Goal: Information Seeking & Learning: Learn about a topic

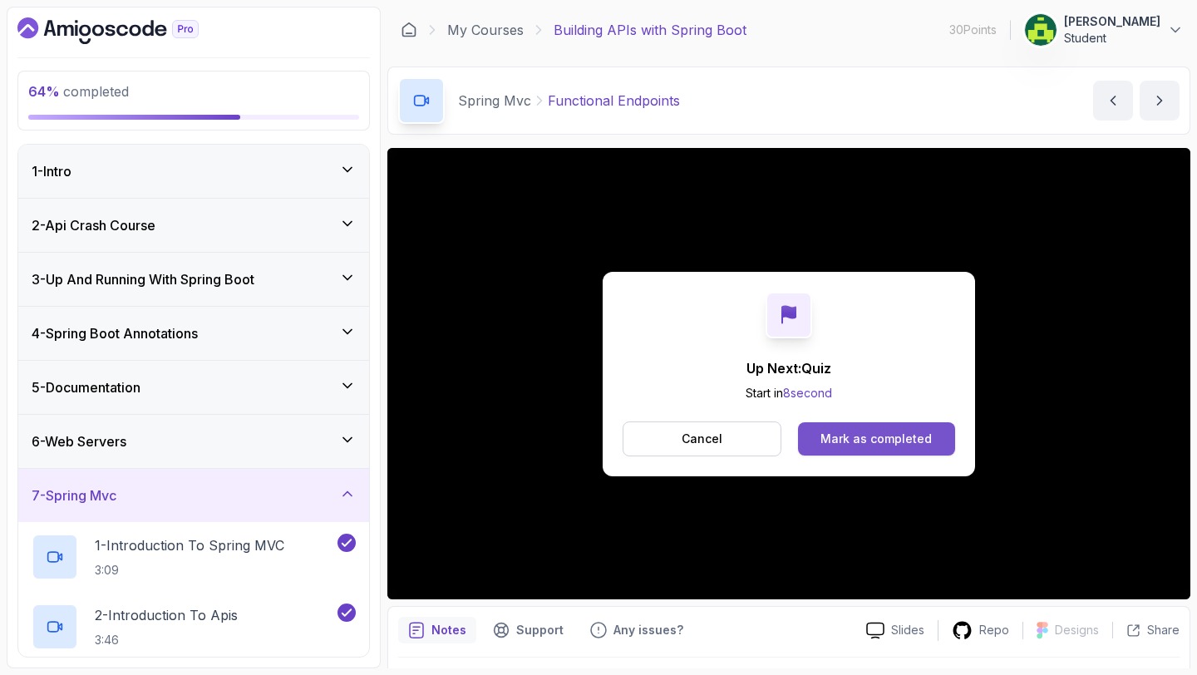
click at [848, 427] on button "Mark as completed" at bounding box center [876, 438] width 157 height 33
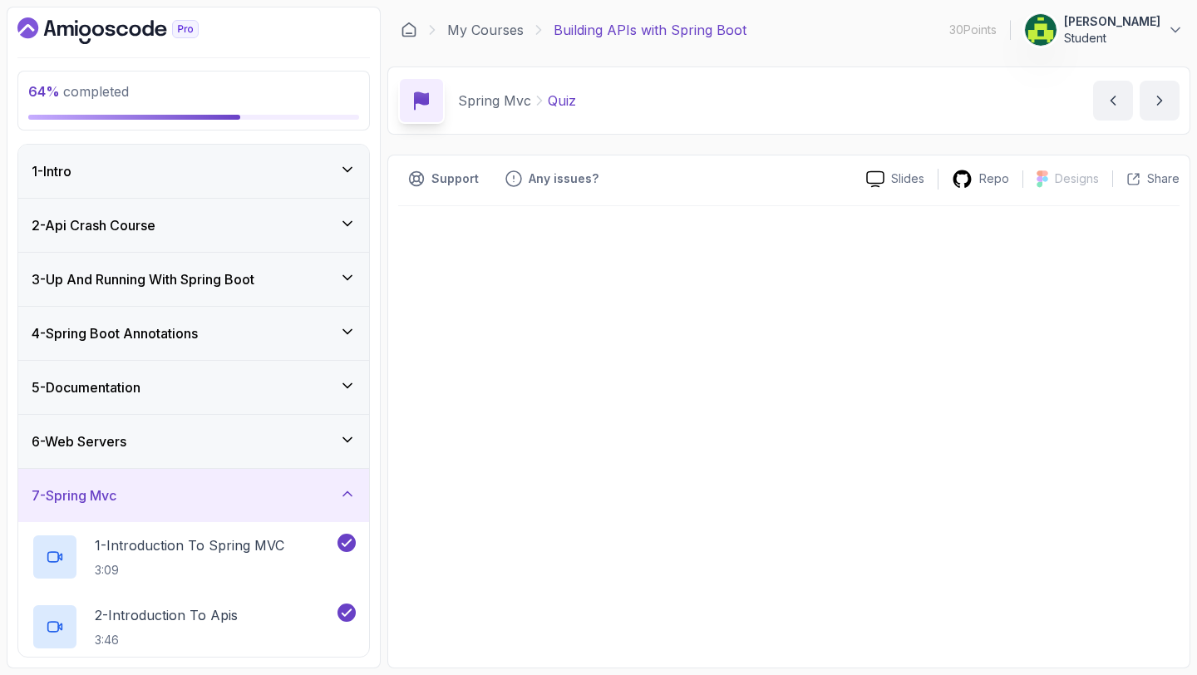
scroll to position [1004, 0]
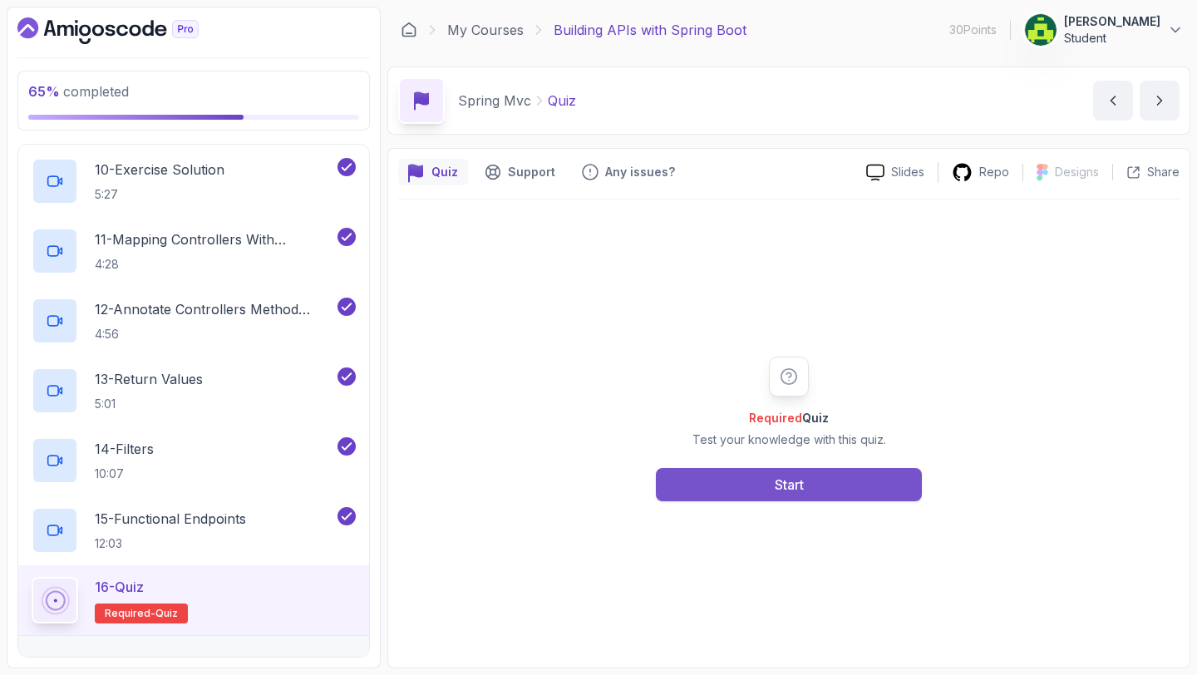
click at [722, 492] on button "Start" at bounding box center [789, 484] width 266 height 33
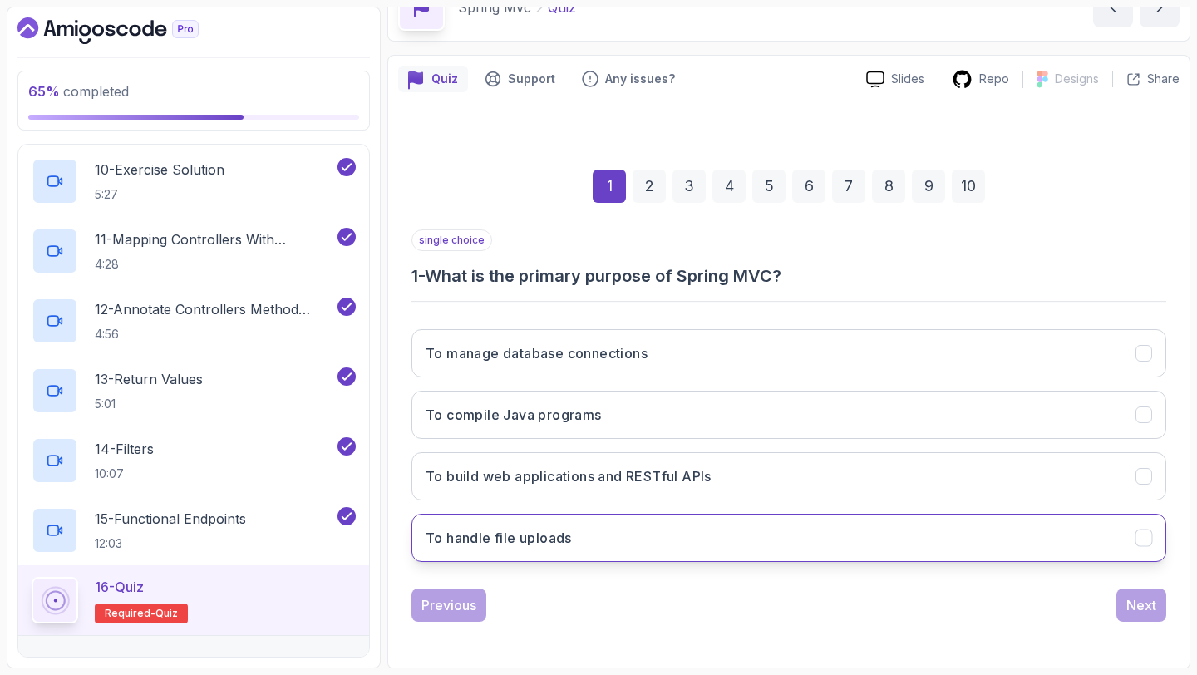
scroll to position [94, 0]
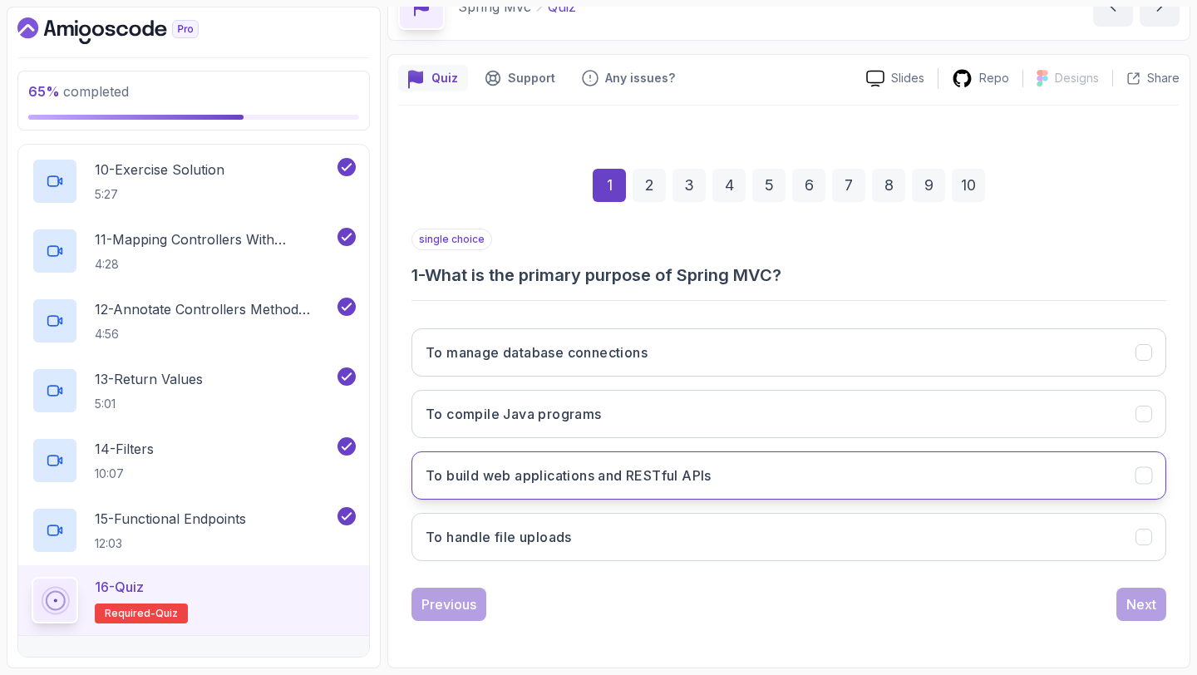
click at [772, 485] on button "To build web applications and RESTful APIs" at bounding box center [789, 476] width 755 height 48
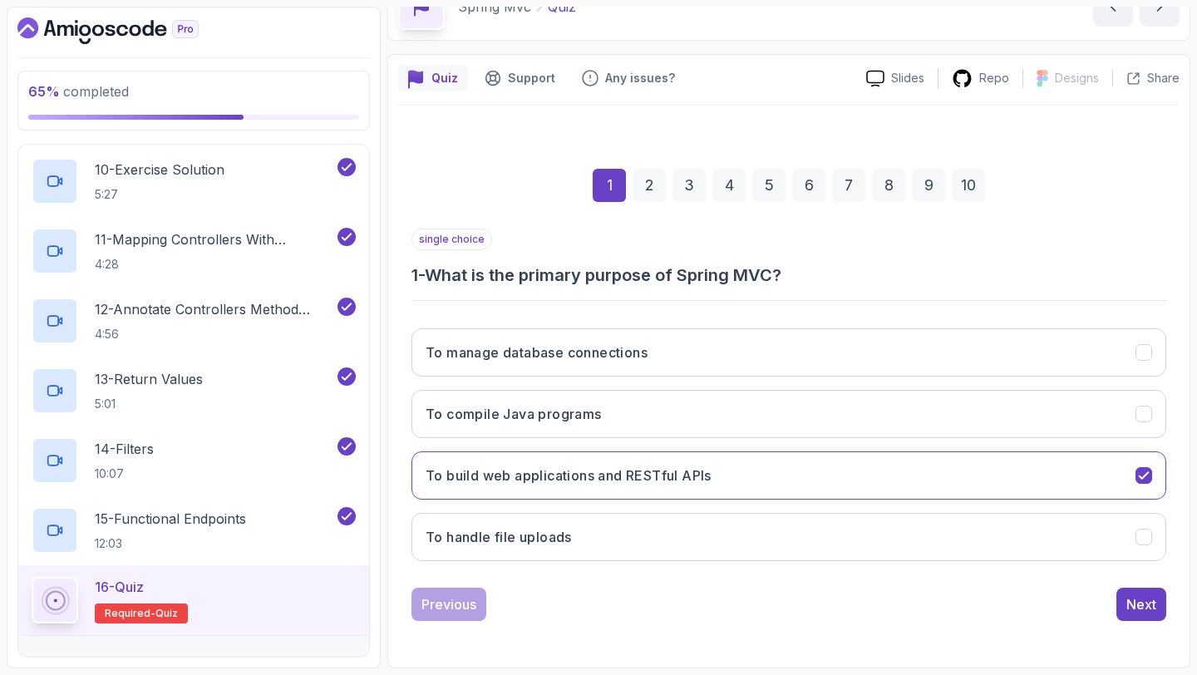
click at [1170, 595] on div "1 2 3 4 5 6 7 8 9 10 single choice 1 - What is the primary purpose of Spring MV…" at bounding box center [789, 382] width 782 height 506
click at [1145, 605] on div "Next" at bounding box center [1142, 605] width 30 height 20
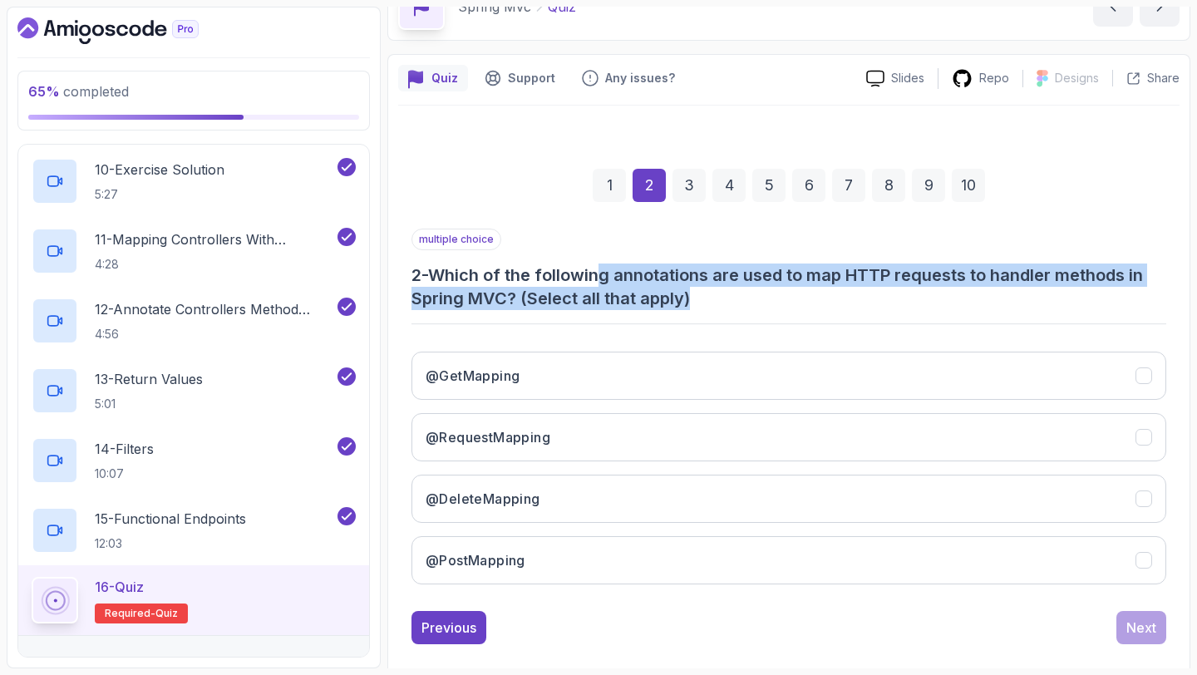
drag, startPoint x: 610, startPoint y: 272, endPoint x: 1118, endPoint y: 292, distance: 508.4
click at [1118, 292] on h3 "2 - Which of the following annotations are used to map HTTP requests to handler…" at bounding box center [789, 287] width 755 height 47
click at [960, 308] on h3 "2 - Which of the following annotations are used to map HTTP requests to handler…" at bounding box center [789, 287] width 755 height 47
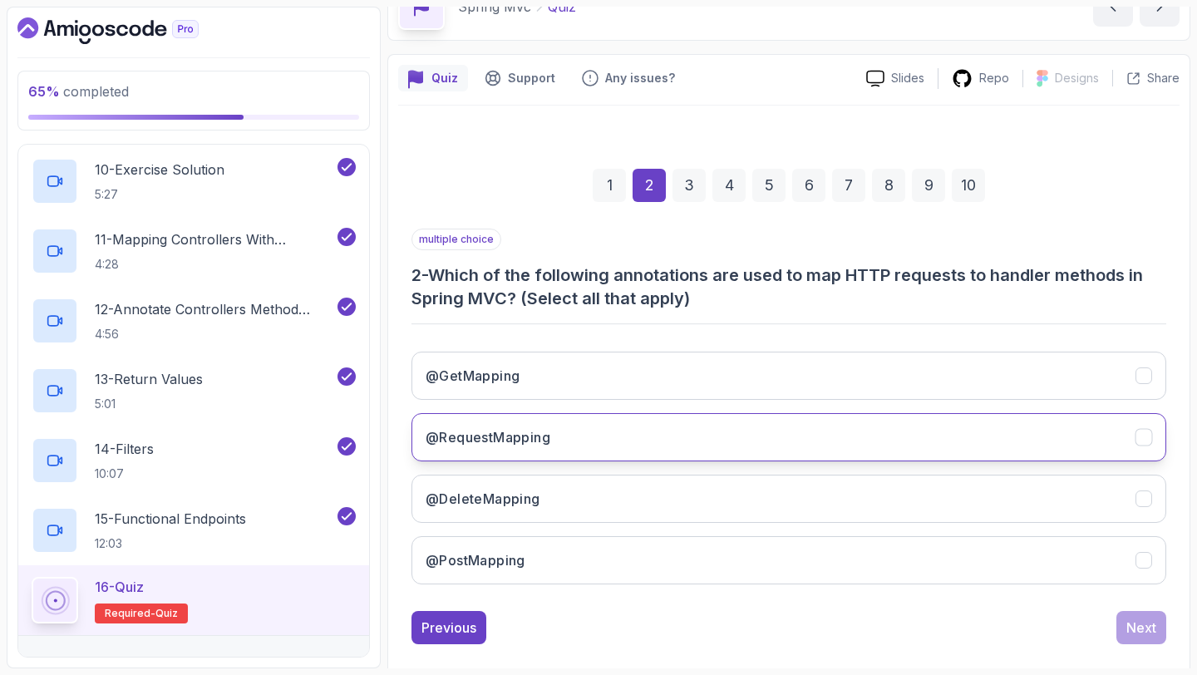
click at [644, 430] on button "@RequestMapping" at bounding box center [789, 437] width 755 height 48
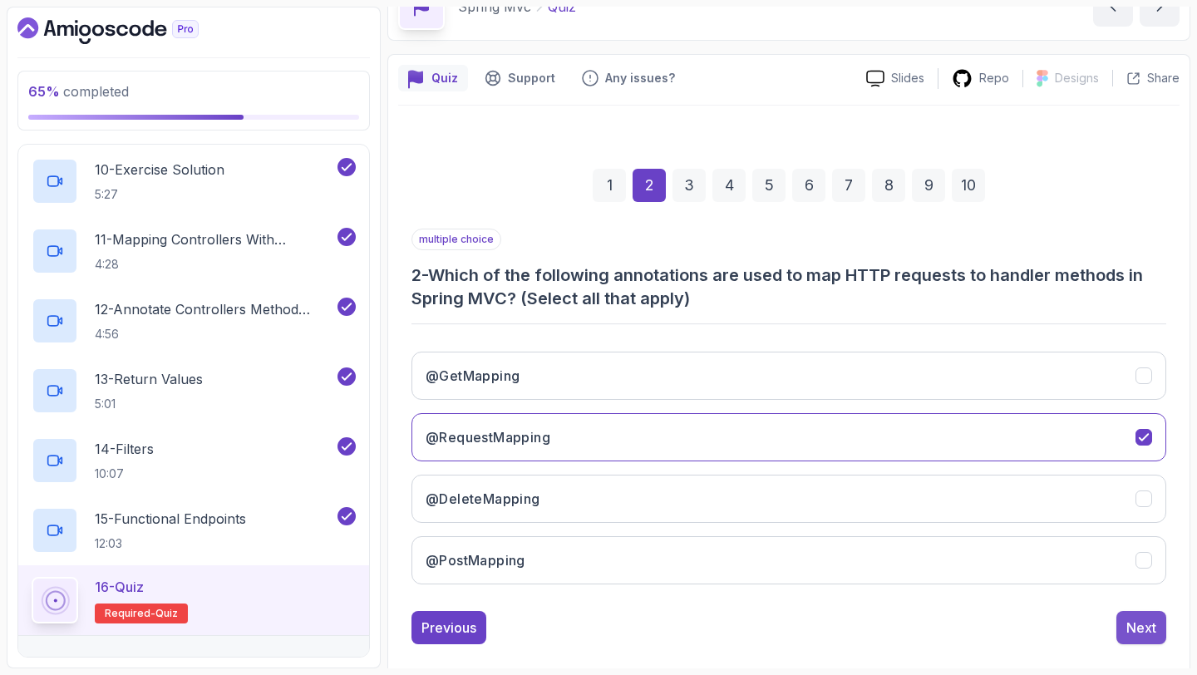
click at [1131, 618] on div "Next" at bounding box center [1142, 628] width 30 height 20
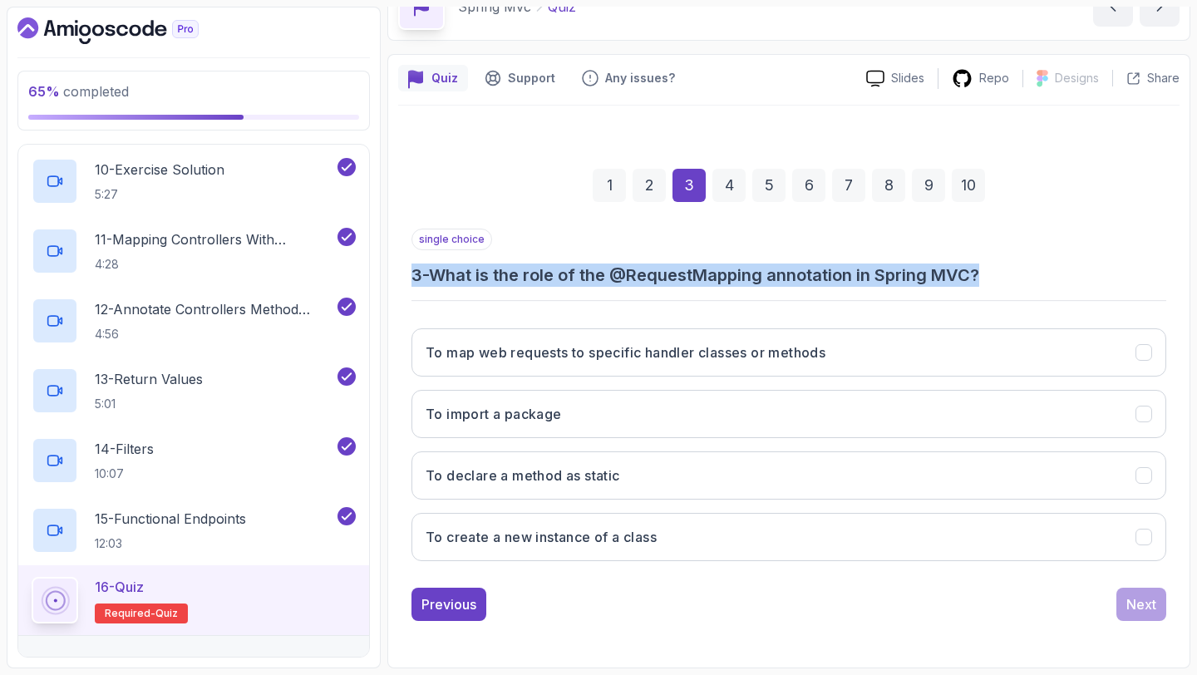
drag, startPoint x: 1023, startPoint y: 276, endPoint x: 413, endPoint y: 281, distance: 609.5
click at [413, 281] on h3 "3 - What is the role of the @RequestMapping annotation in Spring MVC?" at bounding box center [789, 275] width 755 height 23
click at [905, 360] on button "To map web requests to specific handler classes or methods" at bounding box center [789, 352] width 755 height 48
click at [1137, 614] on button "Next" at bounding box center [1142, 604] width 50 height 33
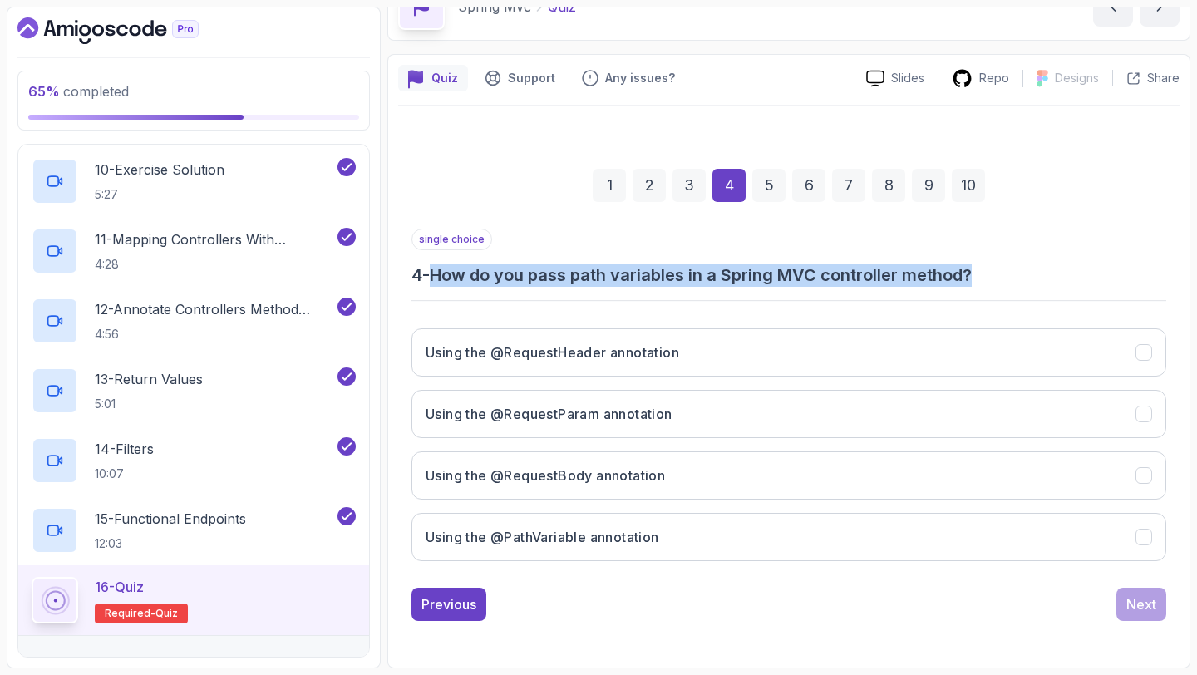
drag, startPoint x: 1037, startPoint y: 276, endPoint x: 425, endPoint y: 283, distance: 612.0
click at [425, 283] on h3 "4 - How do you pass path variables in a Spring MVC controller method?" at bounding box center [789, 275] width 755 height 23
click at [485, 353] on h3 "Using the @RequestHeader annotation" at bounding box center [553, 353] width 254 height 20
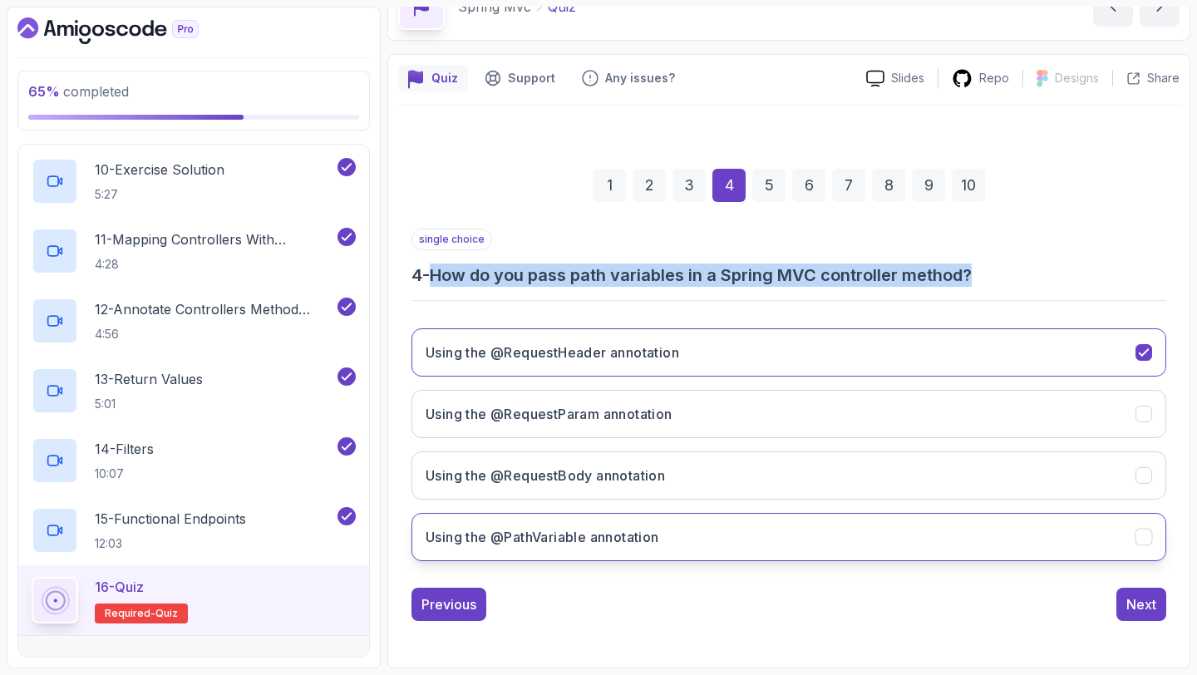
click at [732, 529] on button "Using the @PathVariable annotation" at bounding box center [789, 537] width 755 height 48
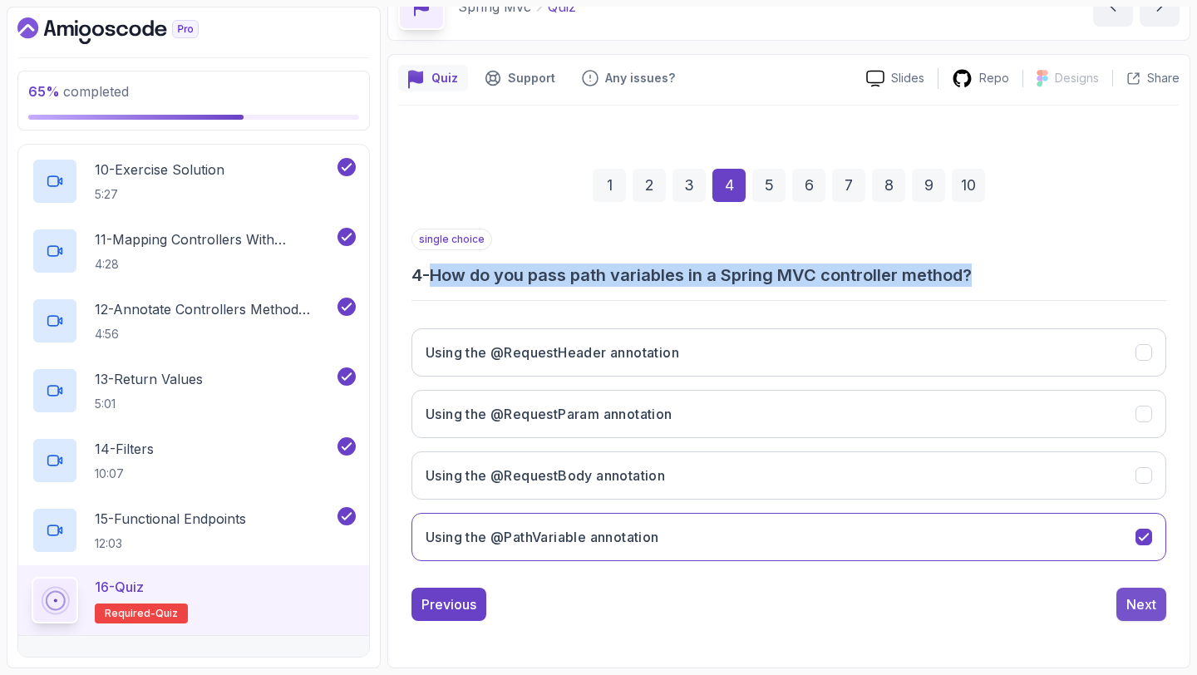
click at [1133, 598] on div "Next" at bounding box center [1142, 605] width 30 height 20
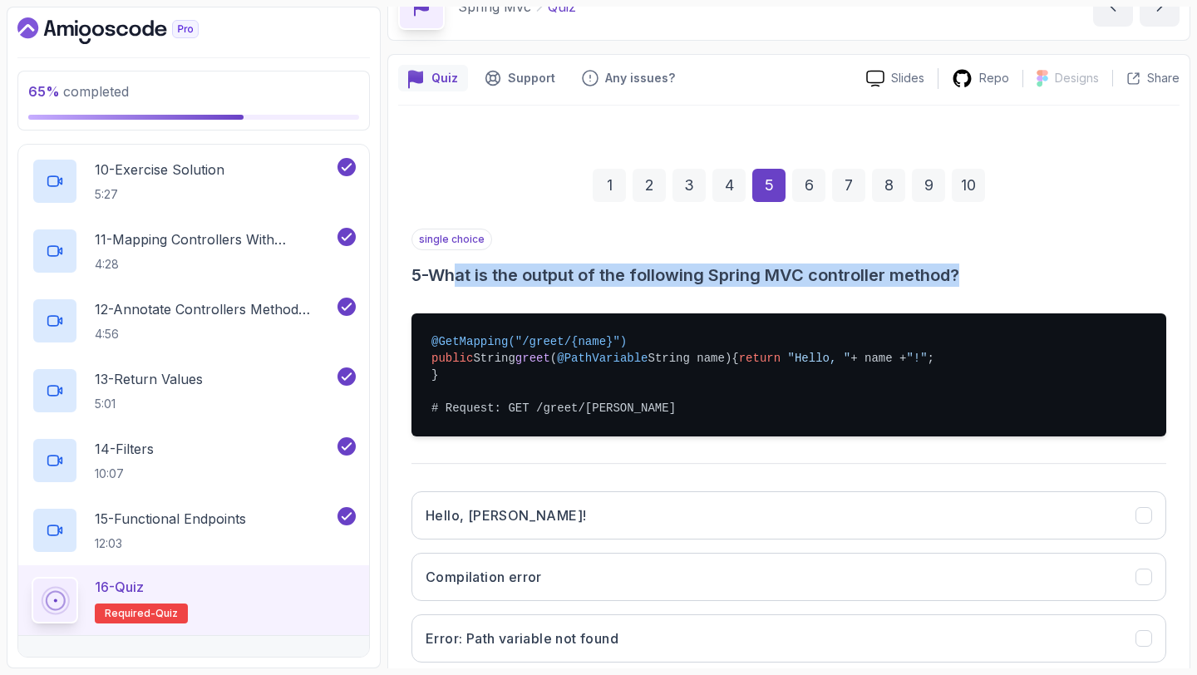
drag, startPoint x: 466, startPoint y: 282, endPoint x: 1005, endPoint y: 299, distance: 539.9
click at [1005, 299] on div "single choice 5 - What is the output of the following Spring MVC controller met…" at bounding box center [789, 483] width 755 height 509
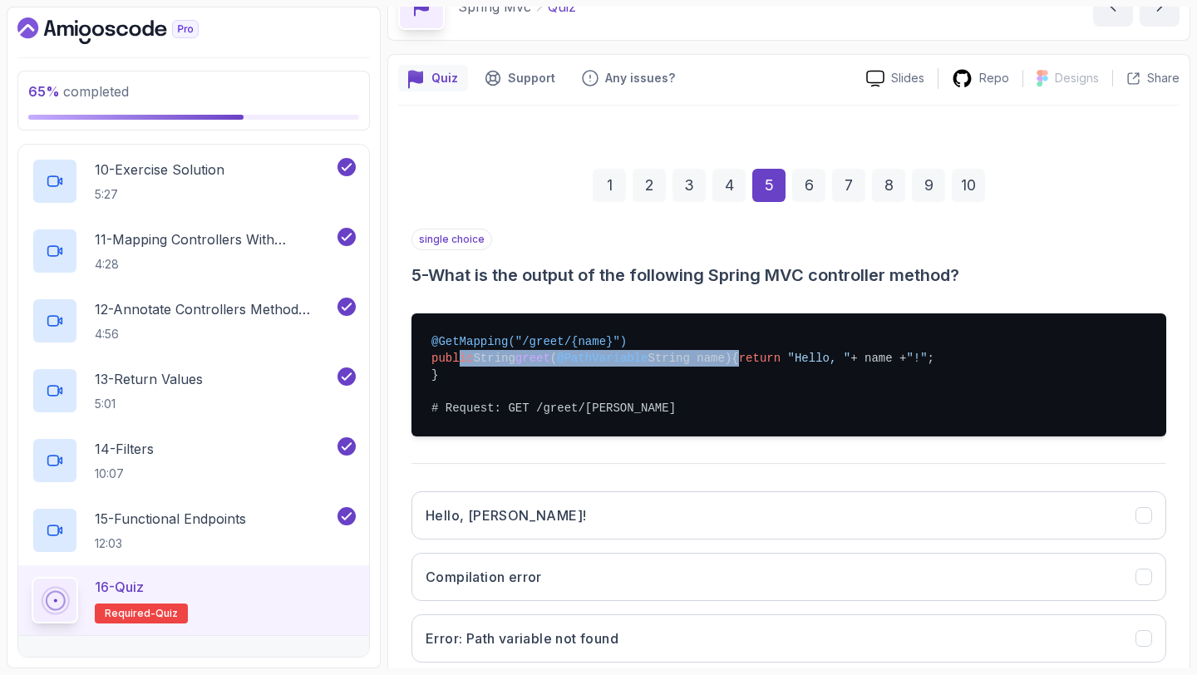
drag, startPoint x: 457, startPoint y: 350, endPoint x: 761, endPoint y: 365, distance: 304.7
click at [761, 365] on pre "@GetMapping("/greet/{name}") public String greet ( @PathVariable String name) {…" at bounding box center [789, 374] width 755 height 123
click at [736, 381] on pre "@GetMapping("/greet/{name}") public String greet ( @PathVariable String name) {…" at bounding box center [789, 374] width 755 height 123
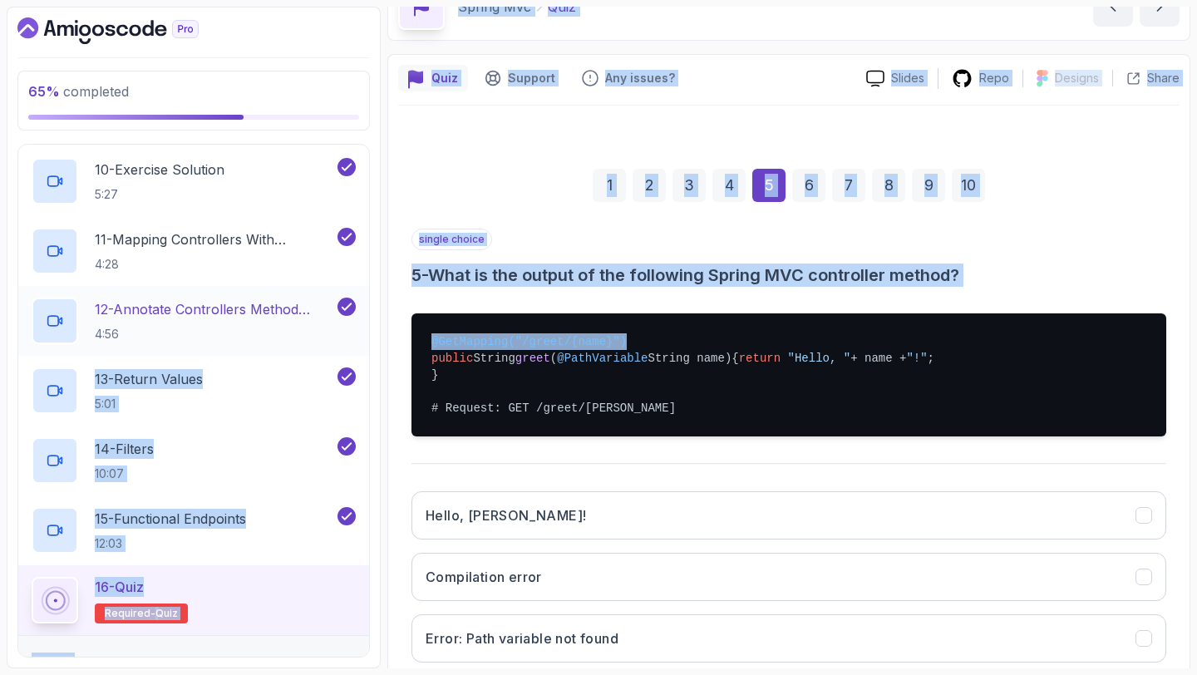
drag, startPoint x: 658, startPoint y: 346, endPoint x: 330, endPoint y: 343, distance: 327.6
click at [330, 343] on div "65 % completed 1 - Intro 2 - Api Crash Course 3 - Up And Running With Spring Bo…" at bounding box center [599, 338] width 1184 height 662
drag, startPoint x: 594, startPoint y: 383, endPoint x: 415, endPoint y: 378, distance: 178.9
click at [415, 378] on pre "@GetMapping("/greet/{name}") public String greet ( @PathVariable String name) {…" at bounding box center [789, 374] width 755 height 123
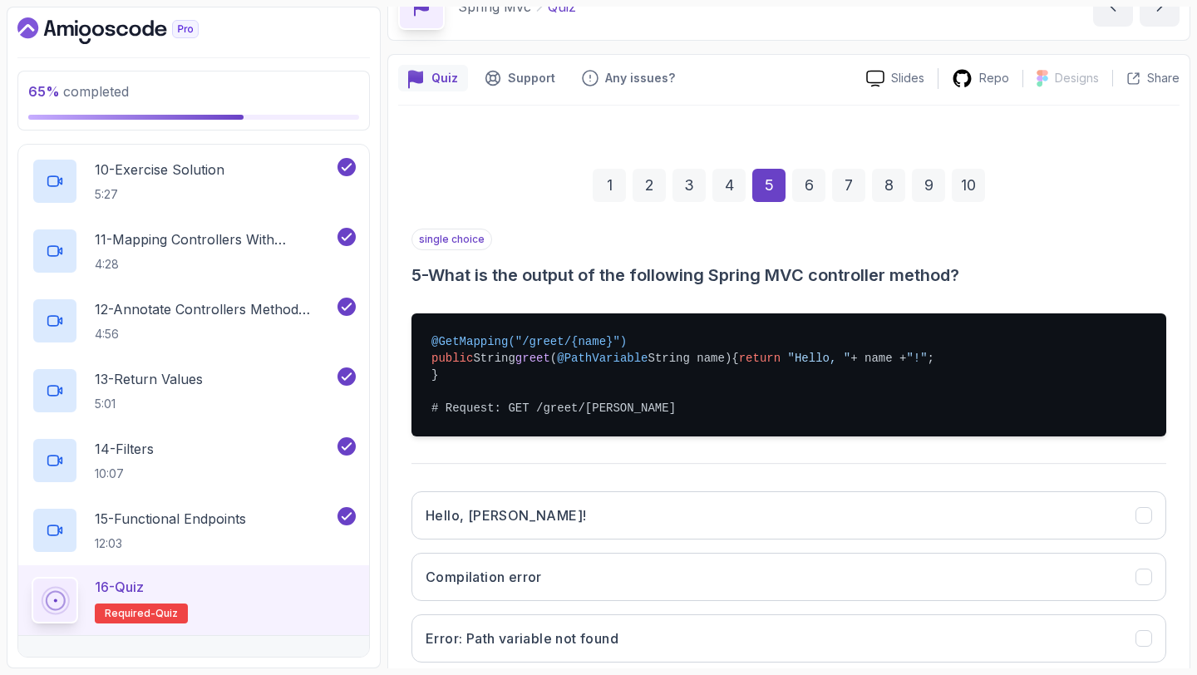
click at [731, 409] on pre "@GetMapping("/greet/{name}") public String greet ( @PathVariable String name) {…" at bounding box center [789, 374] width 755 height 123
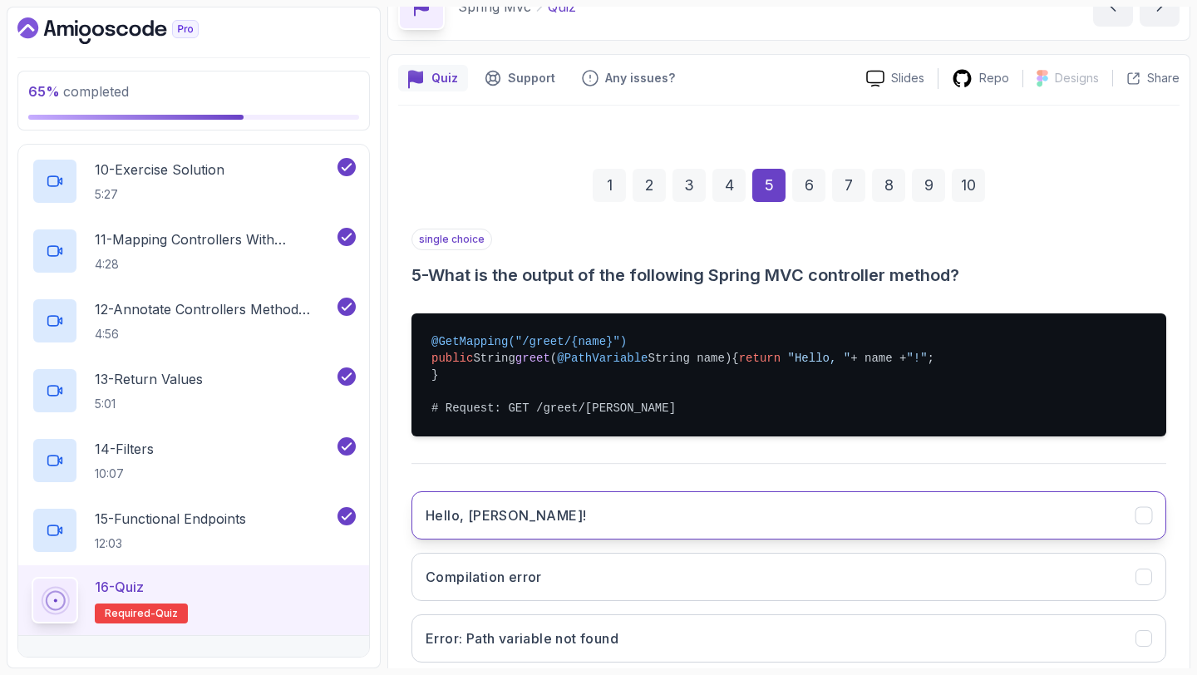
click at [725, 537] on button "Hello, [PERSON_NAME]!" at bounding box center [789, 515] width 755 height 48
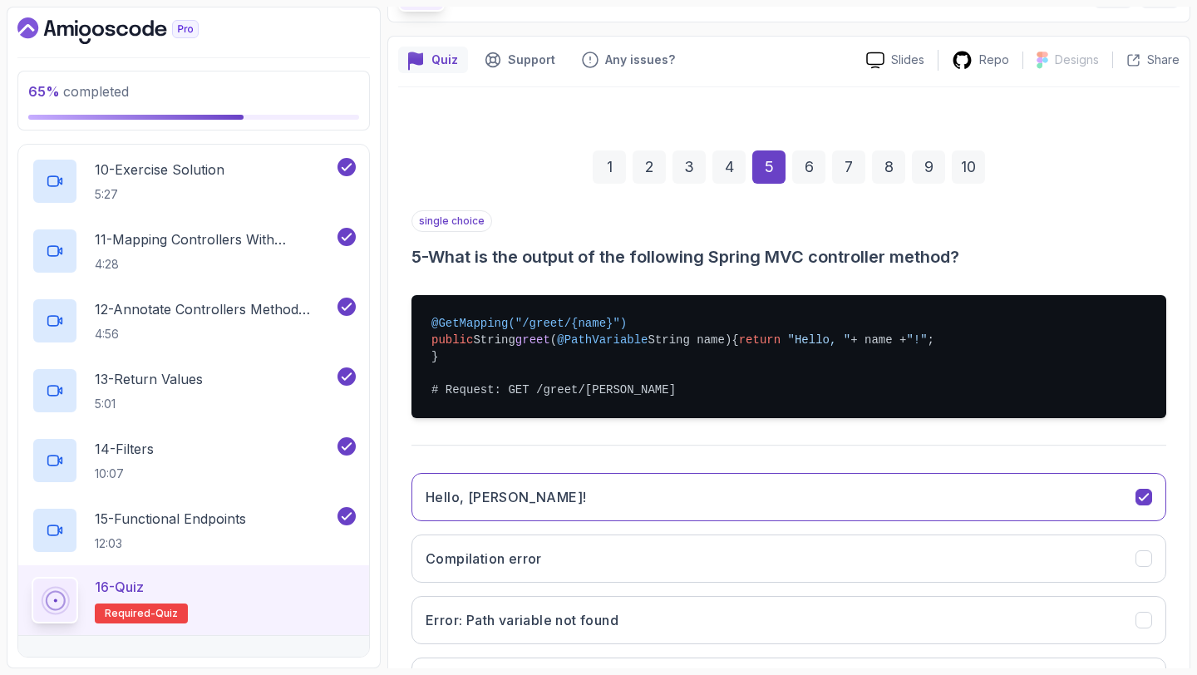
scroll to position [189, 0]
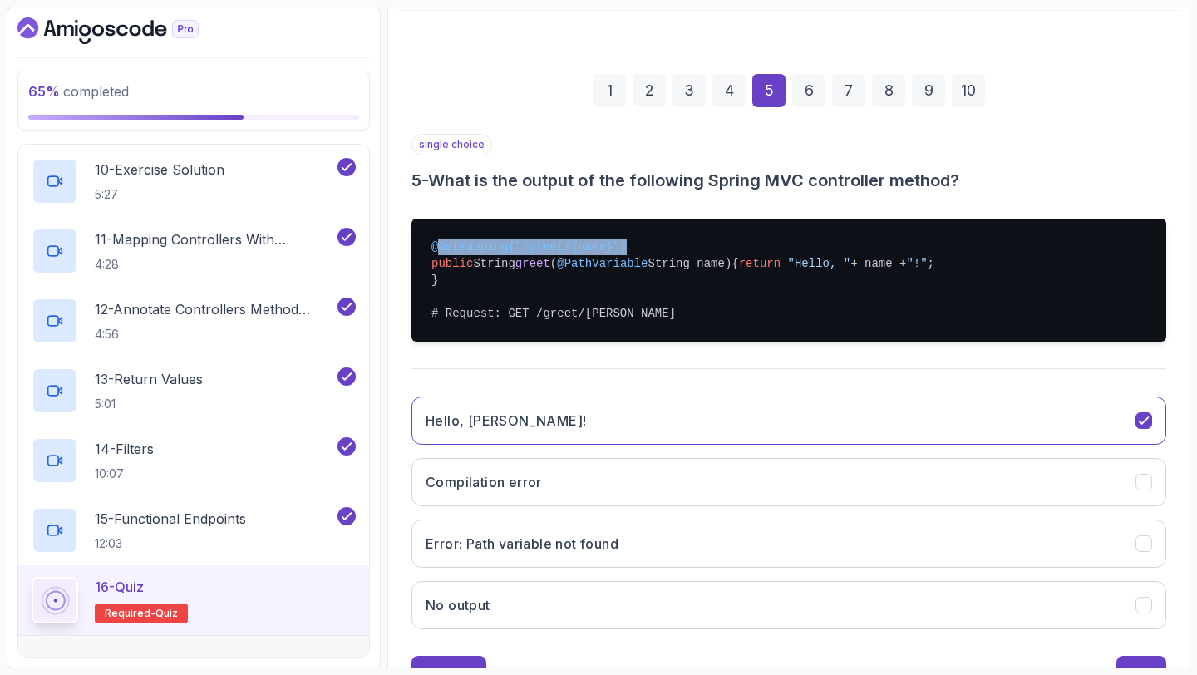
drag, startPoint x: 439, startPoint y: 249, endPoint x: 681, endPoint y: 249, distance: 242.0
click at [681, 249] on pre "@GetMapping("/greet/{name}") public String greet ( @PathVariable String name) {…" at bounding box center [789, 280] width 755 height 123
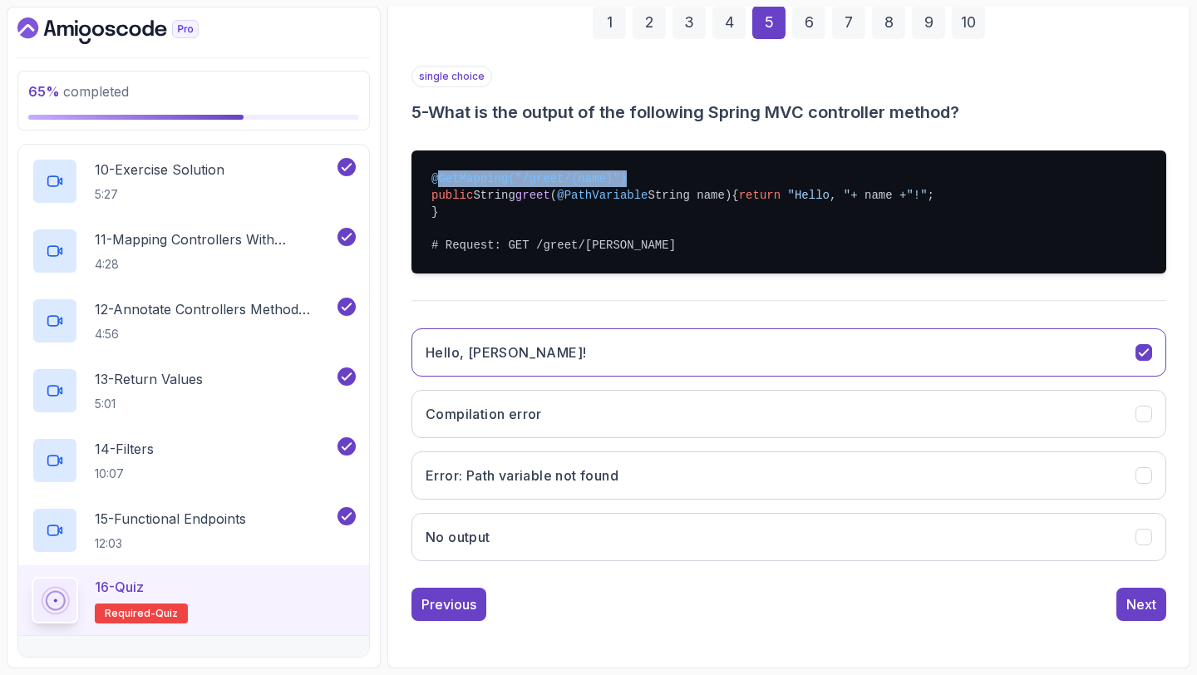
scroll to position [274, 0]
click at [1151, 607] on div "Next" at bounding box center [1142, 605] width 30 height 20
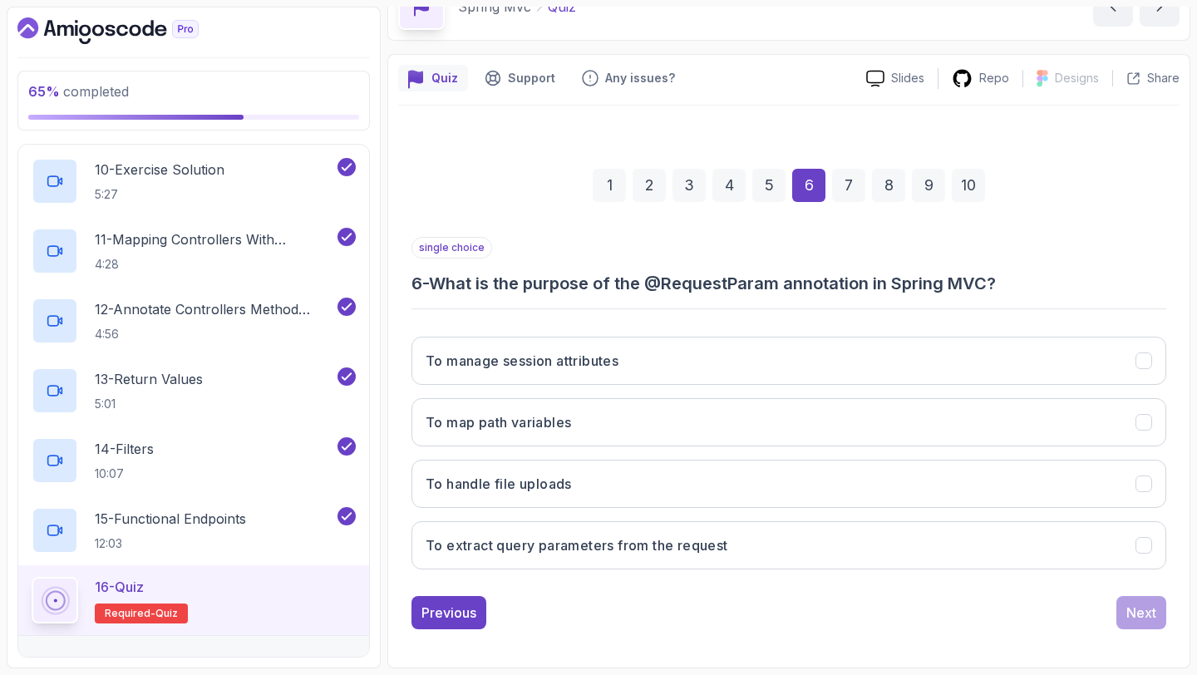
scroll to position [94, 0]
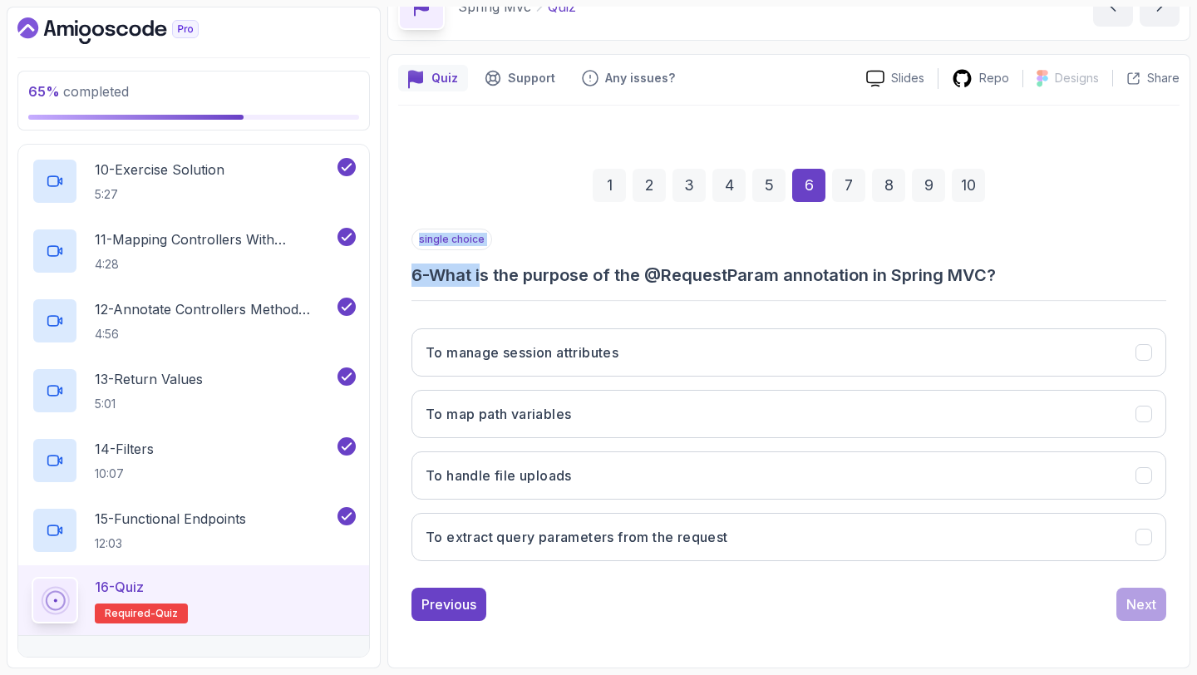
drag, startPoint x: 490, startPoint y: 276, endPoint x: 1039, endPoint y: 290, distance: 549.0
click at [1039, 290] on div "single choice 6 - What is the purpose of the @RequestParam annotation in Spring…" at bounding box center [789, 402] width 755 height 346
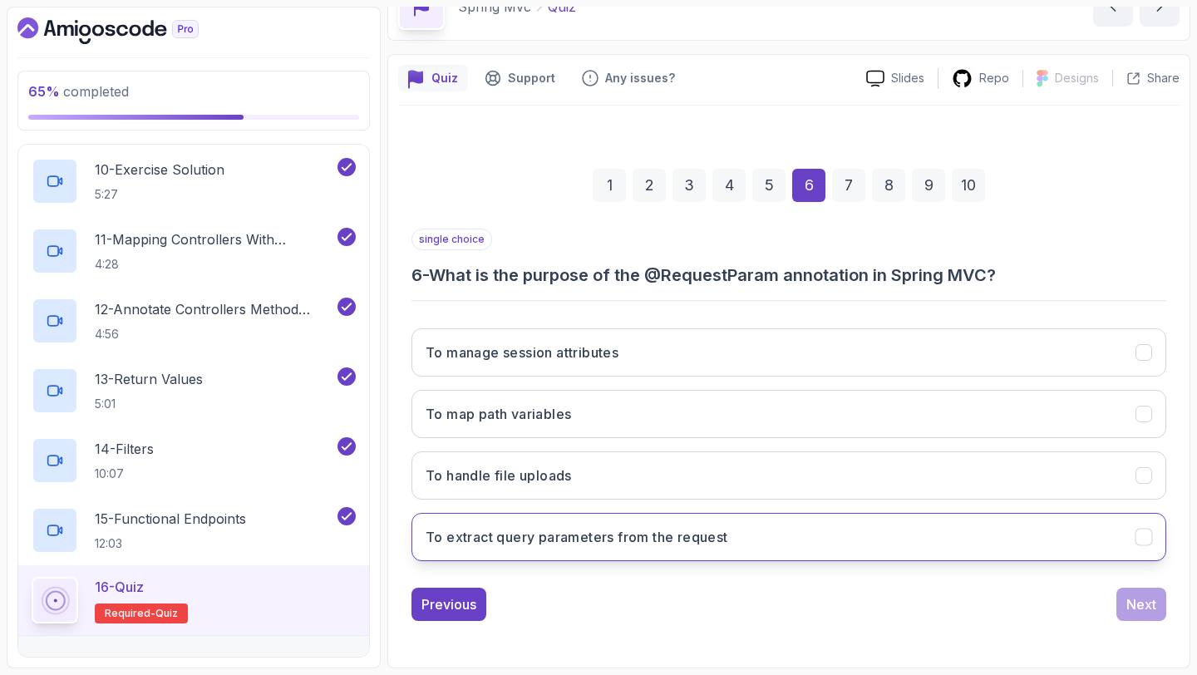
click at [714, 543] on h3 "To extract query parameters from the request" at bounding box center [577, 537] width 303 height 20
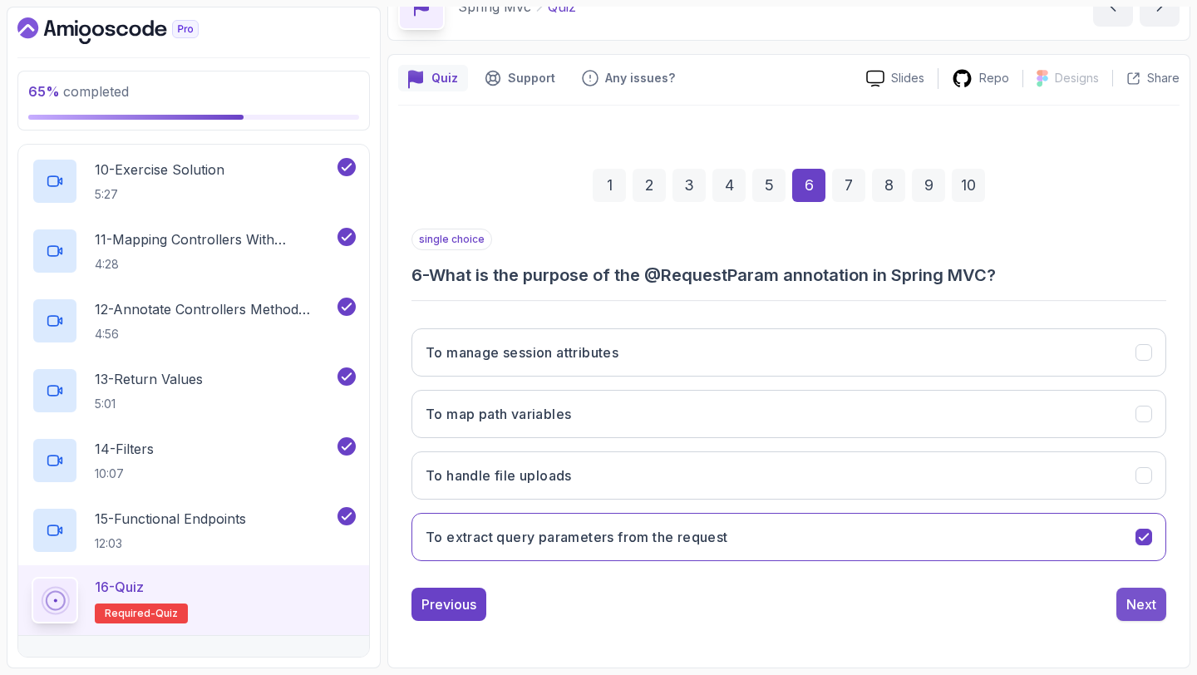
click at [1147, 602] on div "Next" at bounding box center [1142, 605] width 30 height 20
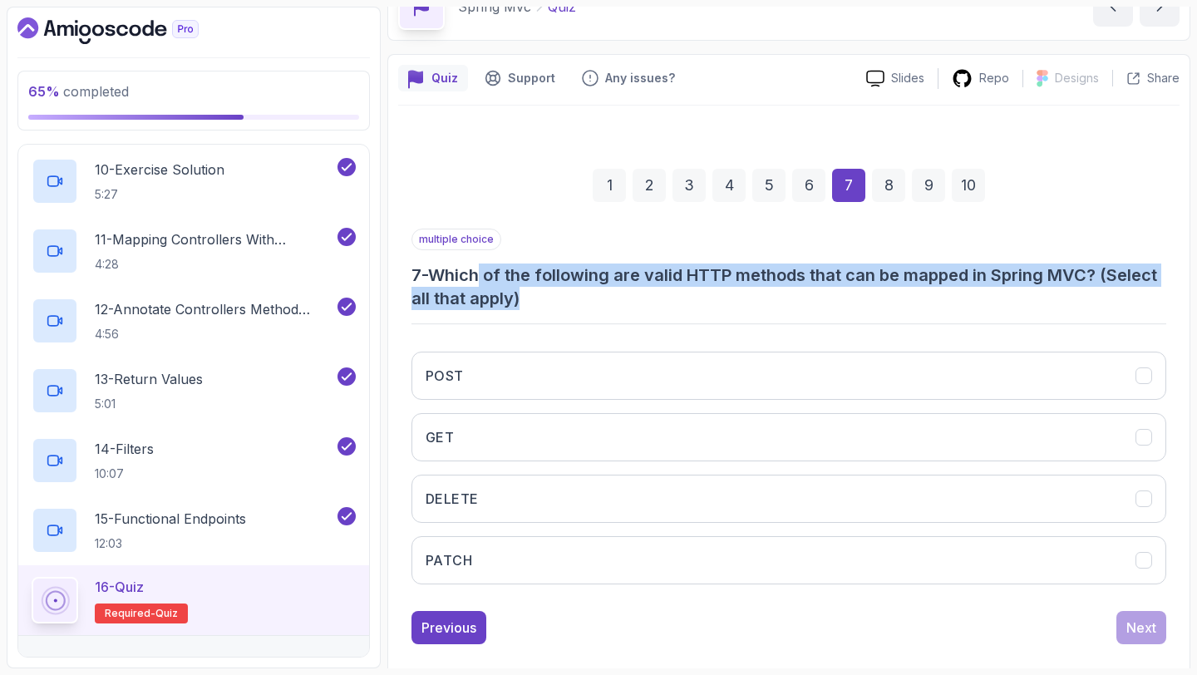
drag, startPoint x: 490, startPoint y: 271, endPoint x: 750, endPoint y: 299, distance: 261.8
click at [750, 299] on h3 "7 - Which of the following are valid HTTP methods that can be mapped in Spring …" at bounding box center [789, 287] width 755 height 47
click at [755, 301] on h3 "7 - Which of the following are valid HTTP methods that can be mapped in Spring …" at bounding box center [789, 287] width 755 height 47
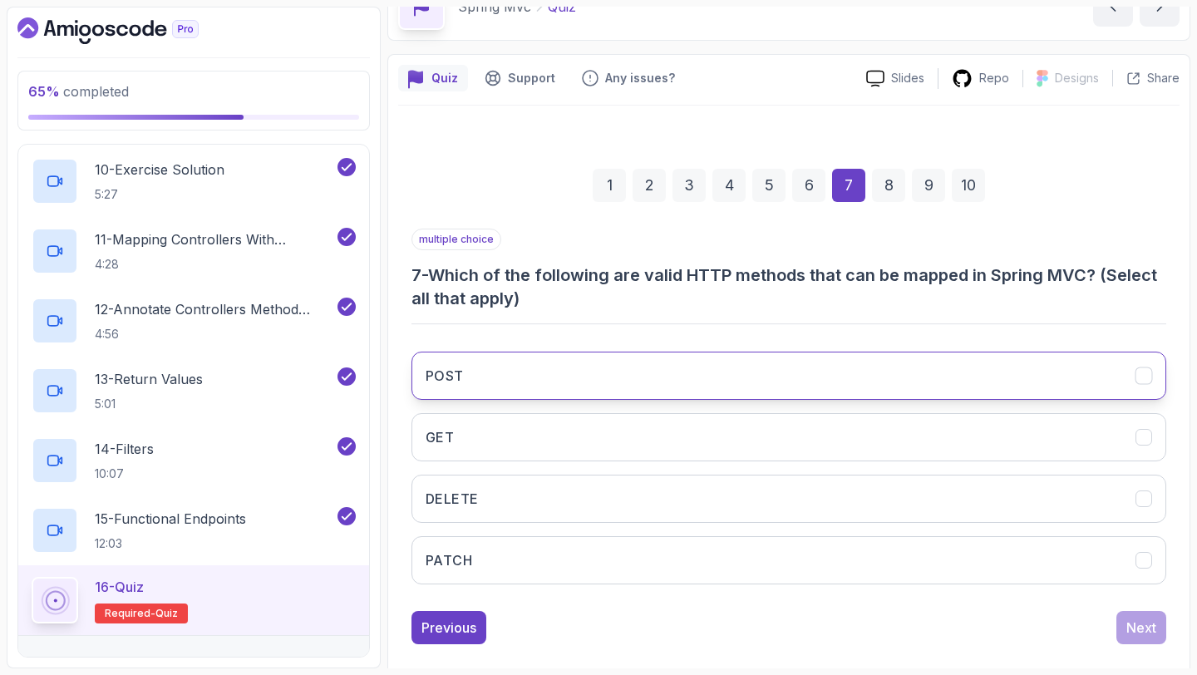
click at [719, 394] on button "POST" at bounding box center [789, 376] width 755 height 48
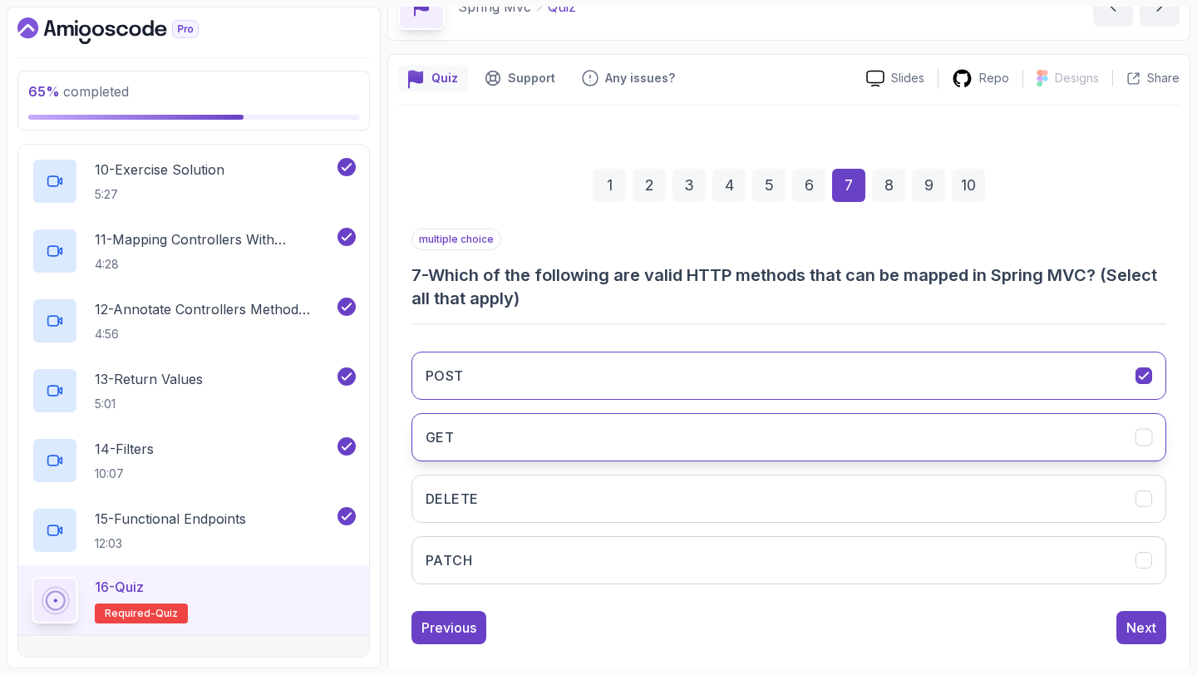
click at [687, 437] on button "GET" at bounding box center [789, 437] width 755 height 48
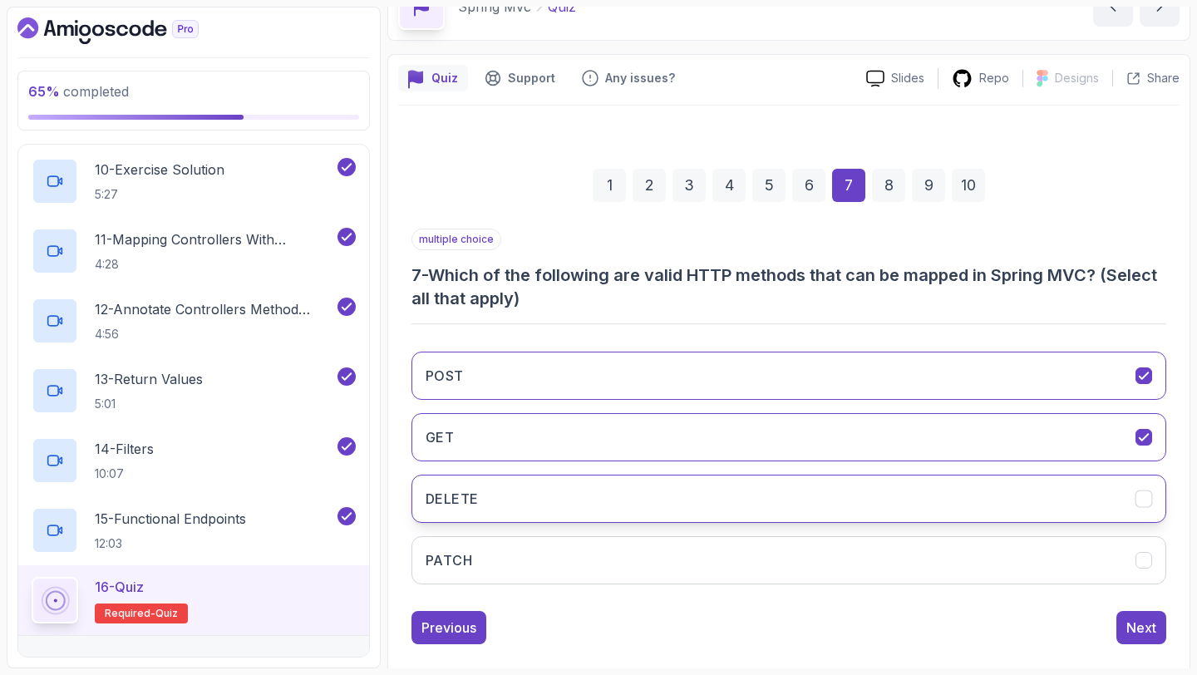
click at [684, 512] on button "DELETE" at bounding box center [789, 499] width 755 height 48
click at [1153, 624] on div "Next" at bounding box center [1142, 628] width 30 height 20
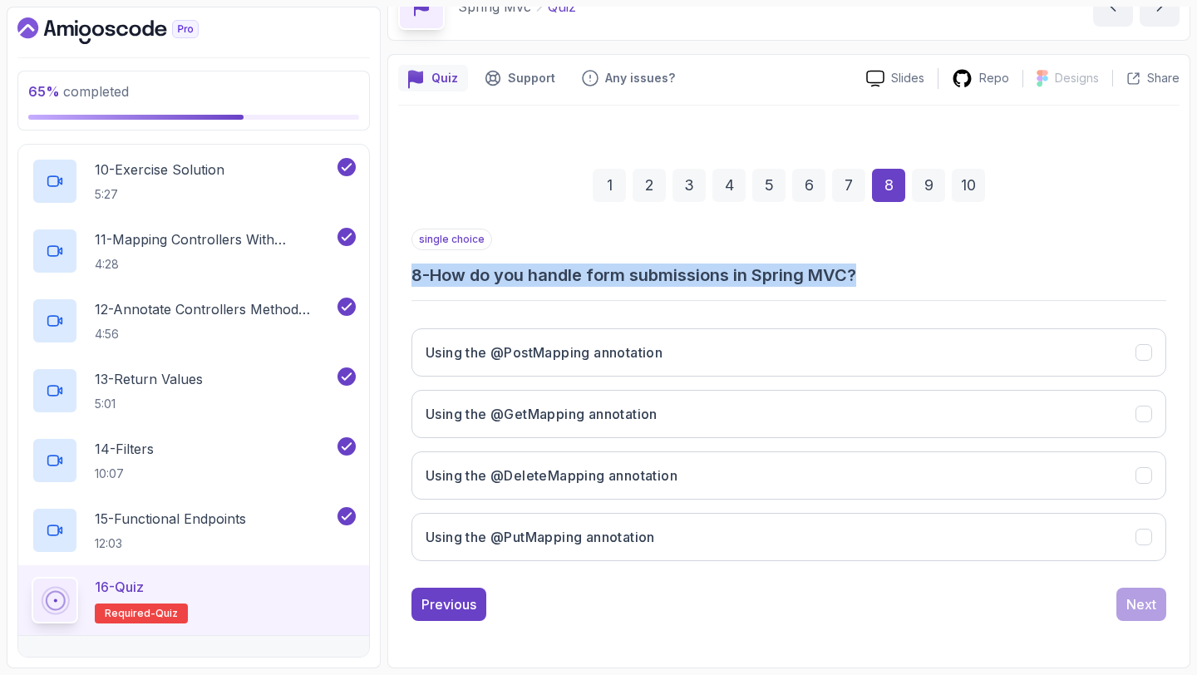
drag, startPoint x: 901, startPoint y: 274, endPoint x: 395, endPoint y: 275, distance: 505.6
click at [395, 275] on div "Quiz Support Any issues? Slides Repo Designs Design not available Share 1 2 3 4…" at bounding box center [788, 361] width 803 height 614
click at [670, 333] on button "Using the @PostMapping annotation" at bounding box center [789, 352] width 755 height 48
click at [1152, 607] on div "Next" at bounding box center [1142, 605] width 30 height 20
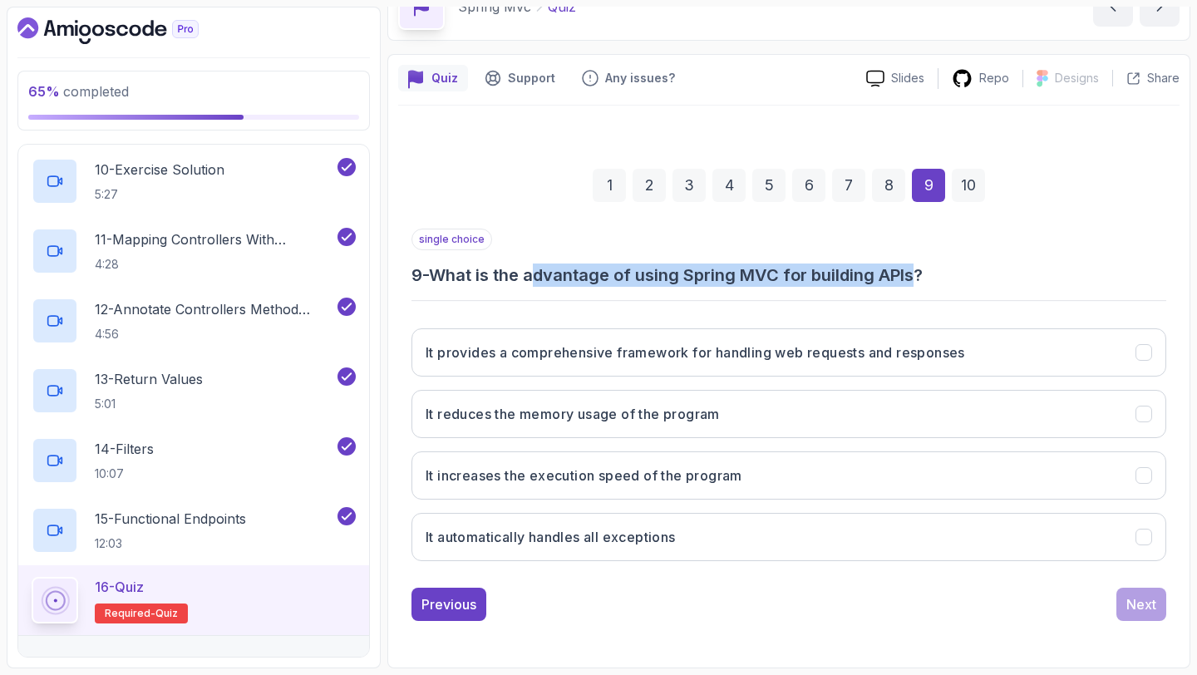
drag, startPoint x: 545, startPoint y: 274, endPoint x: 925, endPoint y: 285, distance: 379.4
click at [925, 285] on h3 "9 - What is the advantage of using Spring MVC for building APIs?" at bounding box center [789, 275] width 755 height 23
click at [973, 279] on h3 "9 - What is the advantage of using Spring MVC for building APIs?" at bounding box center [789, 275] width 755 height 23
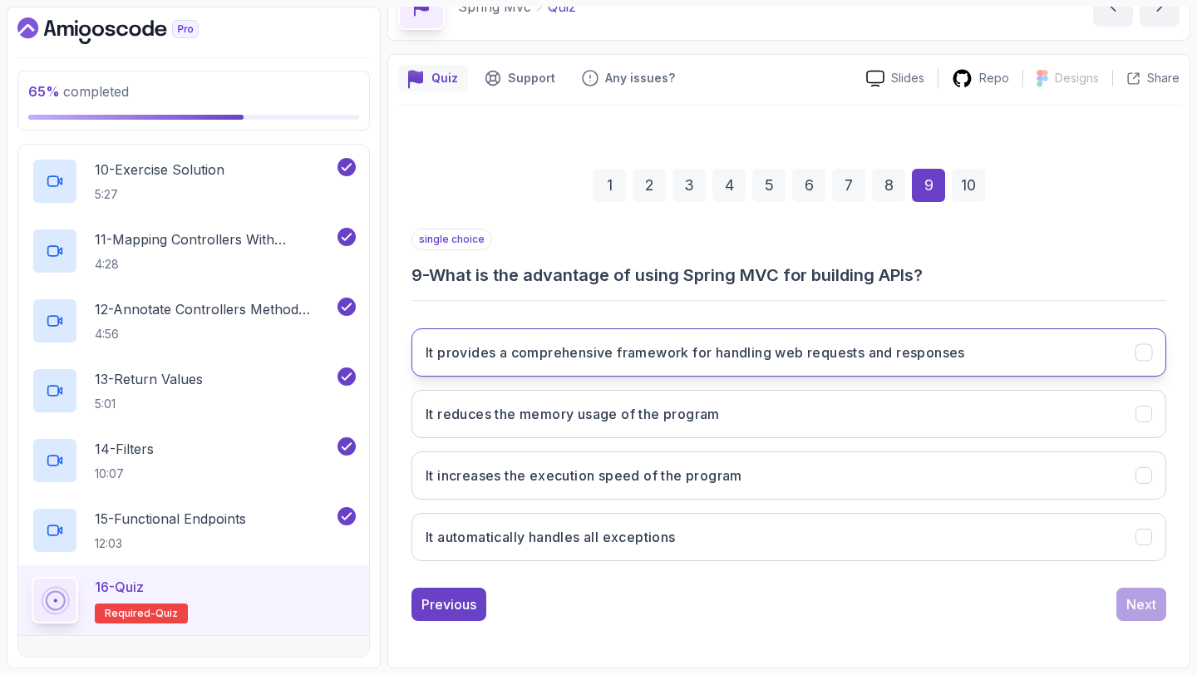
click at [892, 367] on button "It provides a comprehensive framework for handling web requests and responses" at bounding box center [789, 352] width 755 height 48
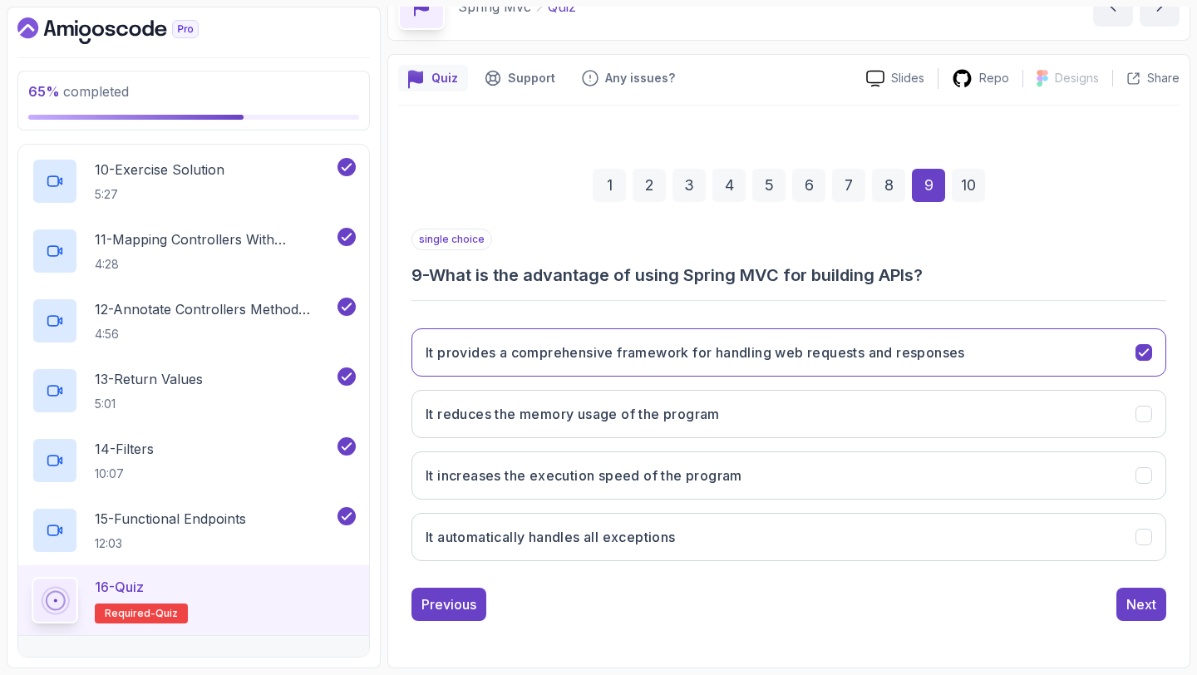
click at [1167, 611] on div "1 2 3 4 5 6 7 8 9 10 single choice 9 - What is the advantage of using Spring MV…" at bounding box center [789, 382] width 782 height 506
click at [1116, 596] on div "Previous Next" at bounding box center [789, 604] width 755 height 33
click at [1139, 603] on div "Next" at bounding box center [1142, 605] width 30 height 20
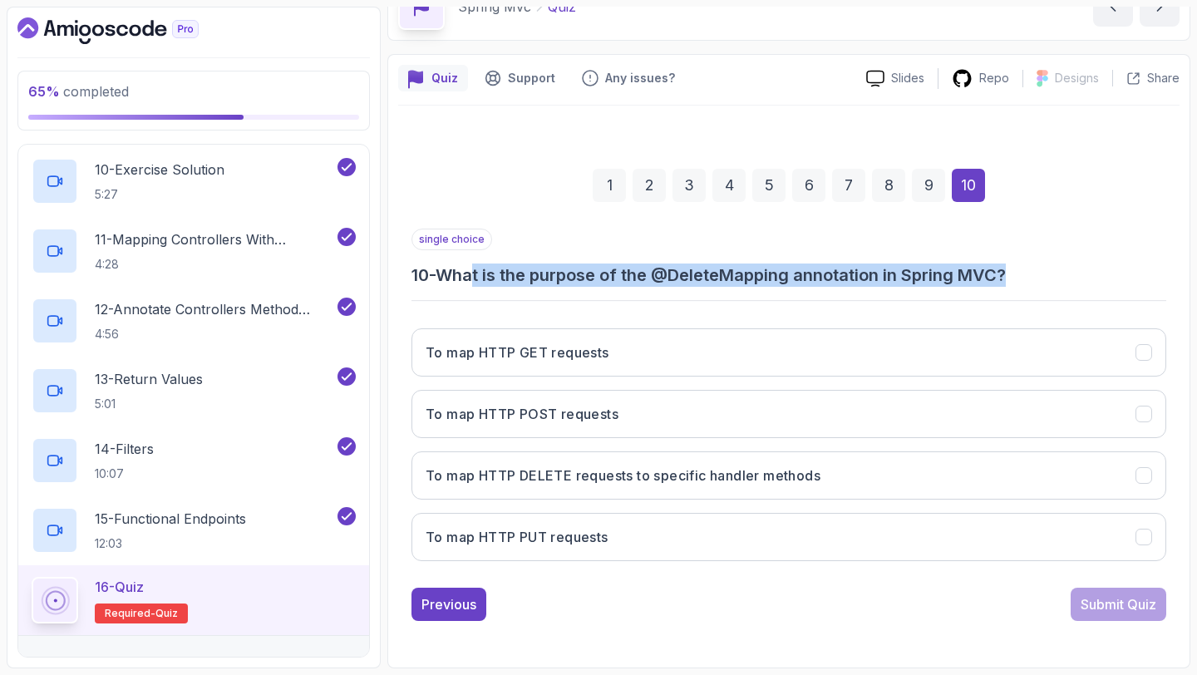
drag, startPoint x: 1033, startPoint y: 269, endPoint x: 481, endPoint y: 269, distance: 552.1
click at [481, 269] on h3 "10 - What is the purpose of the @DeleteMapping annotation in Spring MVC?" at bounding box center [789, 275] width 755 height 23
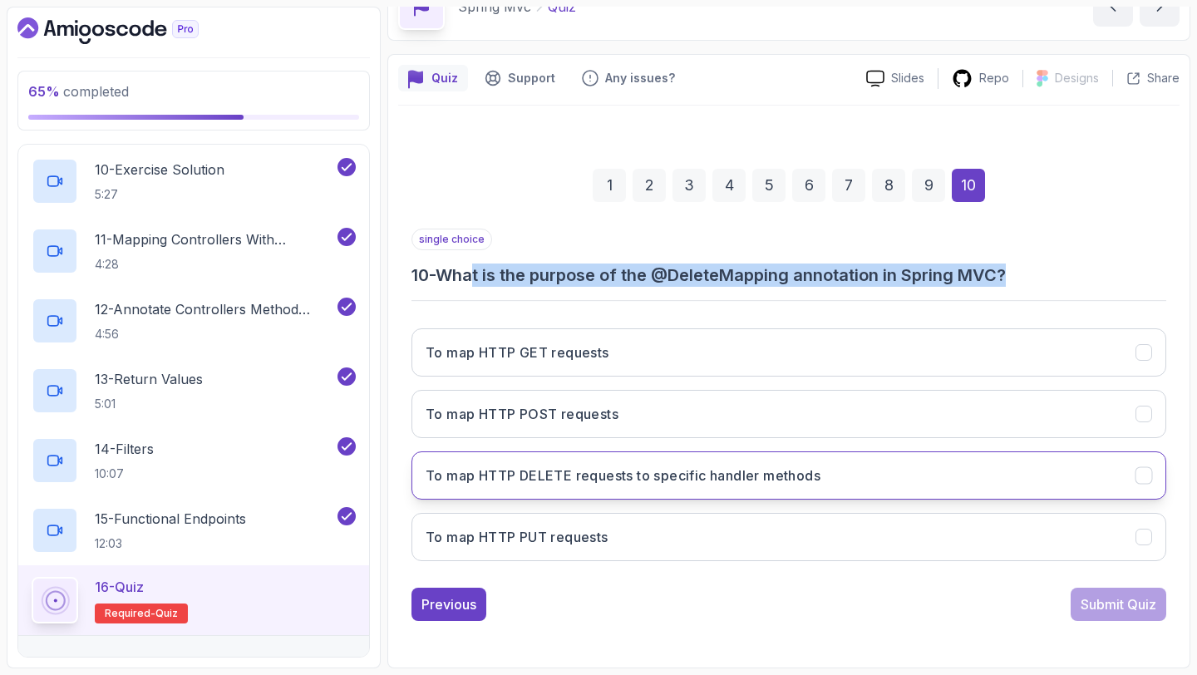
click at [810, 472] on h3 "To map HTTP DELETE requests to specific handler methods" at bounding box center [623, 476] width 395 height 20
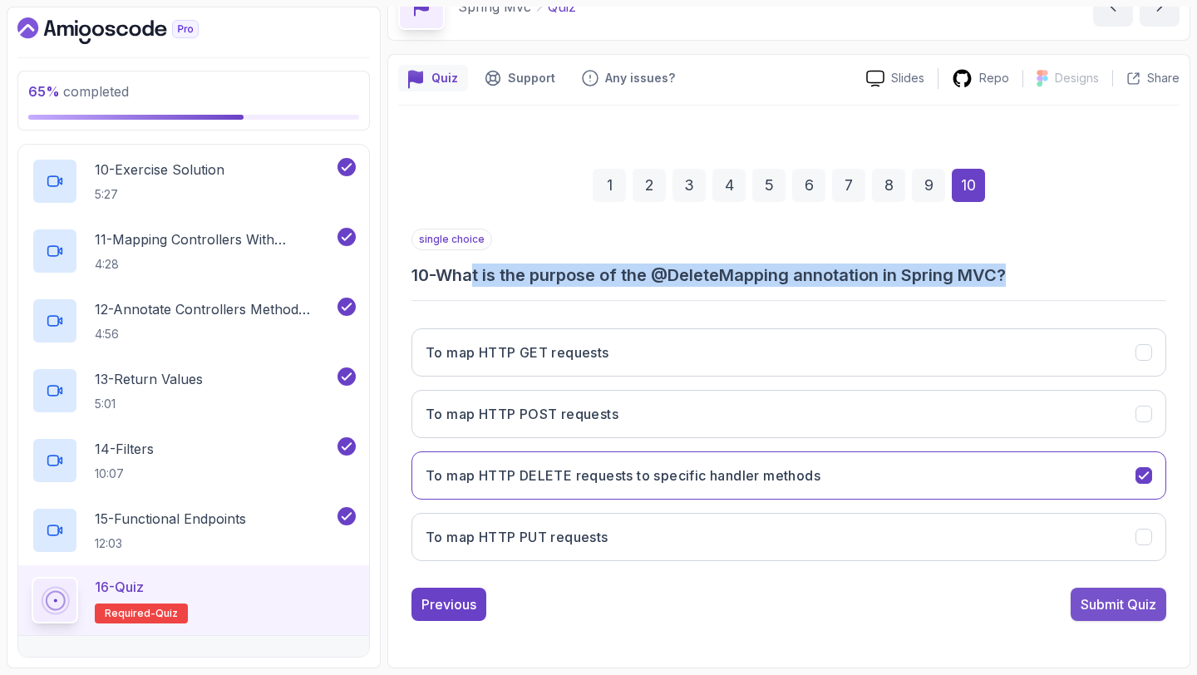
click at [1098, 600] on div "Submit Quiz" at bounding box center [1119, 605] width 76 height 20
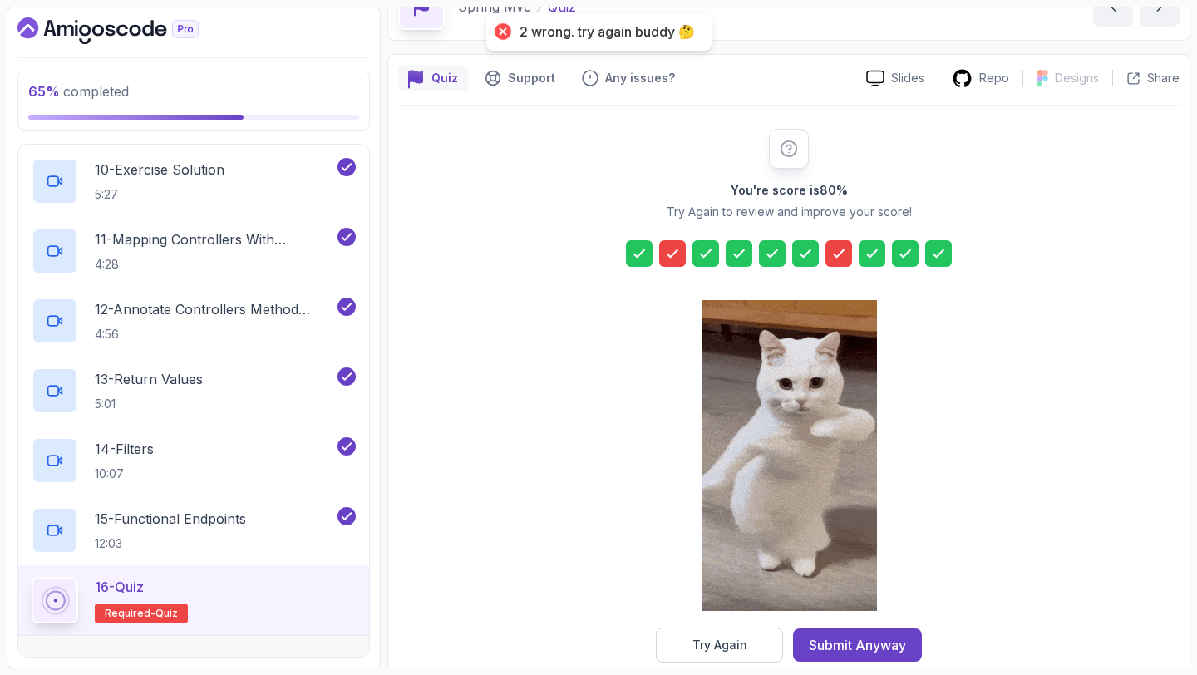
click at [669, 255] on icon at bounding box center [673, 253] width 10 height 7
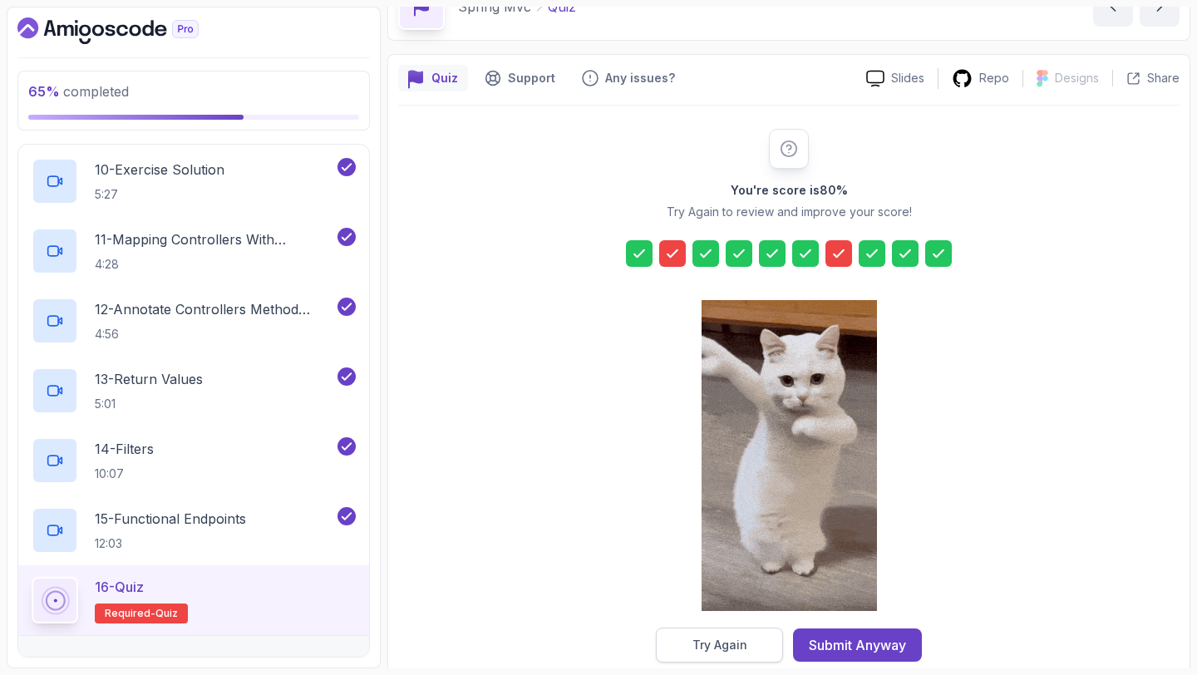
click at [723, 639] on div "Try Again" at bounding box center [720, 645] width 55 height 17
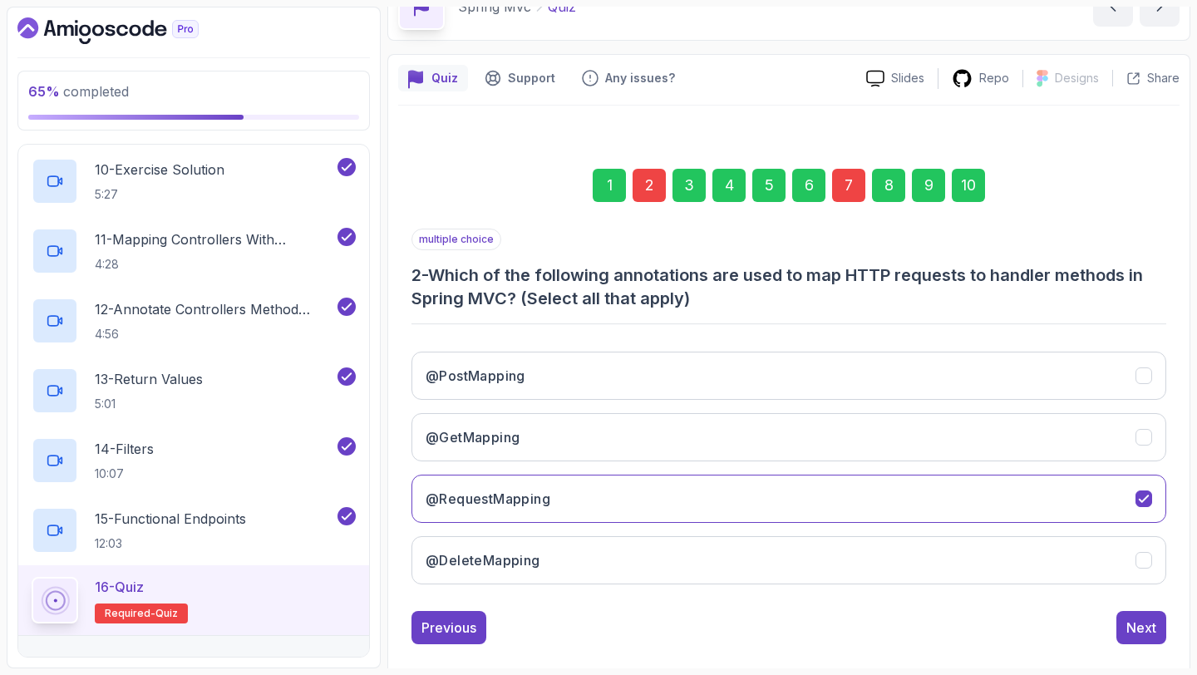
click at [624, 177] on div "1" at bounding box center [609, 185] width 33 height 33
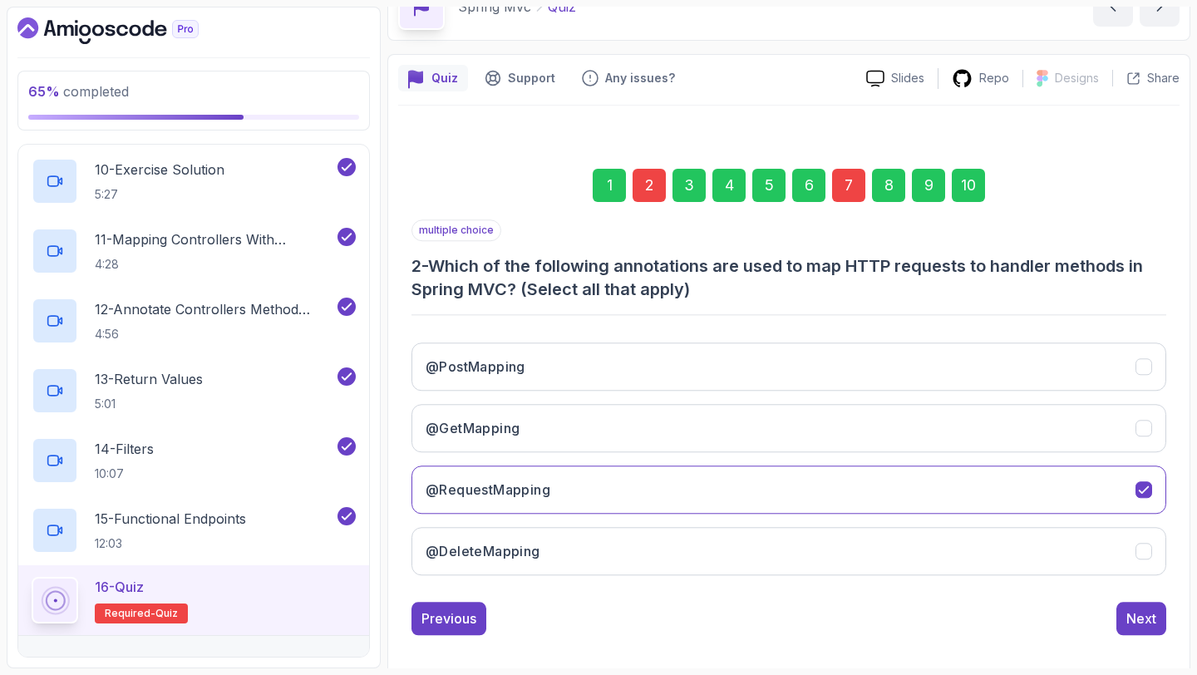
click at [642, 175] on div "2" at bounding box center [649, 185] width 33 height 33
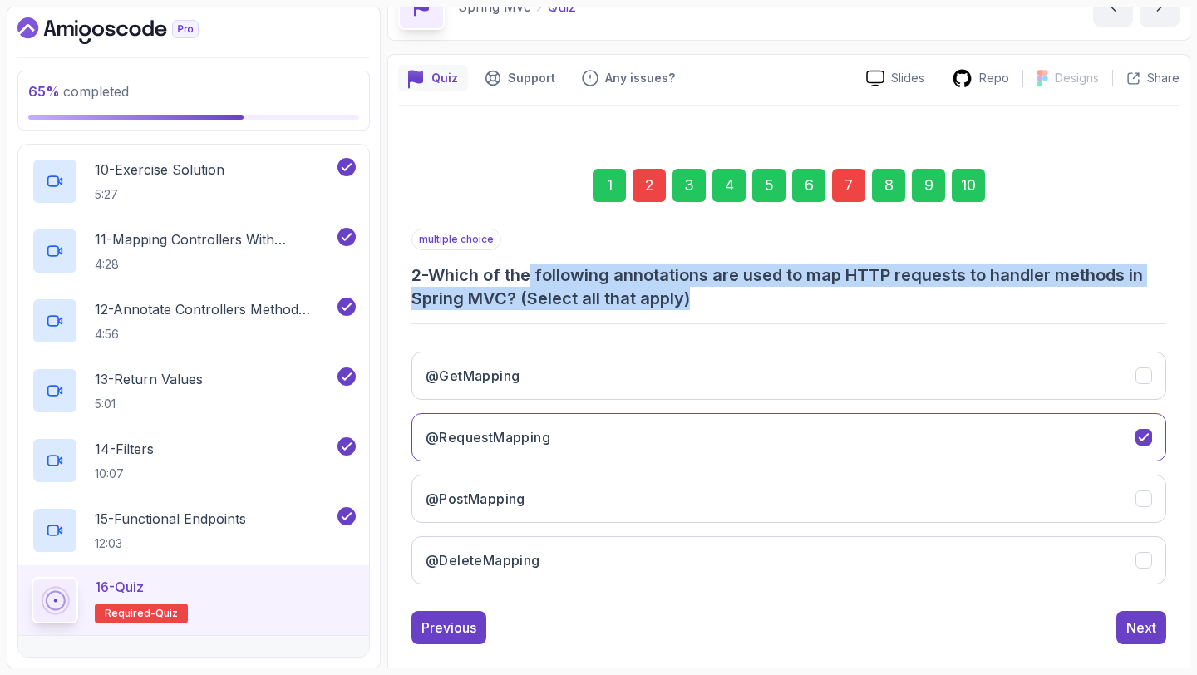
drag, startPoint x: 550, startPoint y: 271, endPoint x: 932, endPoint y: 290, distance: 383.0
click at [932, 290] on h3 "2 - Which of the following annotations are used to map HTTP requests to handler…" at bounding box center [789, 287] width 755 height 47
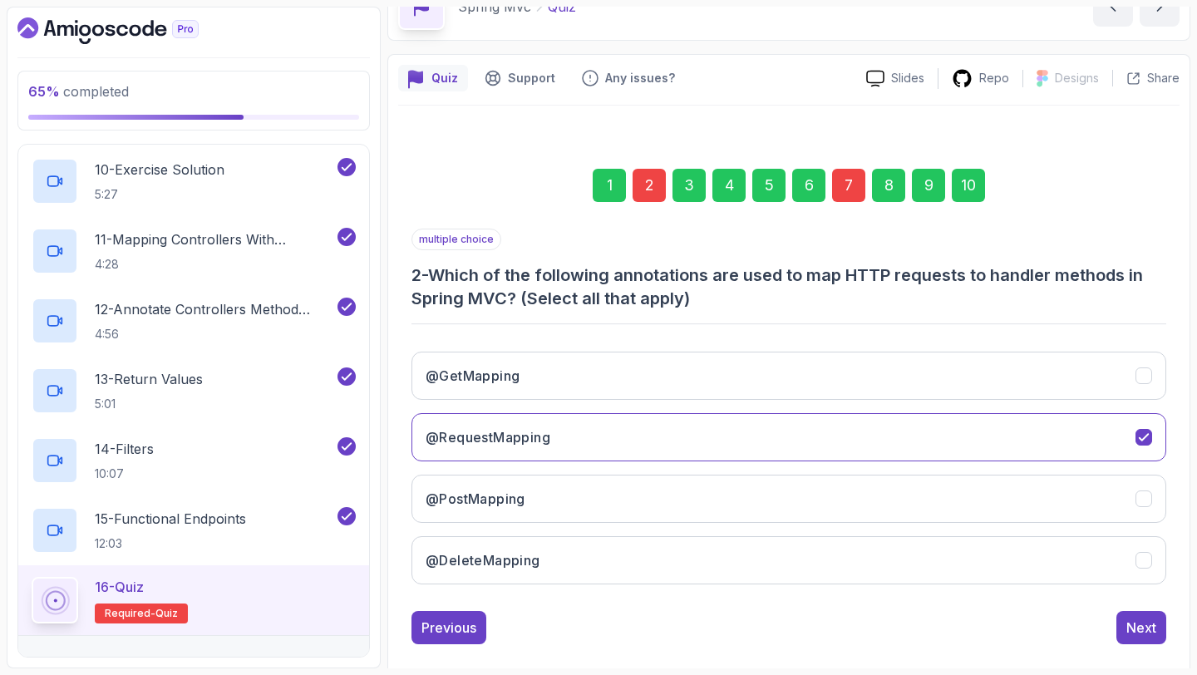
click at [738, 316] on div "multiple choice 2 - Which of the following annotations are used to map HTTP req…" at bounding box center [789, 413] width 755 height 369
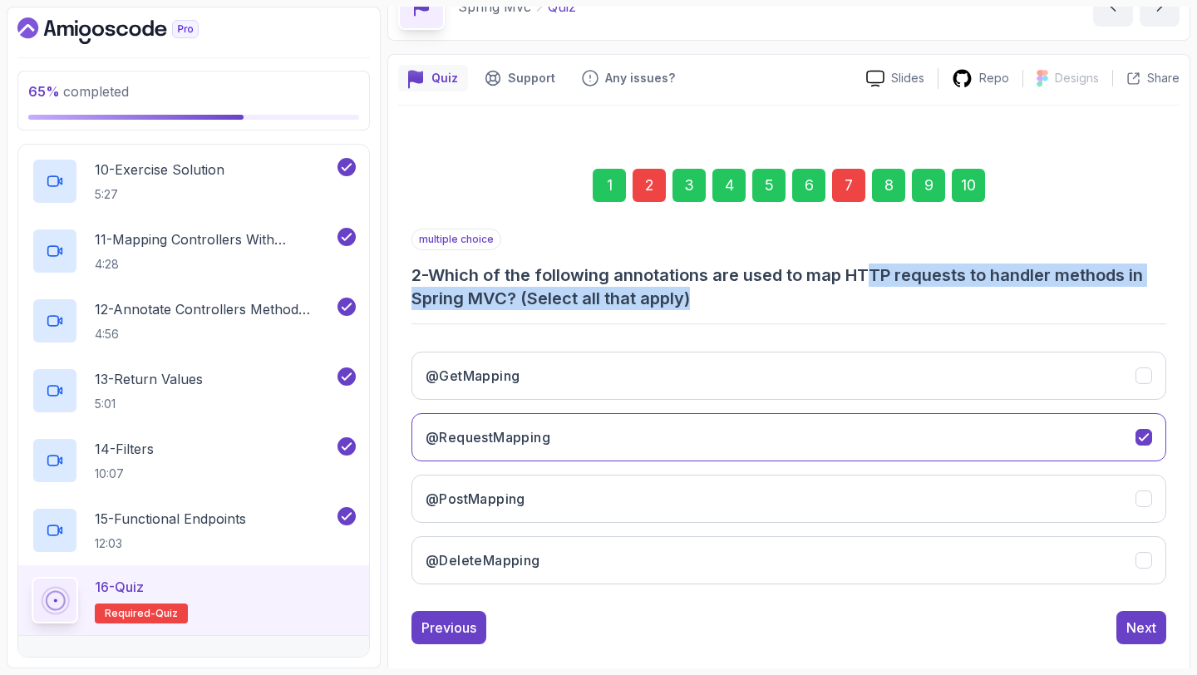
drag, startPoint x: 992, startPoint y: 287, endPoint x: 1099, endPoint y: 307, distance: 109.1
click at [1099, 307] on h3 "2 - Which of the following annotations are used to map HTTP requests to handler…" at bounding box center [789, 287] width 755 height 47
drag, startPoint x: 696, startPoint y: 278, endPoint x: 910, endPoint y: 294, distance: 214.3
click at [910, 294] on h3 "2 - Which of the following annotations are used to map HTTP requests to handler…" at bounding box center [789, 287] width 755 height 47
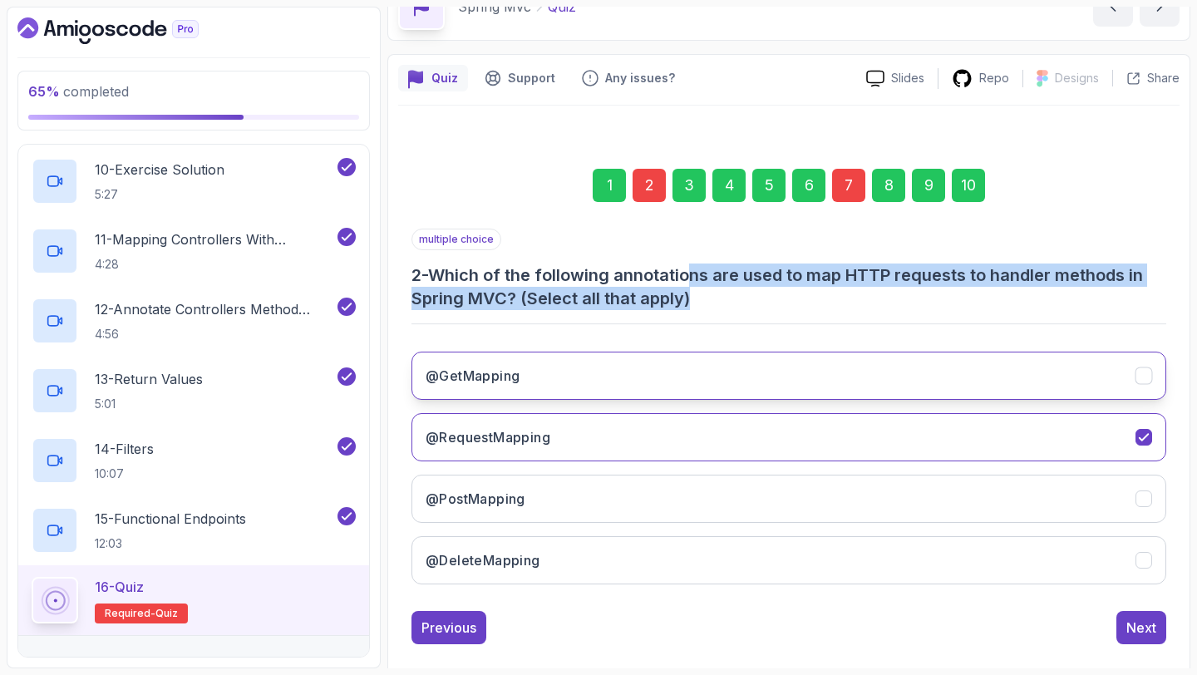
click at [892, 392] on button "@GetMapping" at bounding box center [789, 376] width 755 height 48
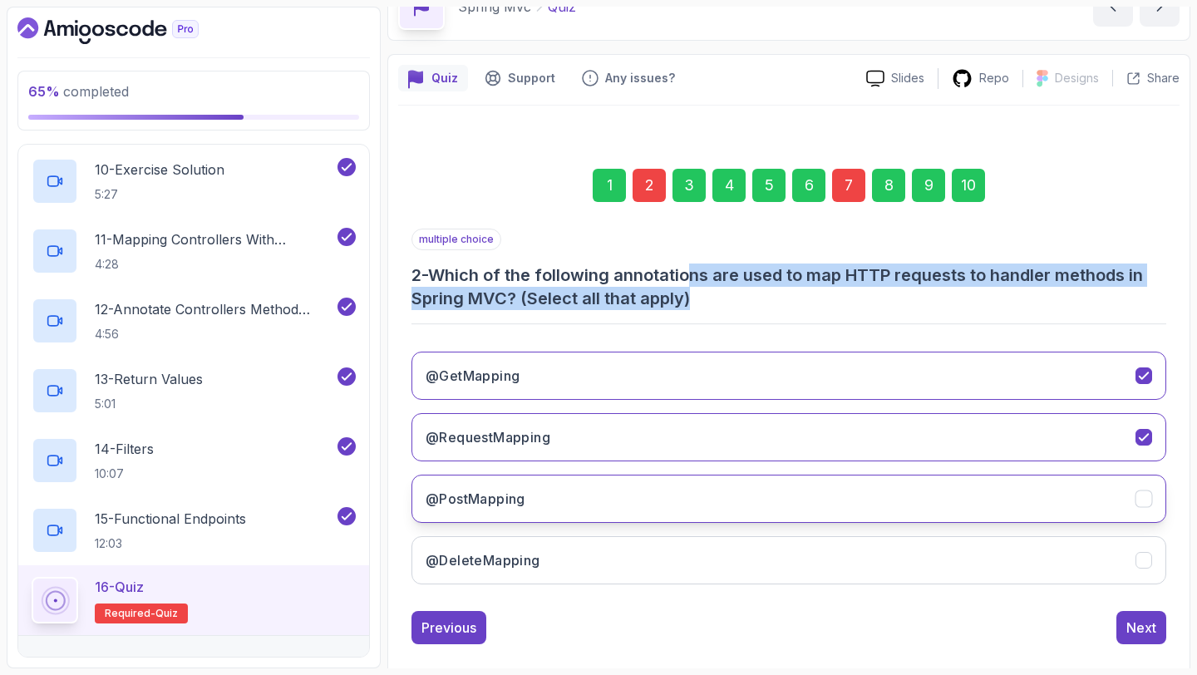
click at [869, 504] on button "@PostMapping" at bounding box center [789, 499] width 755 height 48
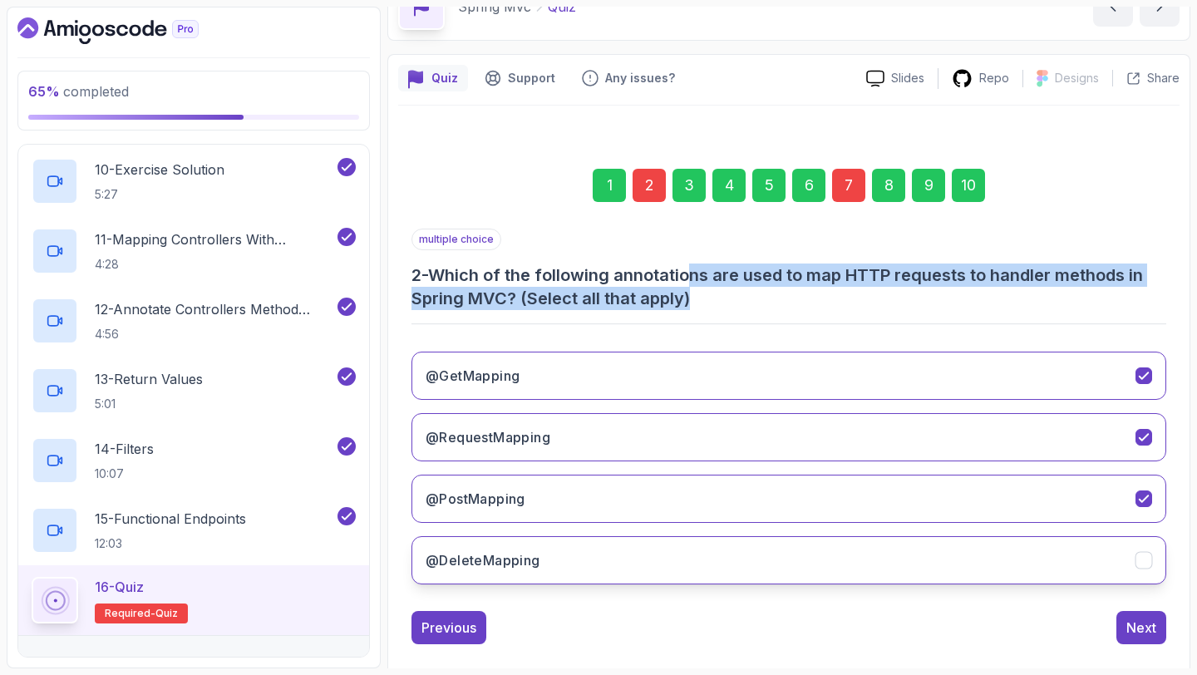
click at [872, 556] on button "@DeleteMapping" at bounding box center [789, 560] width 755 height 48
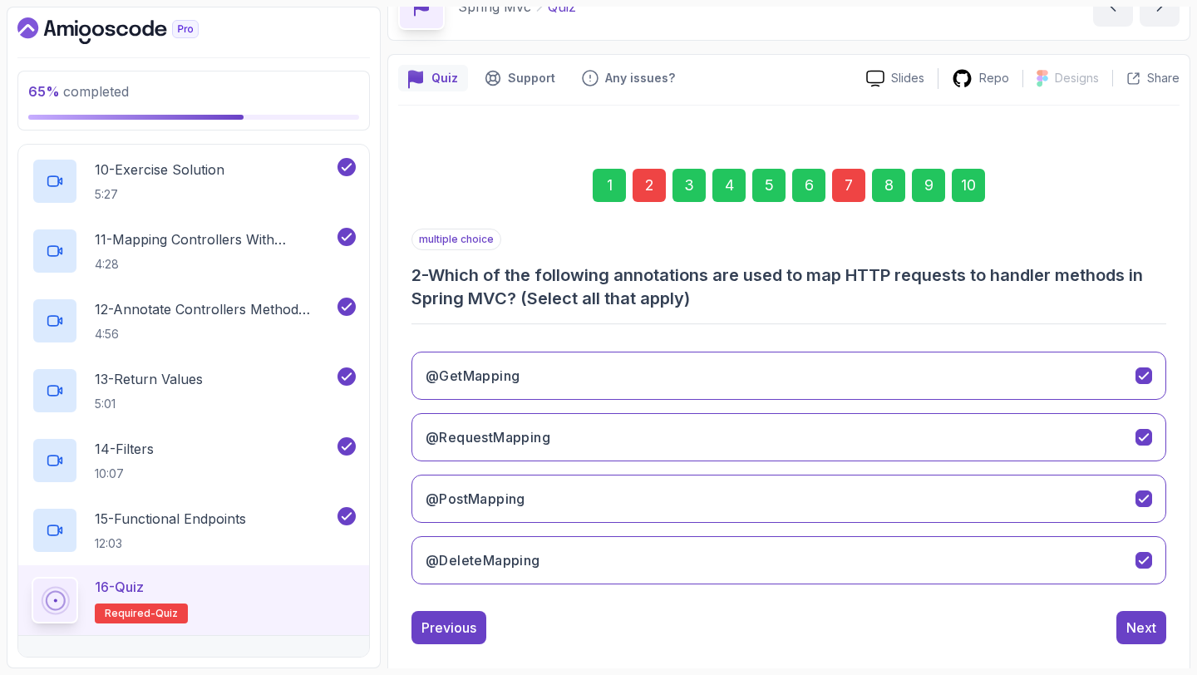
click at [1108, 617] on div "Previous Next" at bounding box center [789, 627] width 755 height 33
drag, startPoint x: 1125, startPoint y: 625, endPoint x: 1118, endPoint y: 616, distance: 11.3
click at [1125, 625] on button "Next" at bounding box center [1142, 627] width 50 height 33
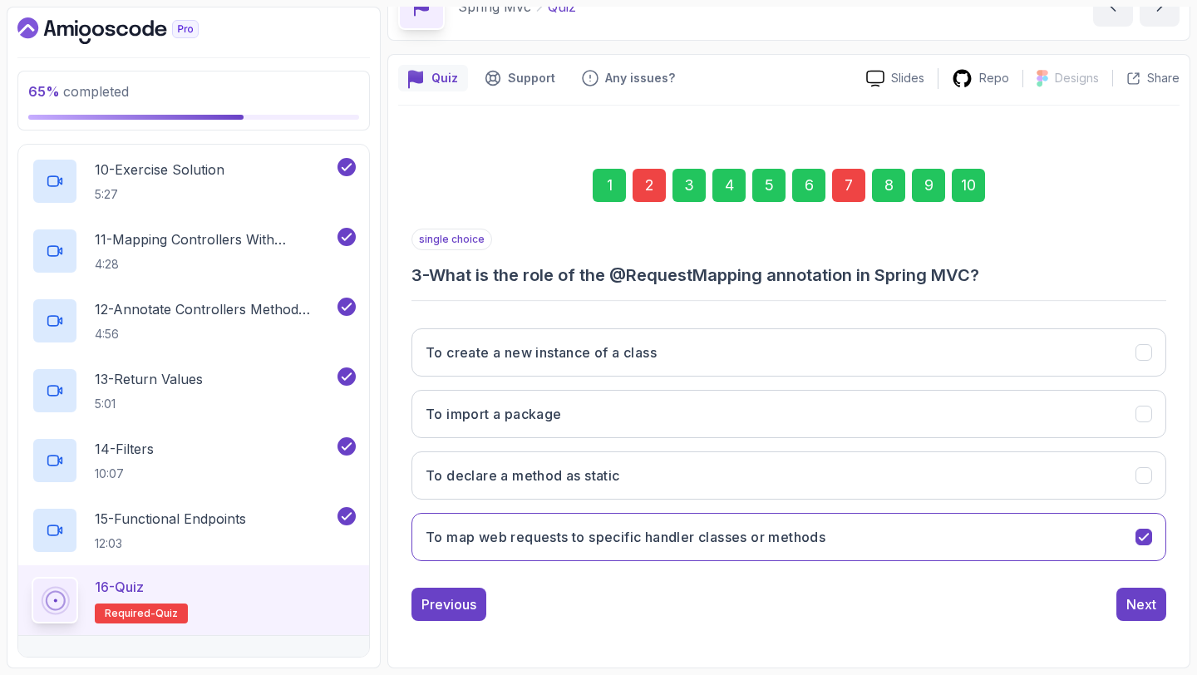
click at [847, 188] on div "7" at bounding box center [848, 185] width 33 height 33
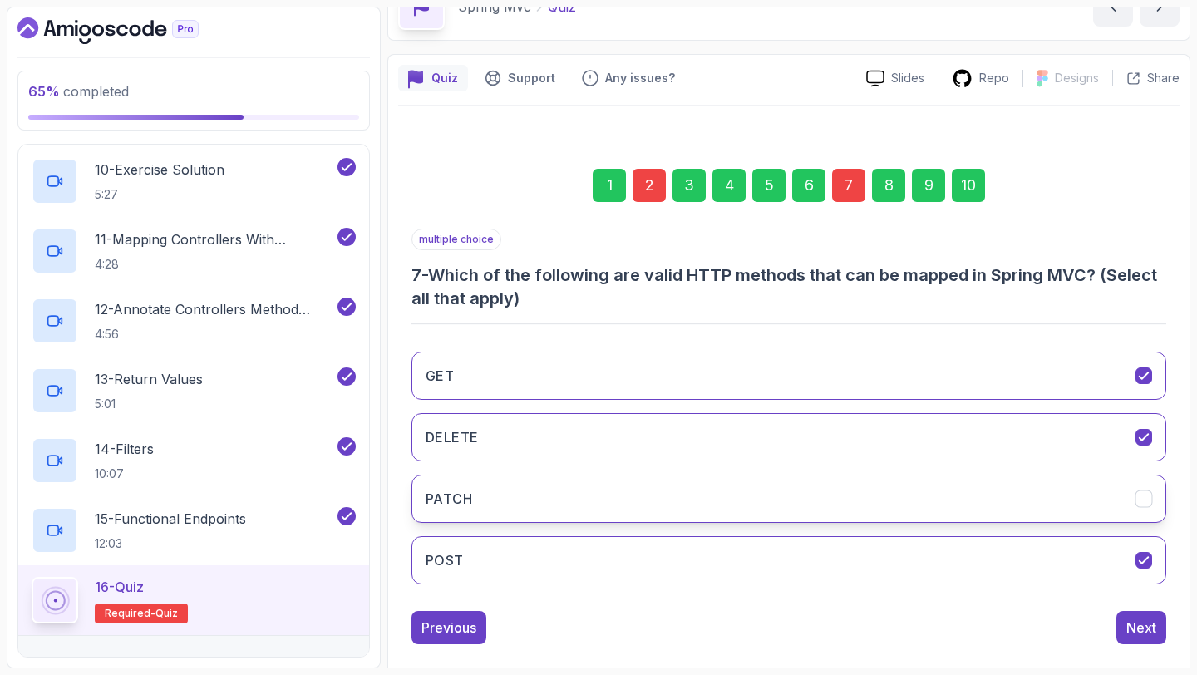
click at [1068, 475] on button "PATCH" at bounding box center [789, 499] width 755 height 48
click at [1122, 632] on button "Next" at bounding box center [1142, 627] width 50 height 33
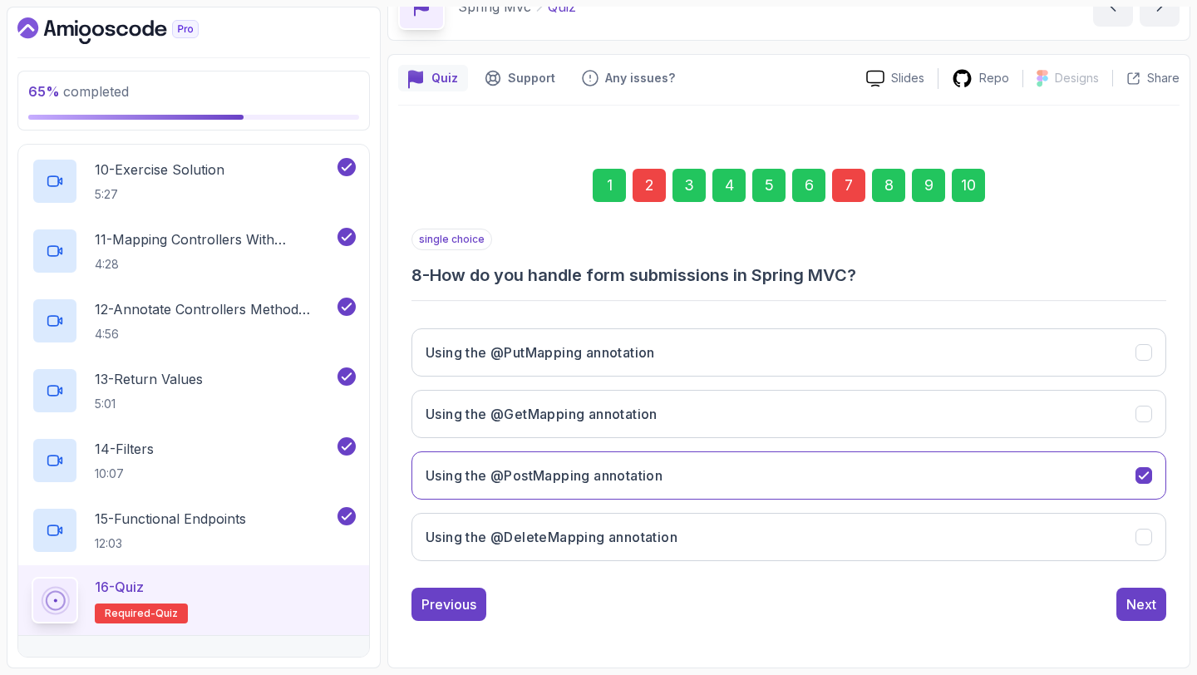
click at [1168, 605] on div "1 2 3 4 5 6 7 8 9 10 single choice 8 - How do you handle form submissions in Sp…" at bounding box center [789, 382] width 782 height 506
click at [1166, 594] on div "1 2 3 4 5 6 7 8 9 10 single choice 8 - How do you handle form submissions in Sp…" at bounding box center [789, 382] width 782 height 506
click at [1156, 598] on div "Next" at bounding box center [1142, 605] width 30 height 20
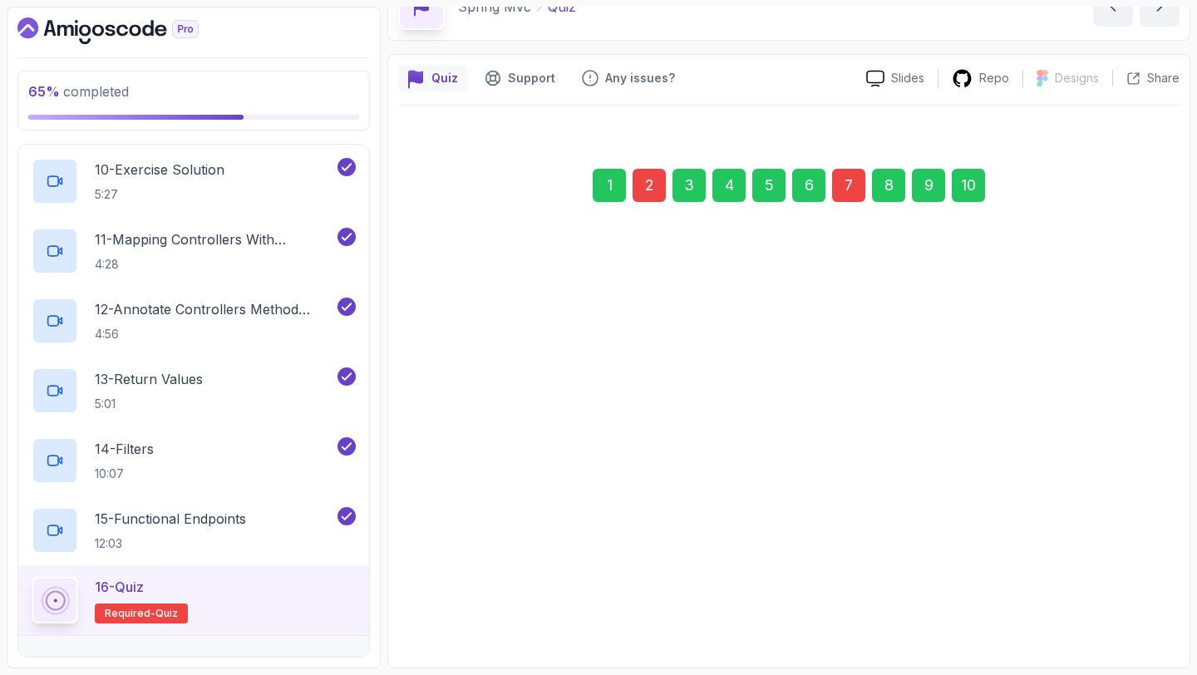
click at [1153, 596] on div "Next" at bounding box center [1142, 602] width 30 height 20
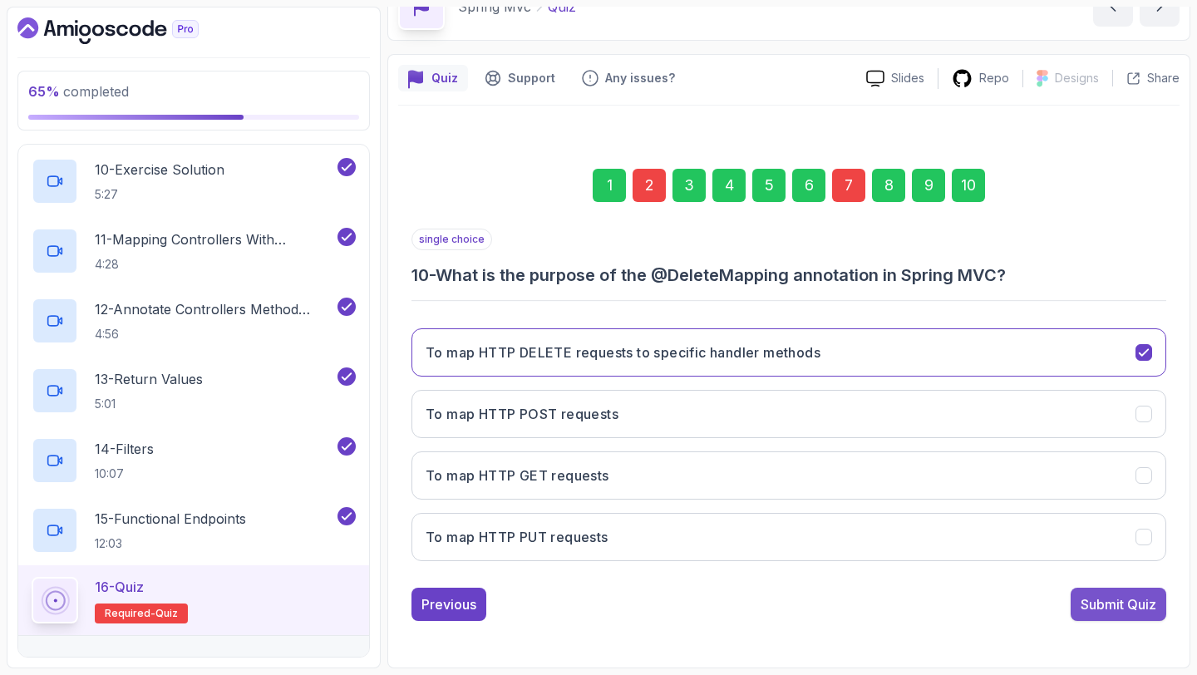
click at [1148, 599] on div "Submit Quiz" at bounding box center [1119, 605] width 76 height 20
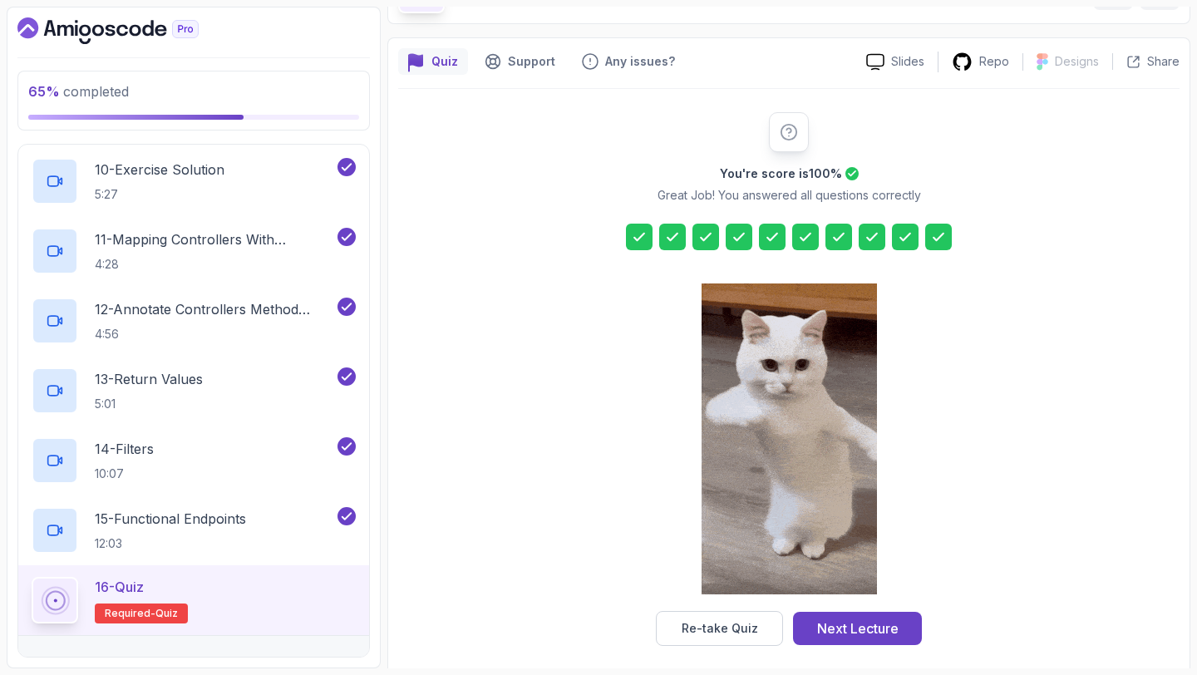
scroll to position [111, 0]
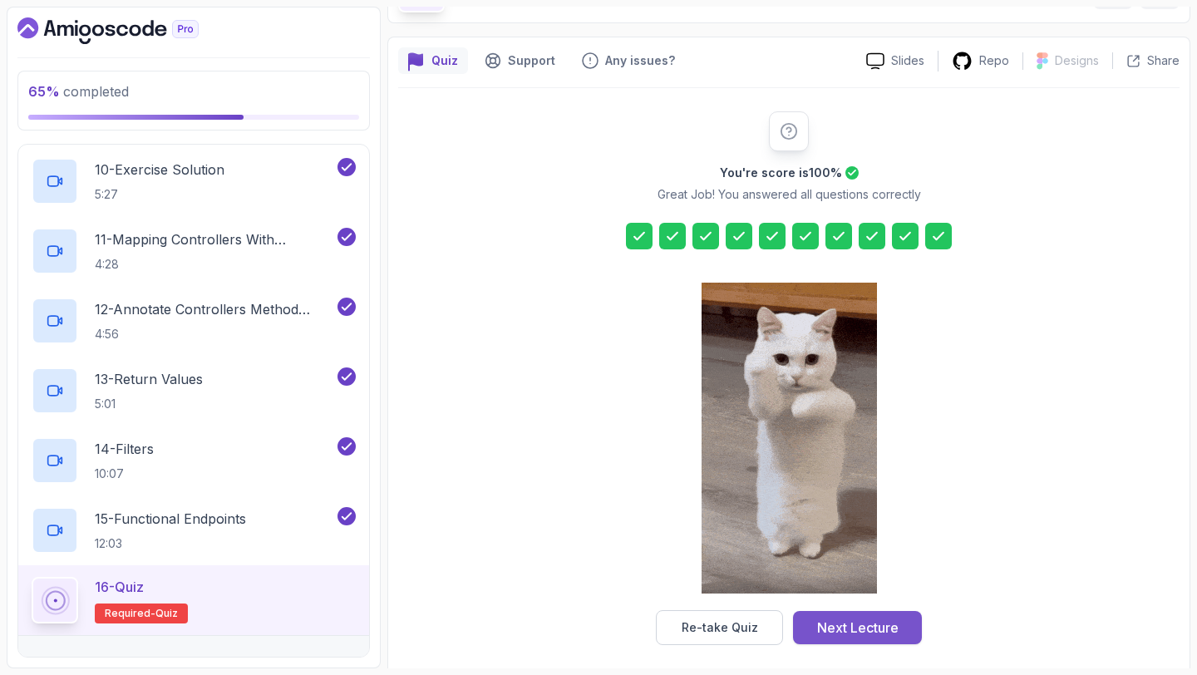
click at [870, 634] on div "Next Lecture" at bounding box center [857, 628] width 81 height 20
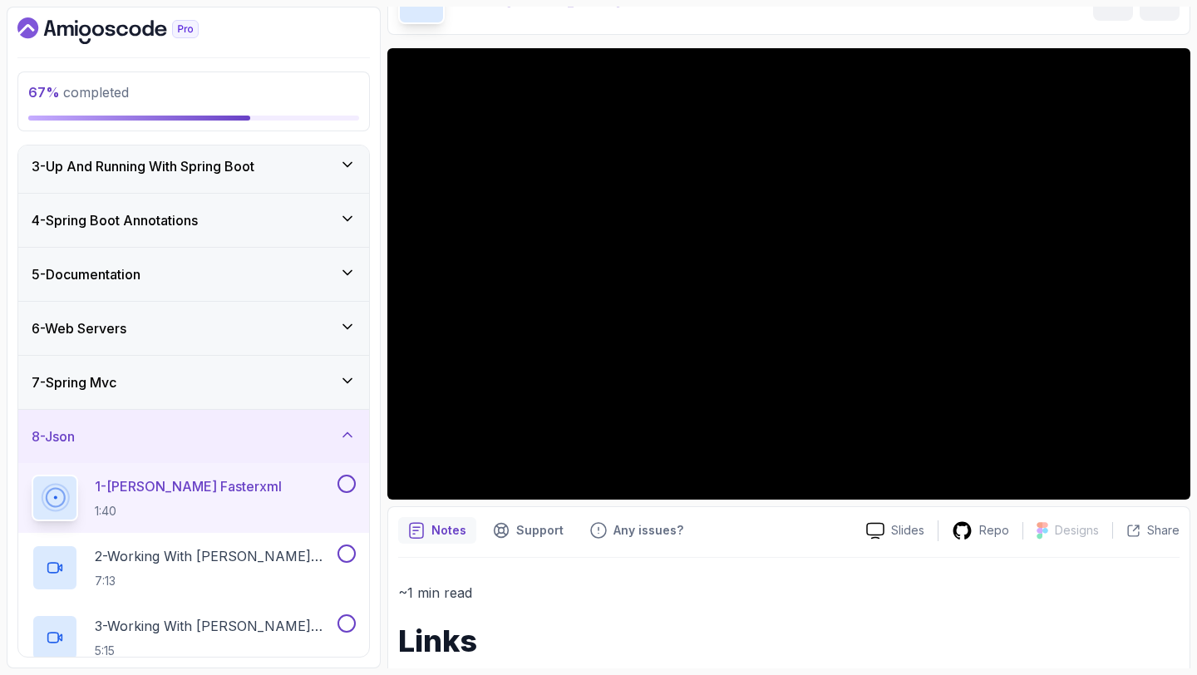
scroll to position [264, 0]
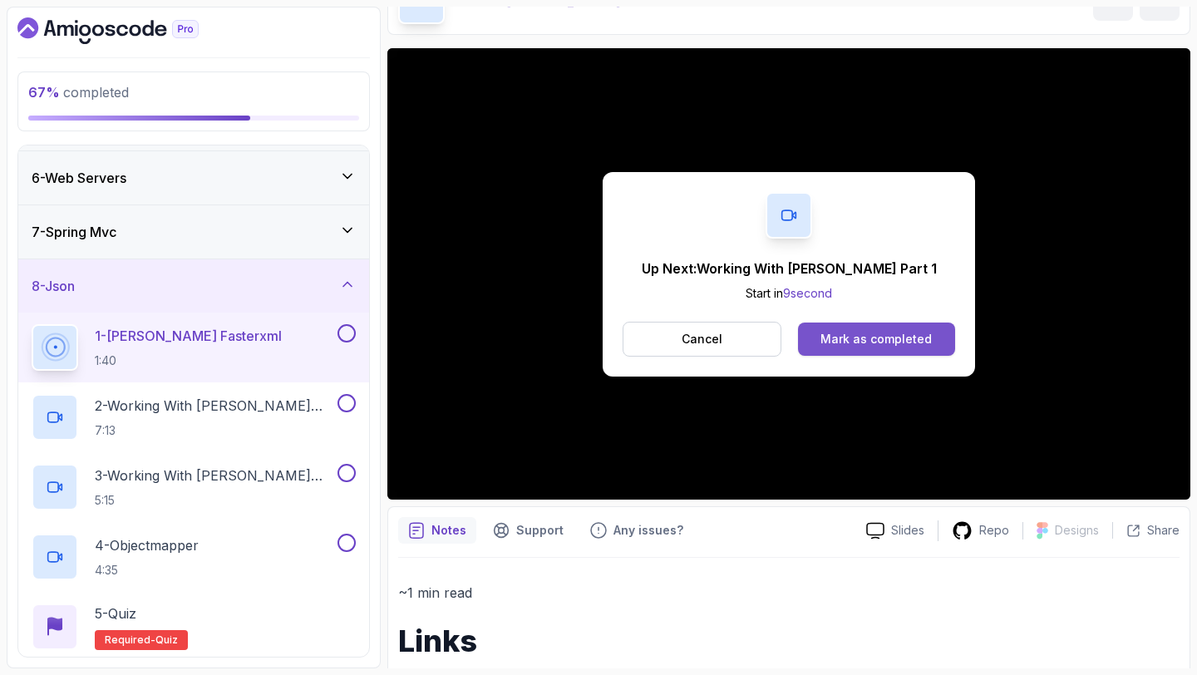
click at [911, 323] on button "Mark as completed" at bounding box center [876, 339] width 157 height 33
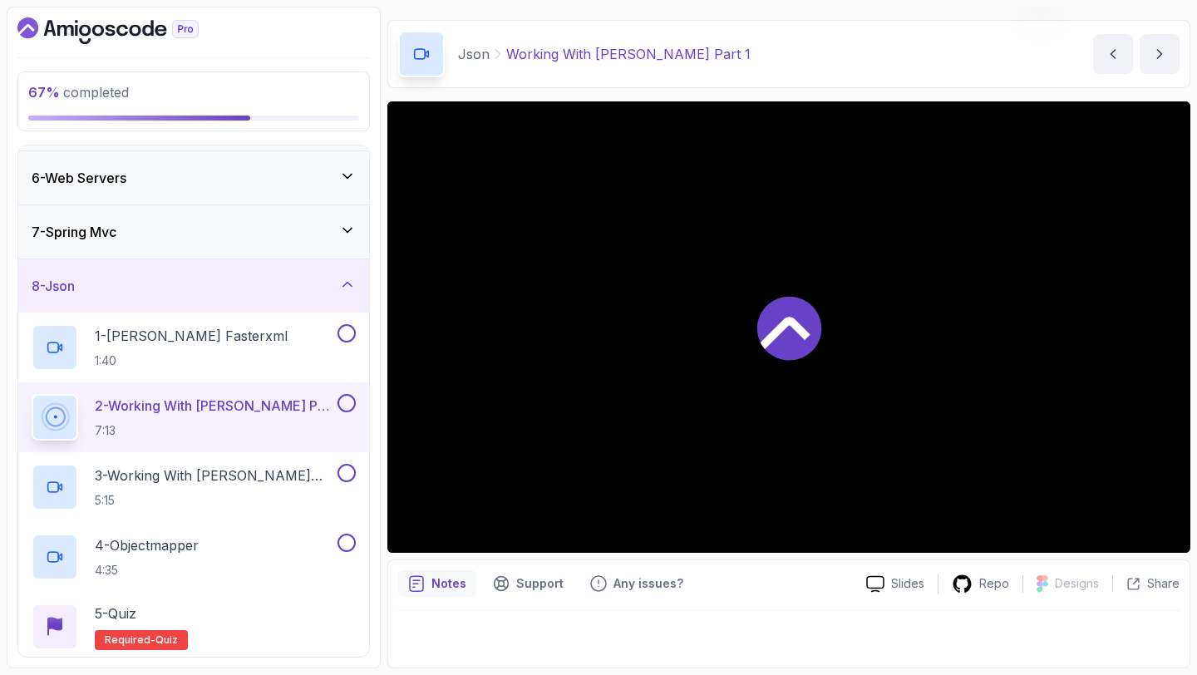
scroll to position [47, 0]
click at [249, 412] on p "2 - Working With [PERSON_NAME] Part 1" at bounding box center [214, 406] width 239 height 20
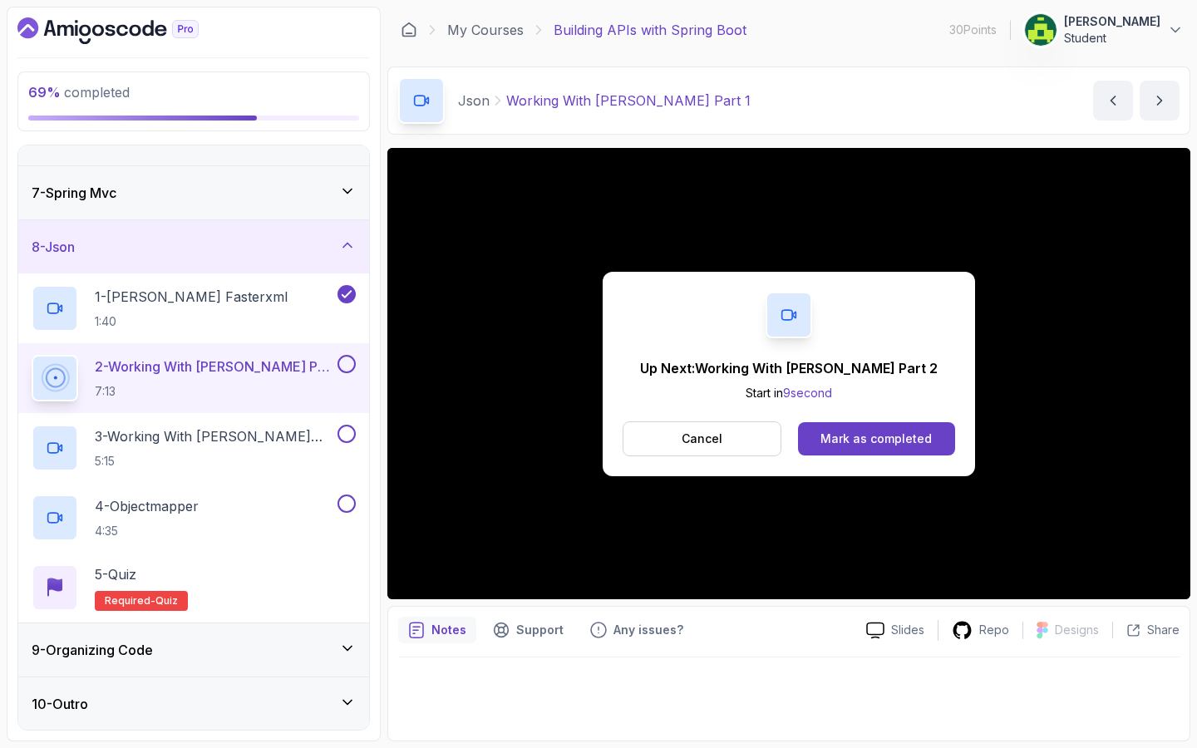
scroll to position [324, 0]
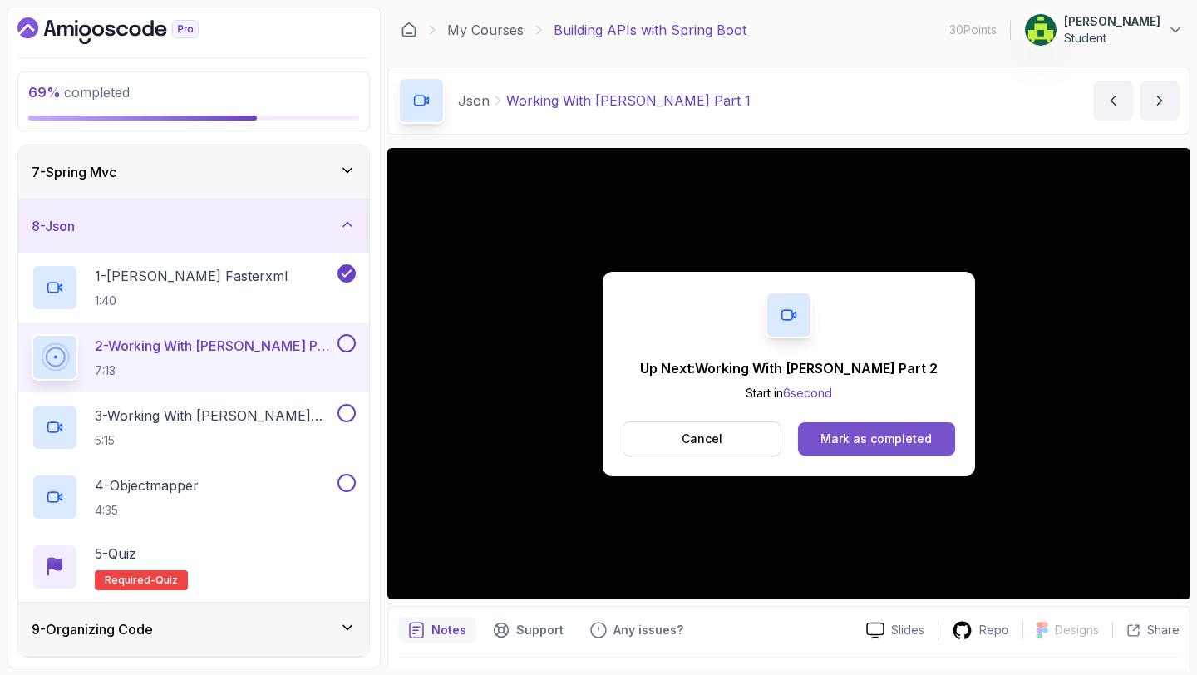
click at [910, 440] on div "Mark as completed" at bounding box center [876, 439] width 111 height 17
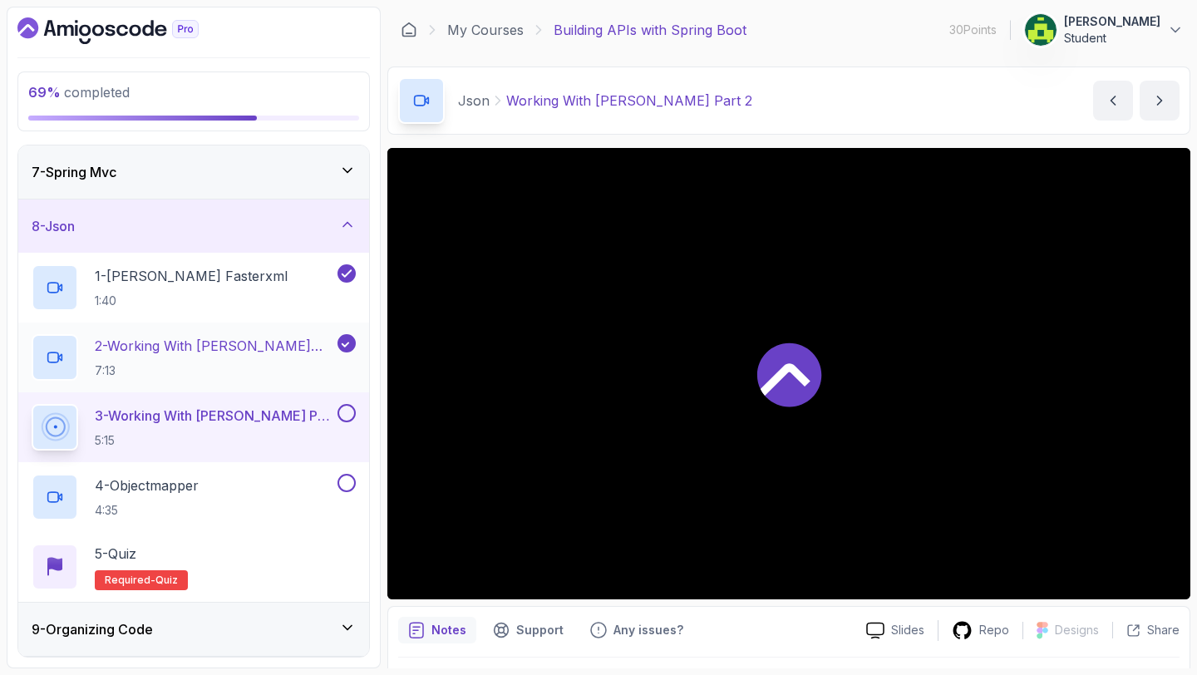
click at [339, 338] on icon at bounding box center [346, 343] width 15 height 17
click at [340, 342] on button at bounding box center [347, 343] width 18 height 18
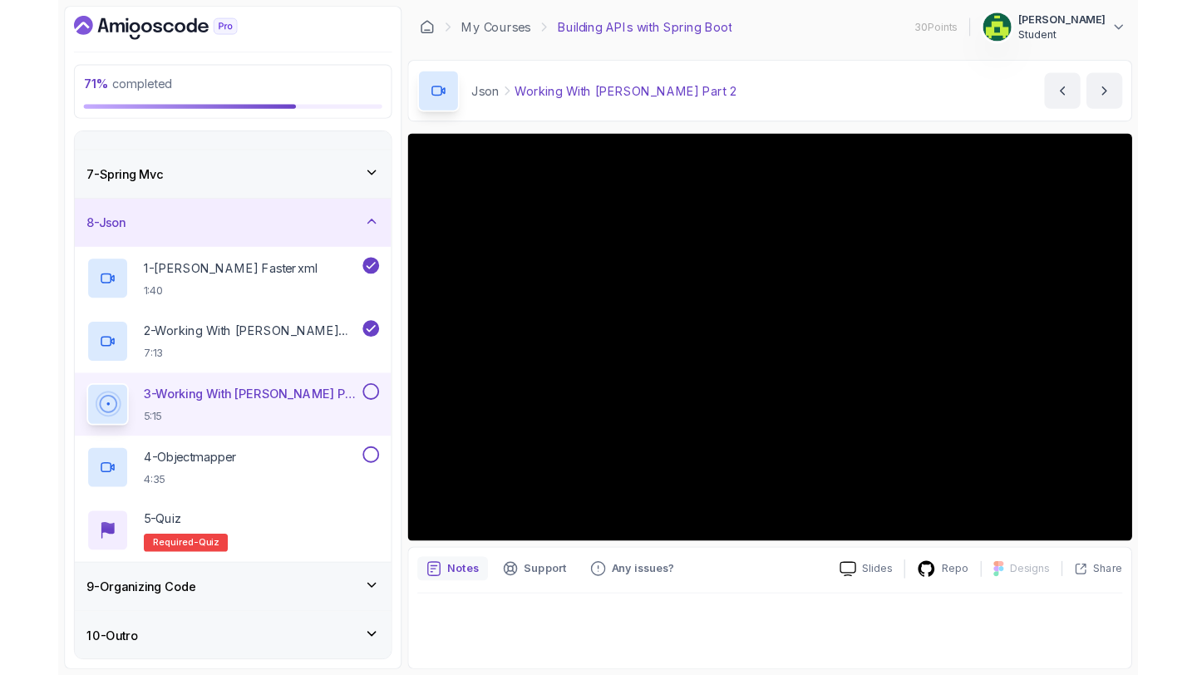
scroll to position [324, 0]
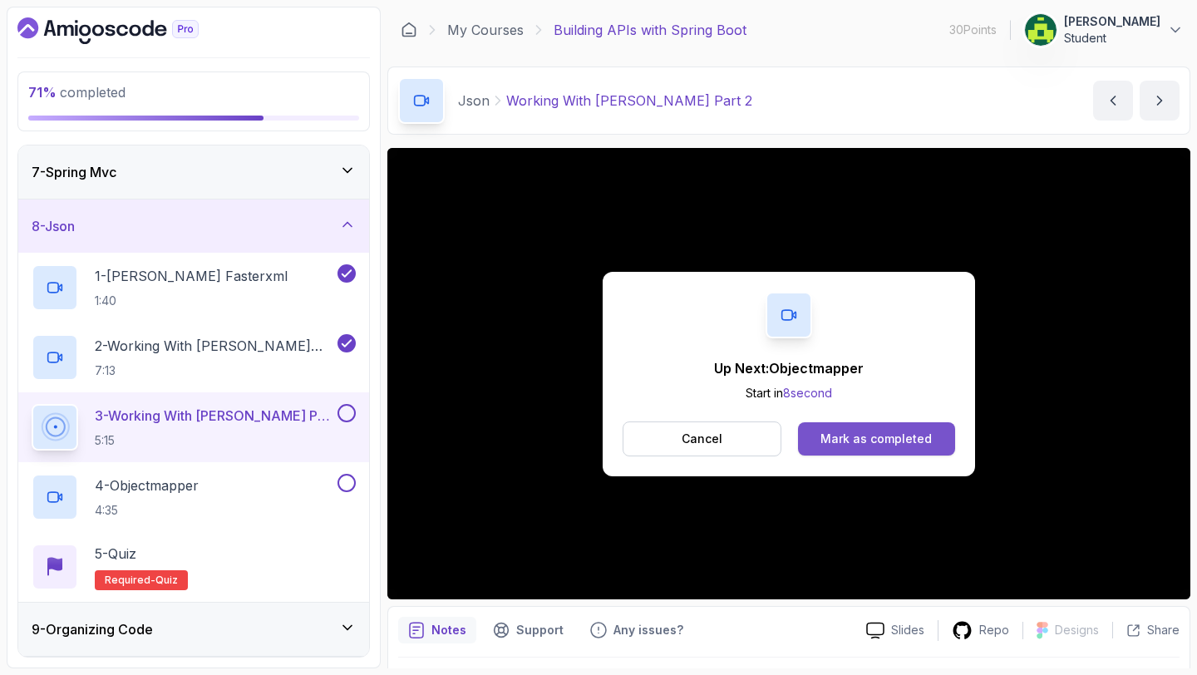
click at [851, 432] on div "Mark as completed" at bounding box center [876, 439] width 111 height 17
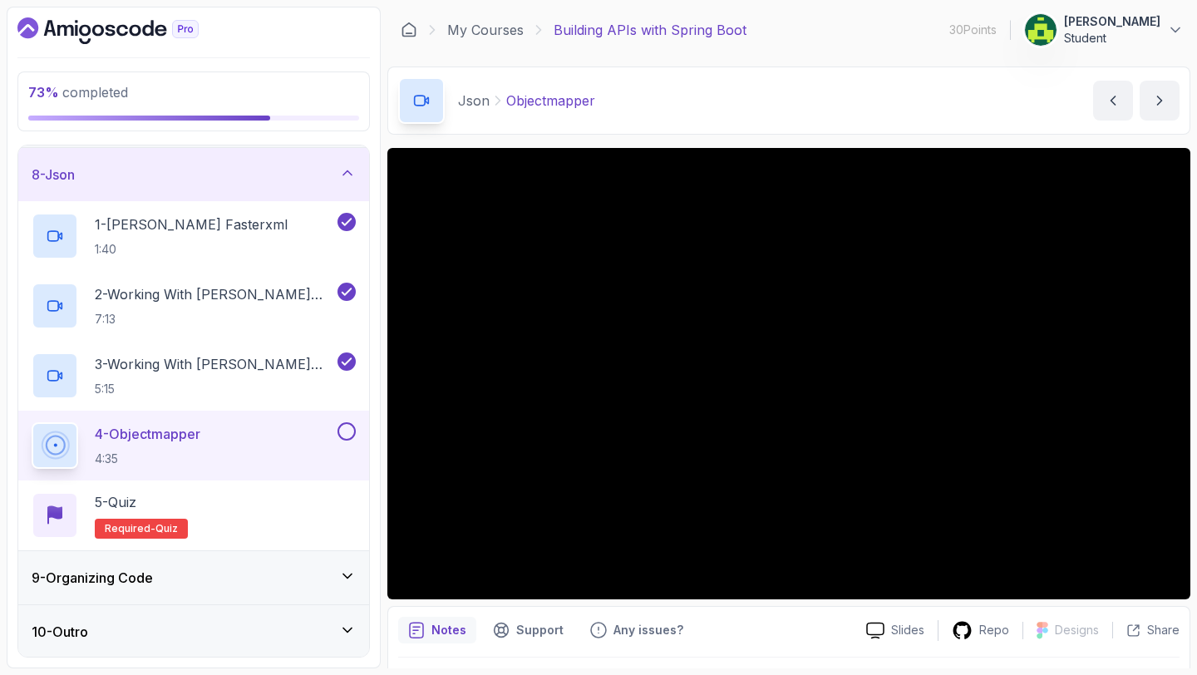
scroll to position [377, 0]
click at [342, 583] on div "9 - Organizing Code" at bounding box center [194, 577] width 324 height 20
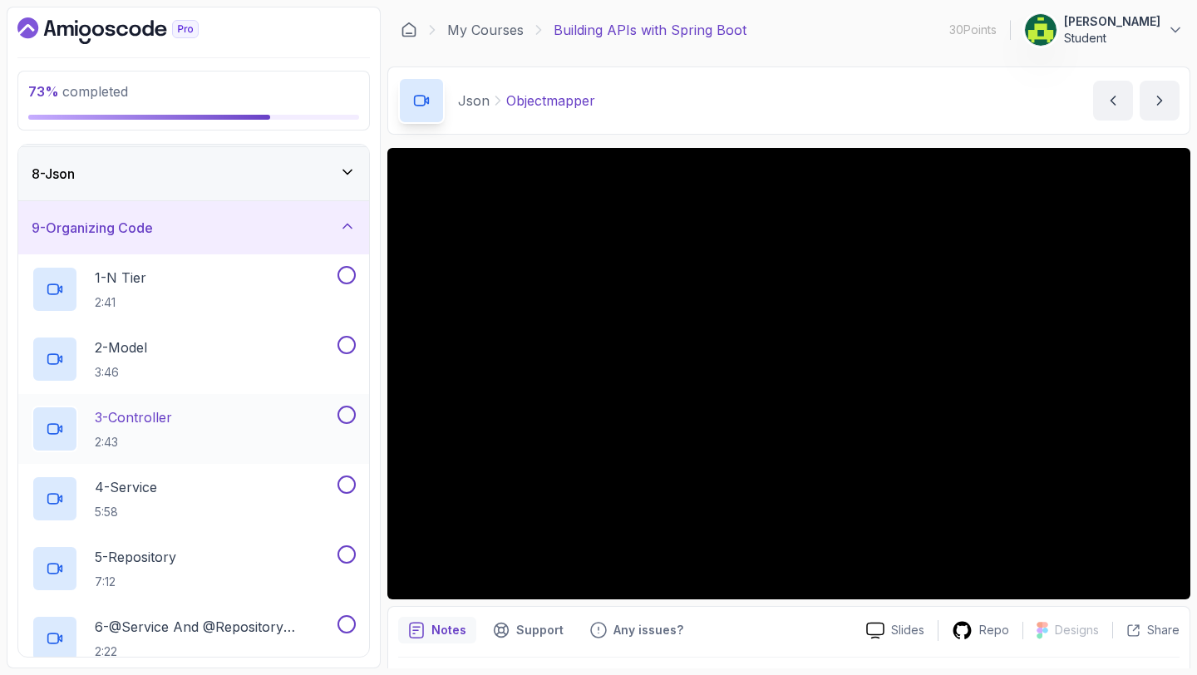
scroll to position [59, 0]
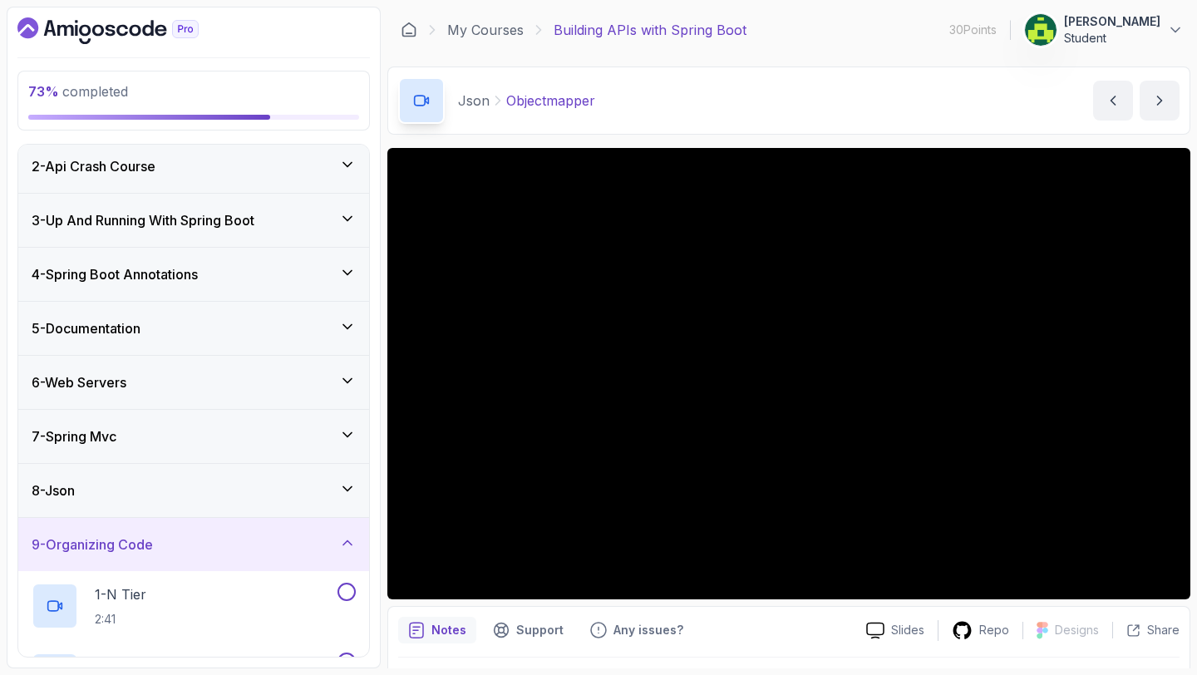
click at [326, 541] on div "9 - Organizing Code" at bounding box center [194, 545] width 324 height 20
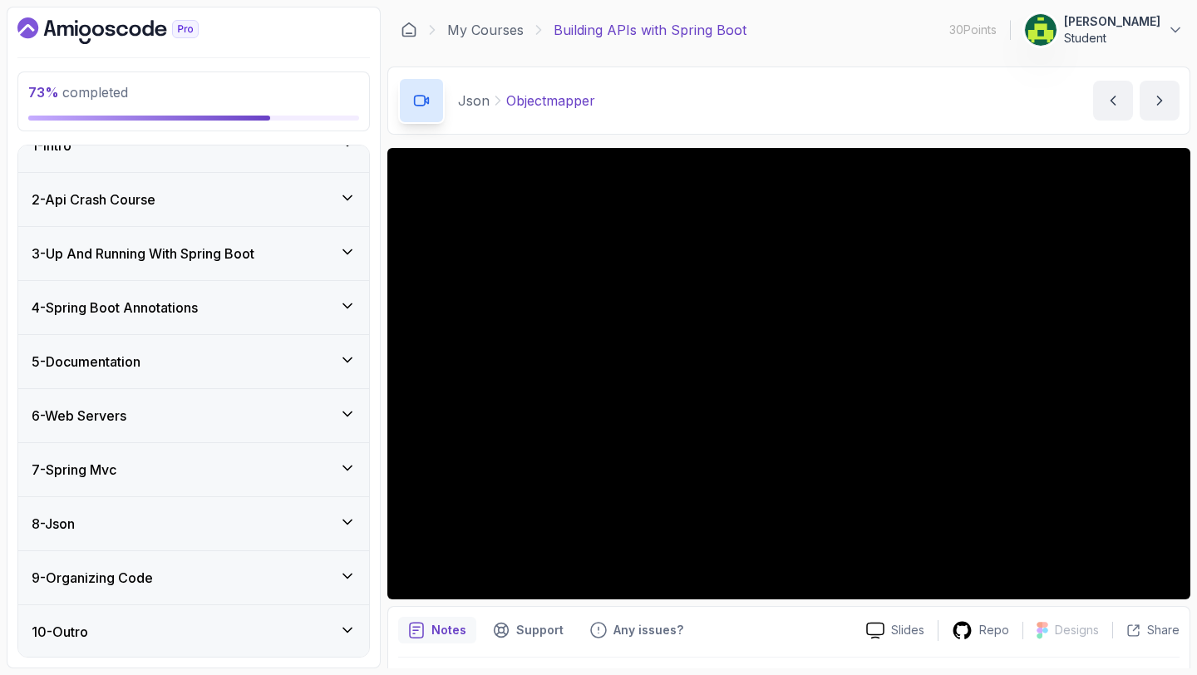
scroll to position [28, 0]
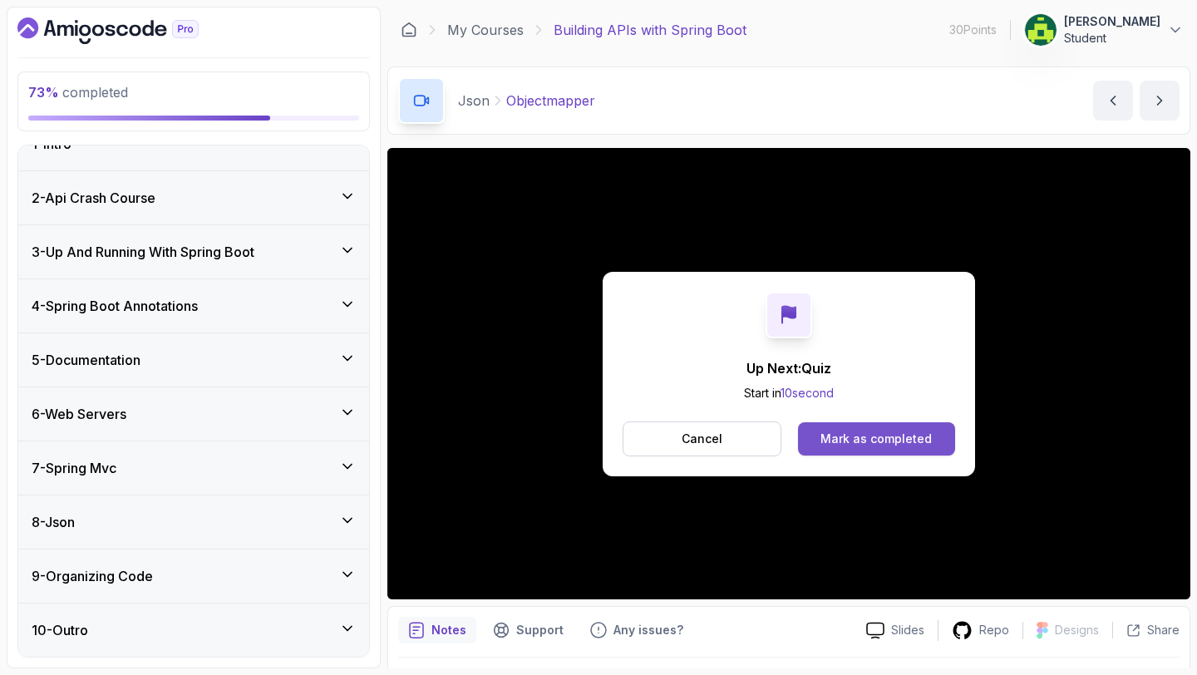
click at [925, 433] on div "Mark as completed" at bounding box center [876, 439] width 111 height 17
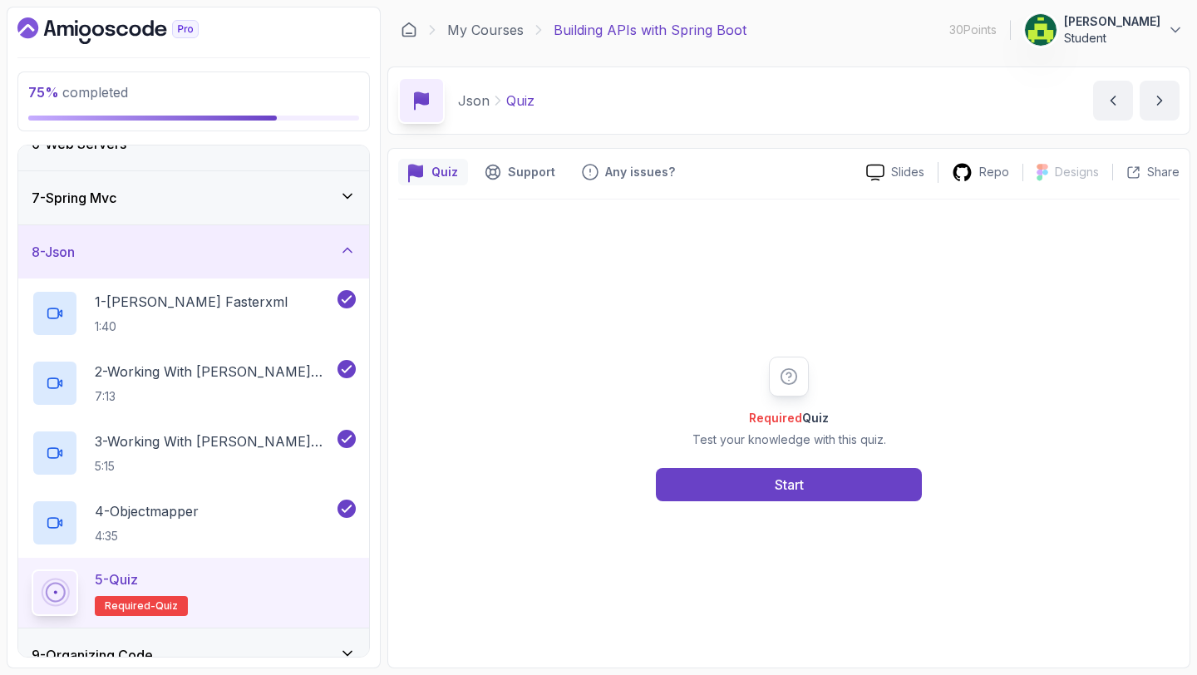
scroll to position [377, 0]
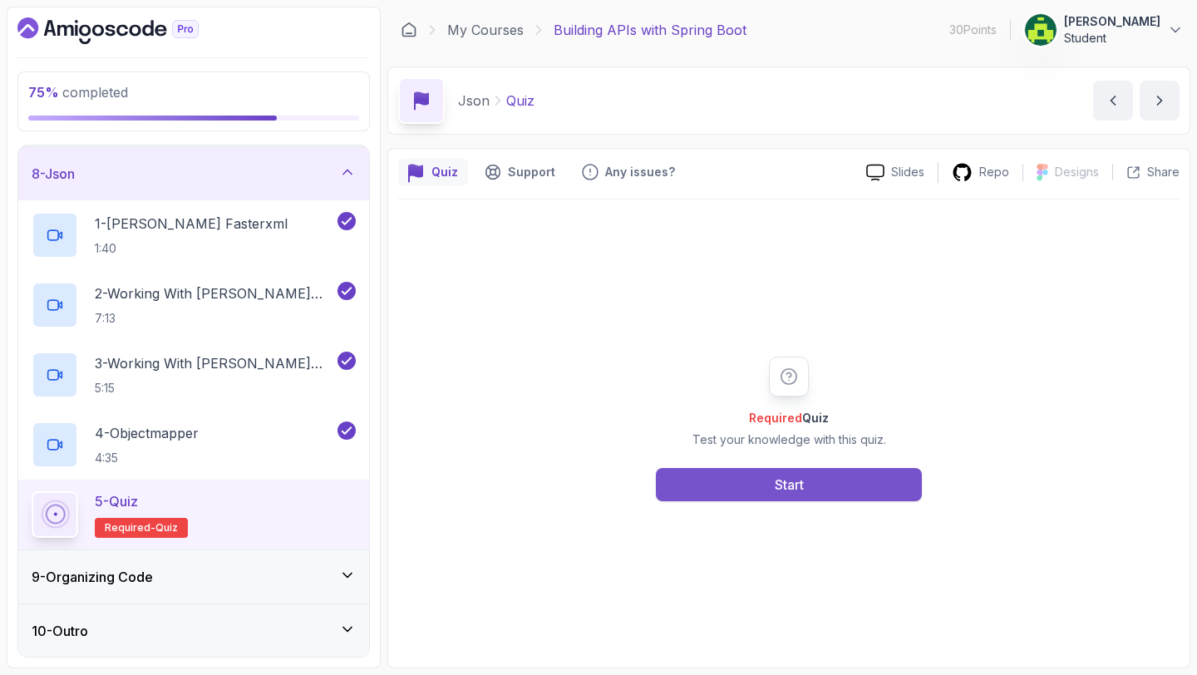
click at [809, 472] on button "Start" at bounding box center [789, 484] width 266 height 33
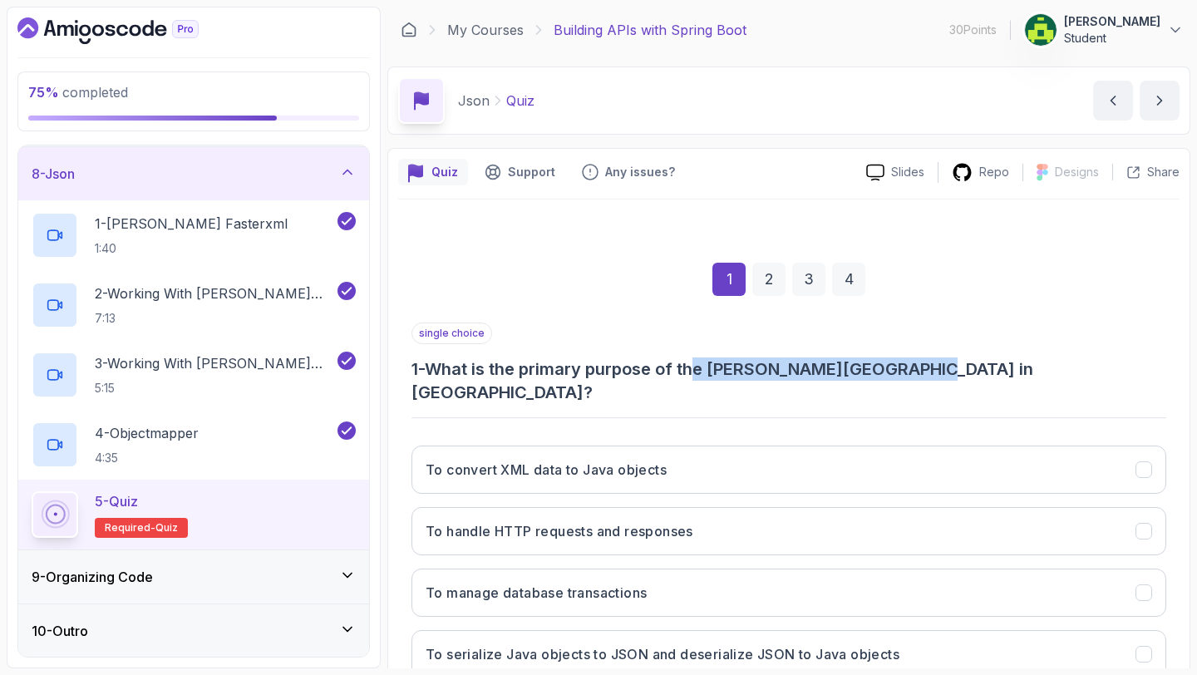
drag, startPoint x: 922, startPoint y: 358, endPoint x: 700, endPoint y: 358, distance: 222.0
click at [700, 358] on h3 "1 - What is the primary purpose of the [PERSON_NAME][GEOGRAPHIC_DATA] in [GEOGR…" at bounding box center [789, 381] width 755 height 47
click at [1029, 363] on h3 "1 - What is the primary purpose of the [PERSON_NAME][GEOGRAPHIC_DATA] in [GEOGR…" at bounding box center [789, 381] width 755 height 47
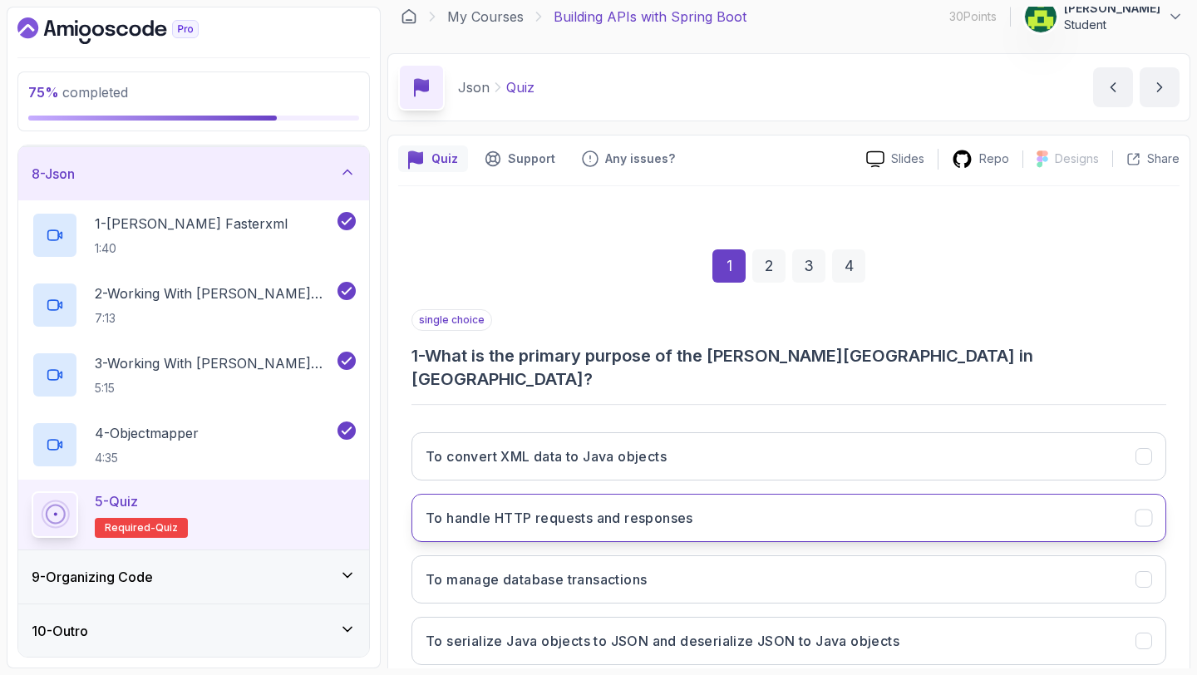
scroll to position [28, 0]
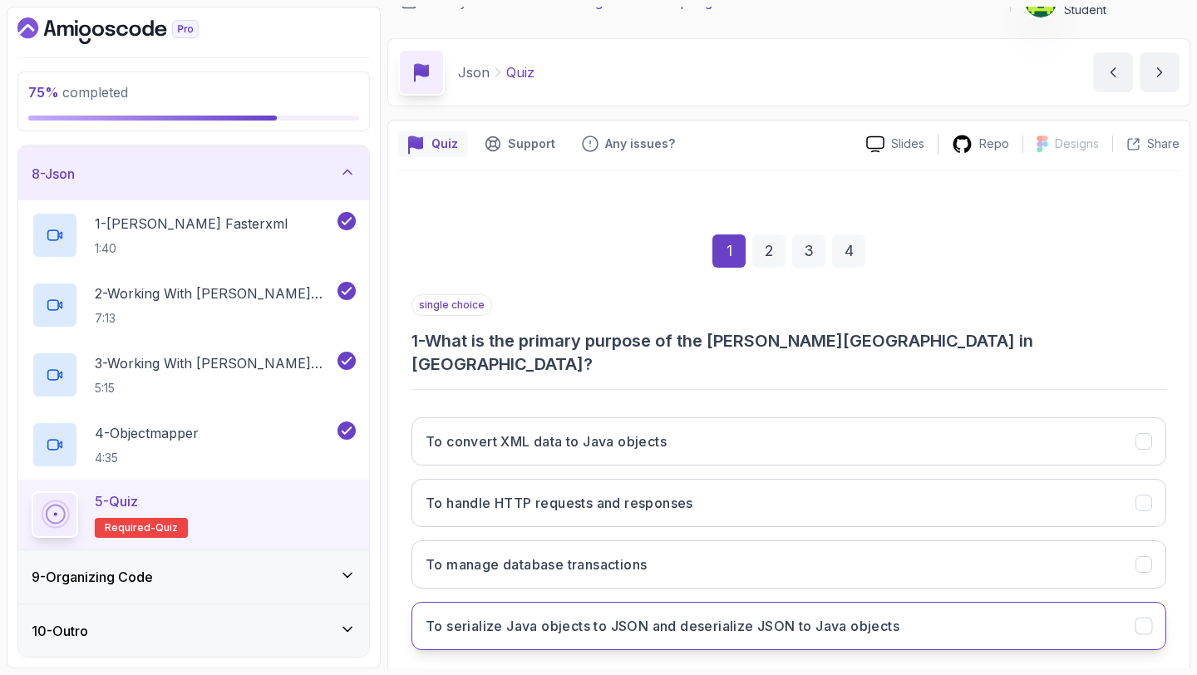
click at [876, 616] on h3 "To serialize Java objects to JSON and deserialize JSON to Java objects" at bounding box center [663, 626] width 474 height 20
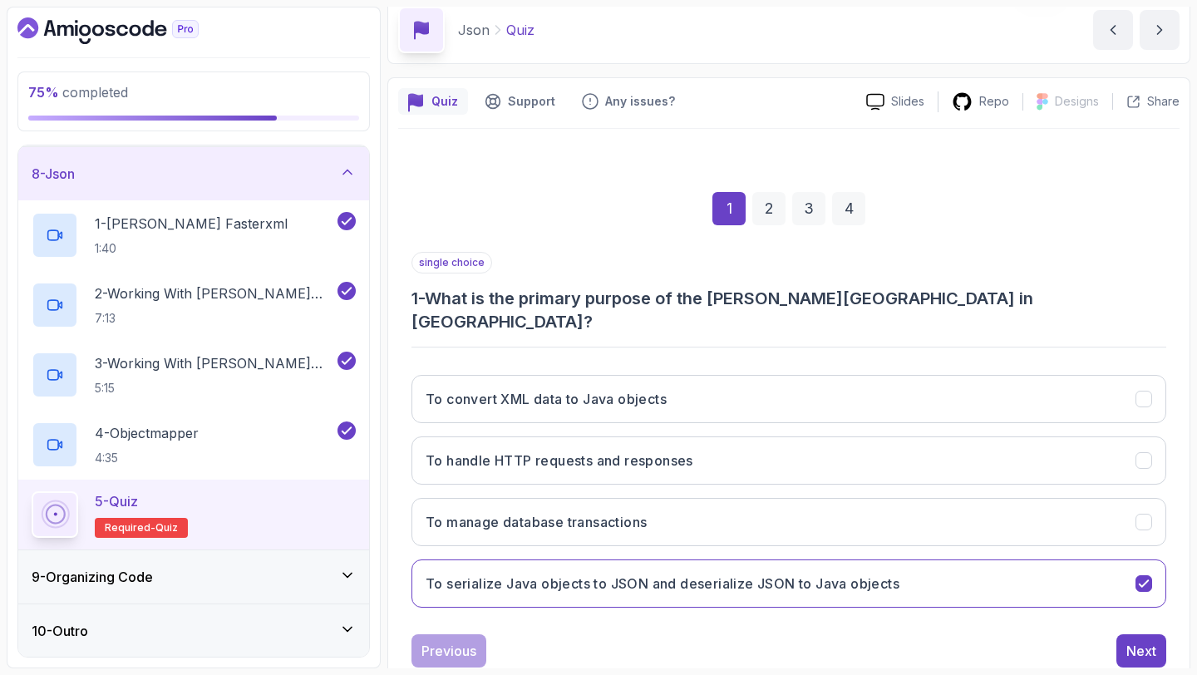
scroll to position [94, 0]
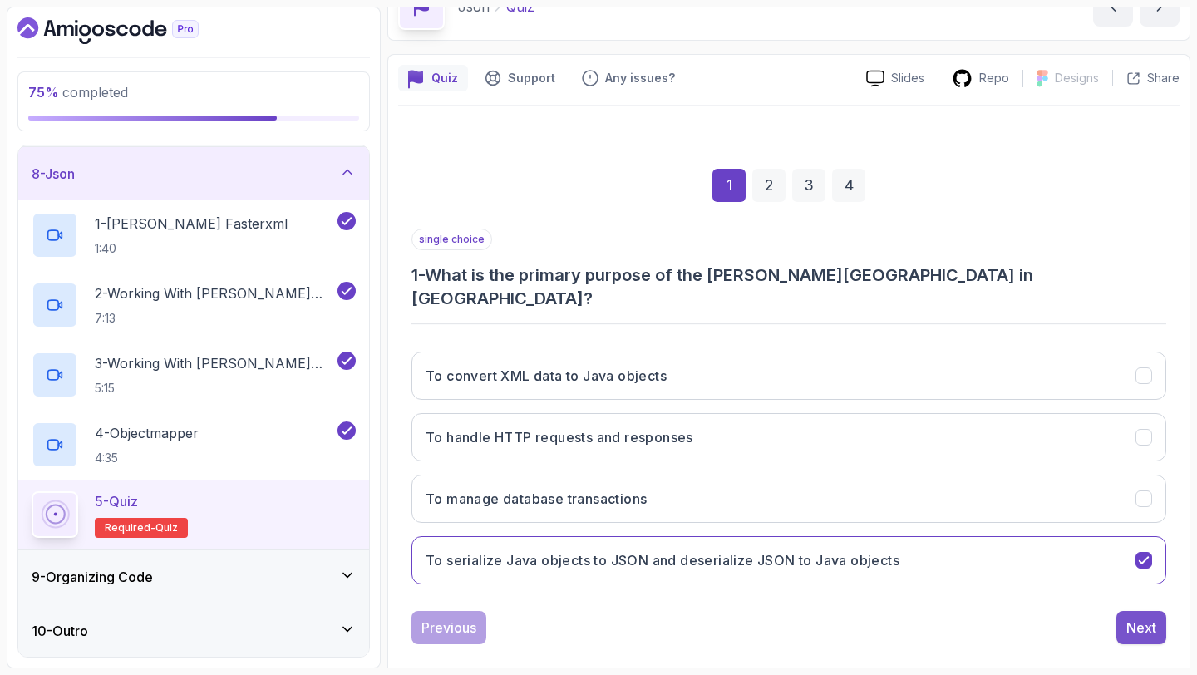
drag, startPoint x: 1163, startPoint y: 619, endPoint x: 1144, endPoint y: 619, distance: 19.1
click at [1161, 619] on div "Next" at bounding box center [1142, 627] width 50 height 33
click at [1141, 615] on button "Next" at bounding box center [1142, 627] width 50 height 33
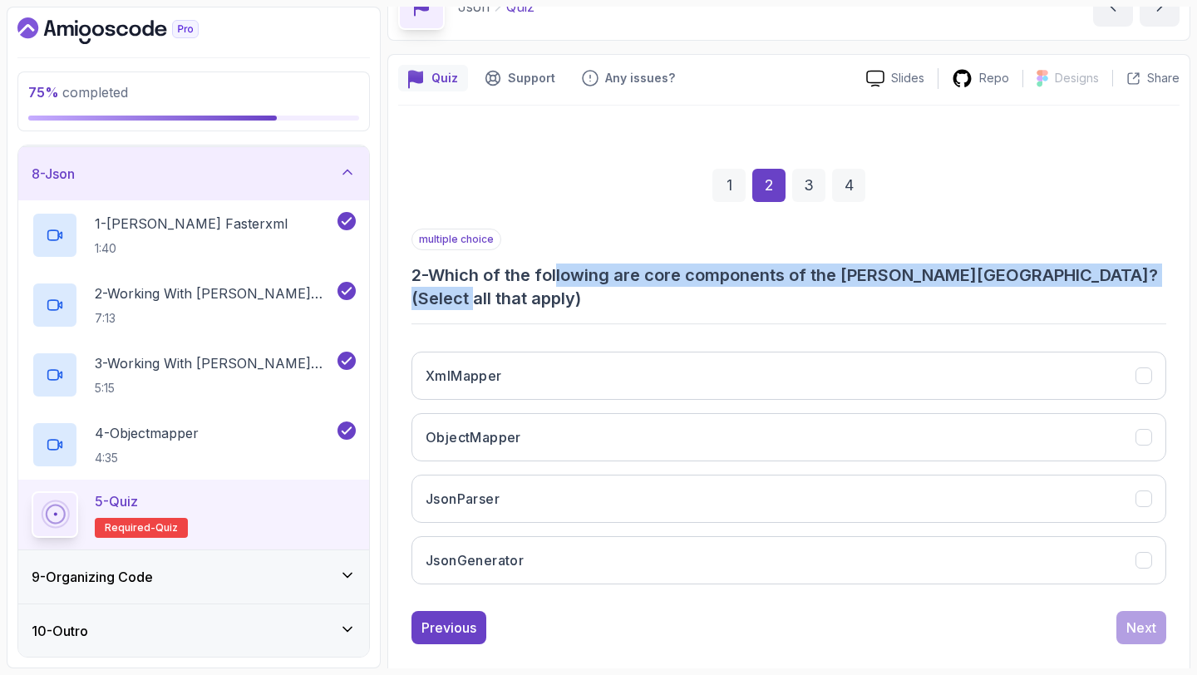
drag, startPoint x: 749, startPoint y: 273, endPoint x: 1155, endPoint y: 282, distance: 405.9
click at [1155, 282] on h3 "2 - Which of the following are core components of the [PERSON_NAME][GEOGRAPHIC_…" at bounding box center [789, 287] width 755 height 47
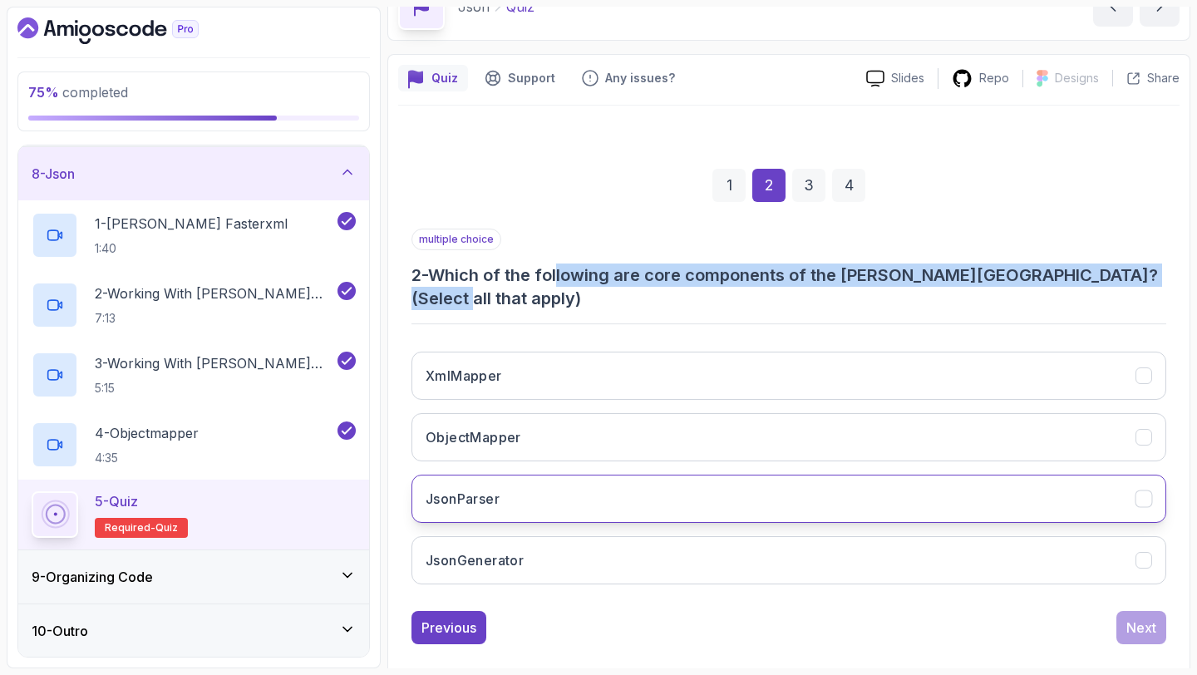
click at [792, 497] on button "JsonParser" at bounding box center [789, 499] width 755 height 48
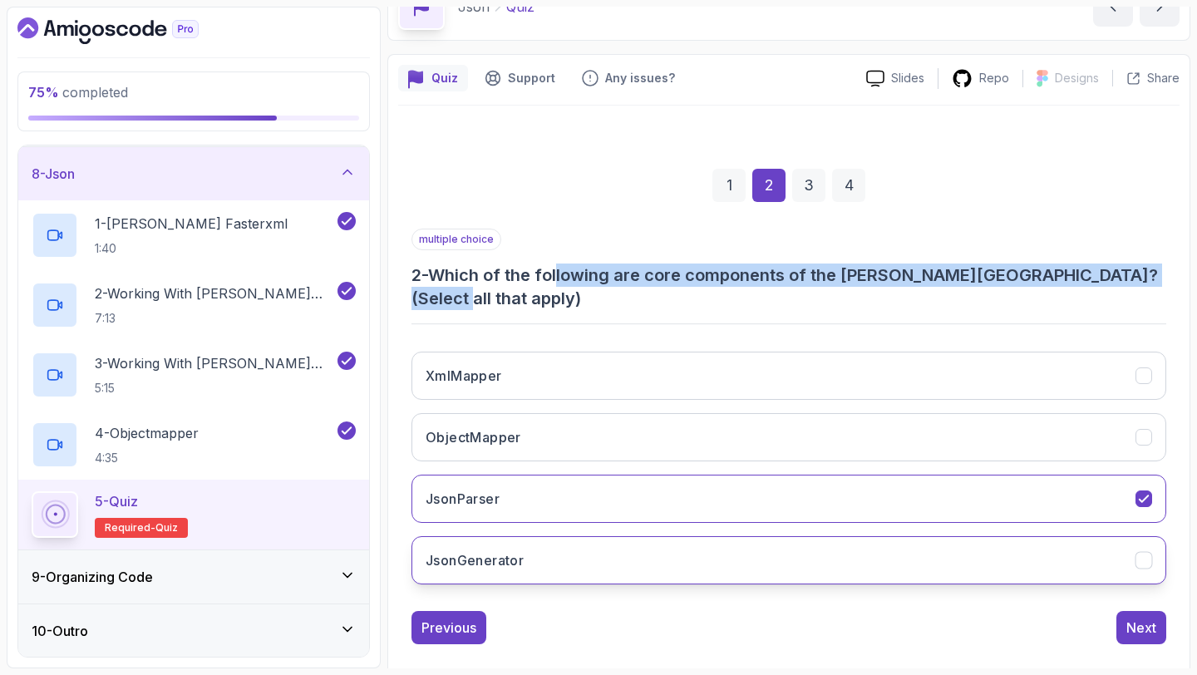
click at [767, 541] on button "JsonGenerator" at bounding box center [789, 560] width 755 height 48
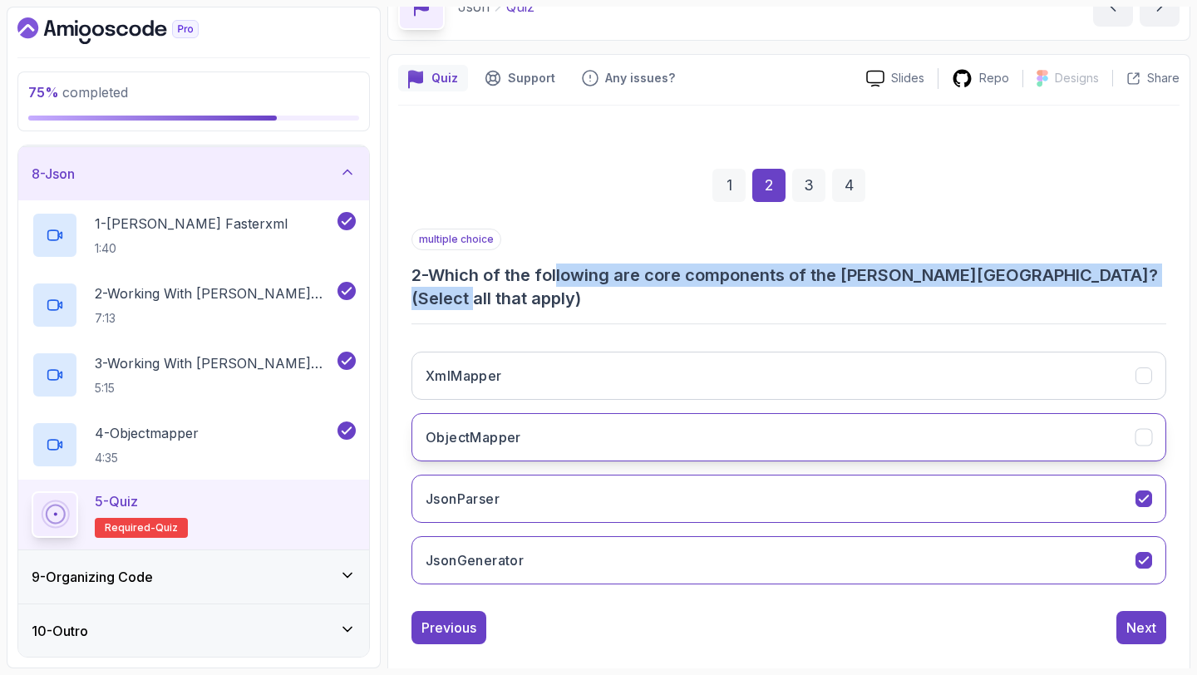
click at [1150, 413] on button "ObjectMapper" at bounding box center [789, 437] width 755 height 48
click at [1150, 618] on div "Next" at bounding box center [1142, 628] width 30 height 20
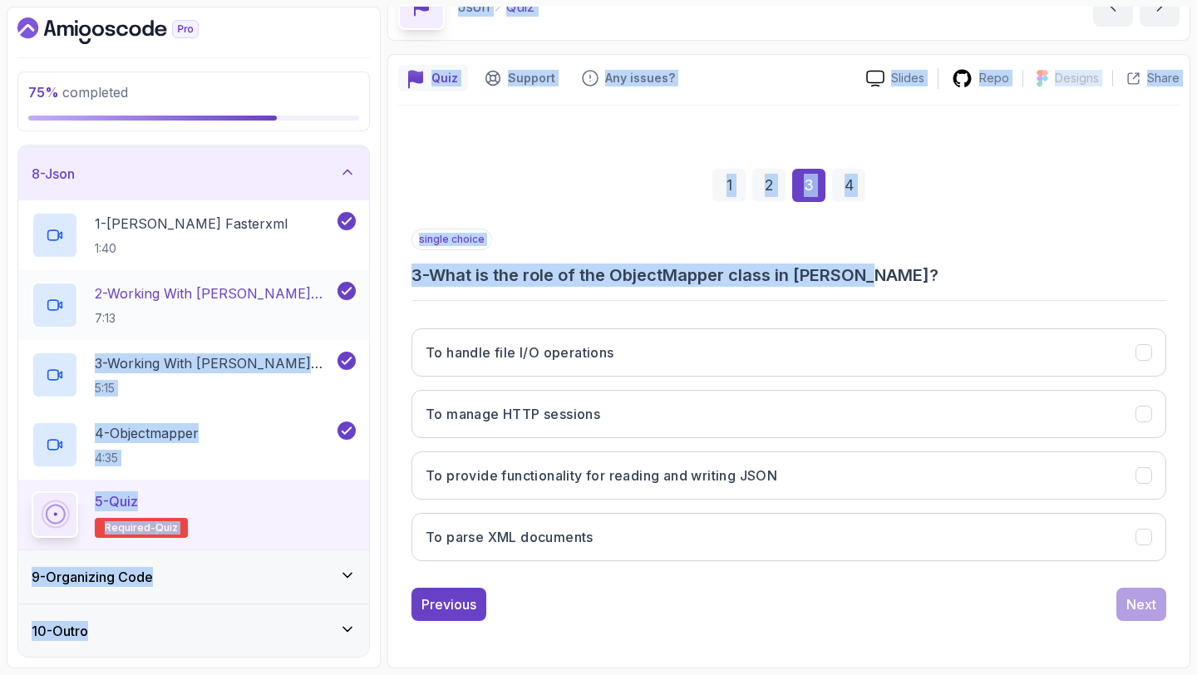
drag, startPoint x: 930, startPoint y: 284, endPoint x: 350, endPoint y: 285, distance: 580.4
click at [350, 285] on div "75 % completed 1 - Intro 2 - Api Crash Course 3 - Up And Running With Spring Bo…" at bounding box center [599, 338] width 1184 height 662
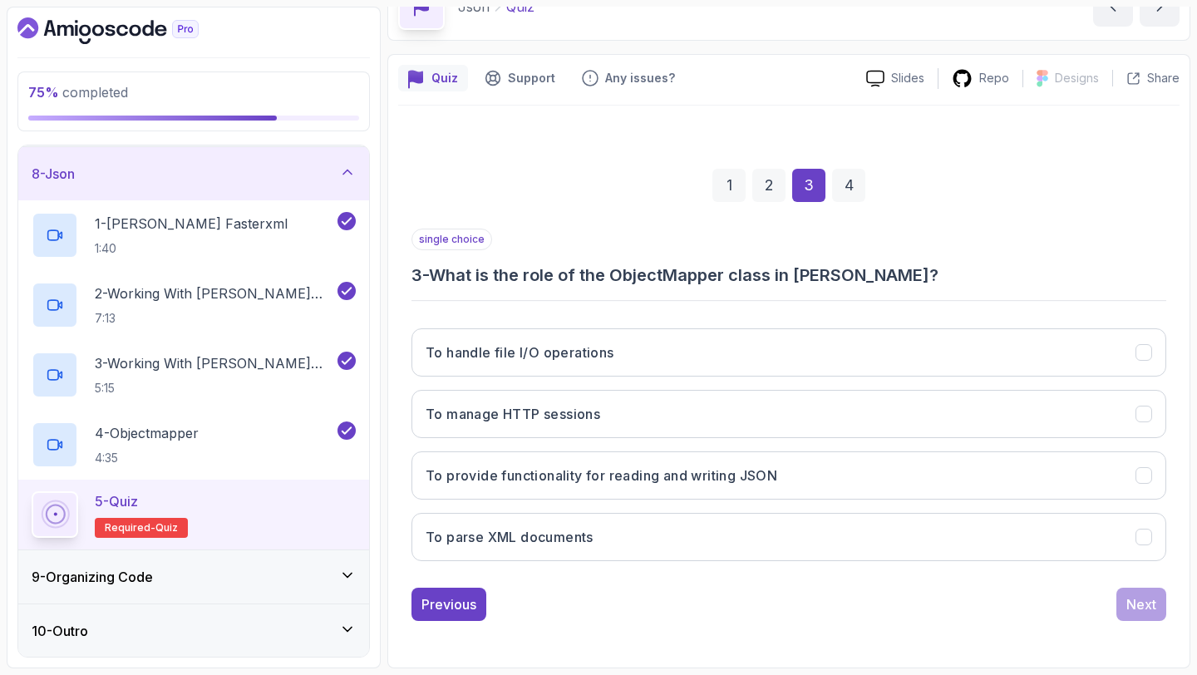
click at [1034, 297] on div "single choice 3 - What is the role of the ObjectMapper class in [PERSON_NAME]? …" at bounding box center [789, 402] width 755 height 346
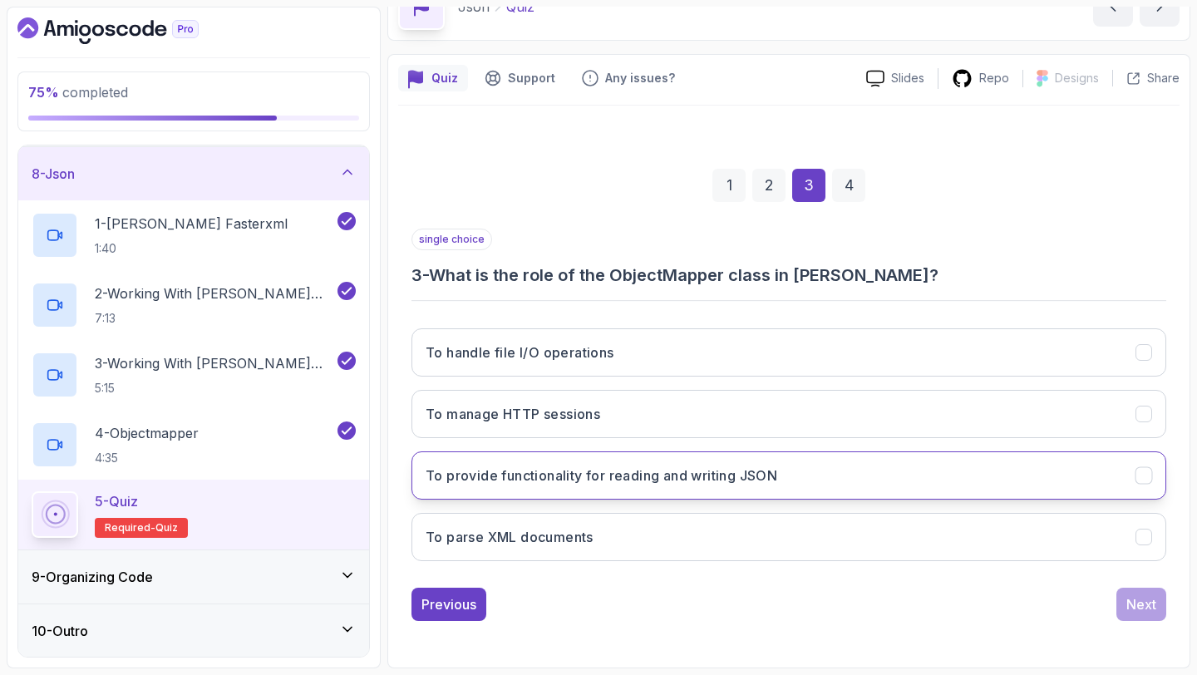
click at [915, 489] on button "To provide functionality for reading and writing JSON" at bounding box center [789, 476] width 755 height 48
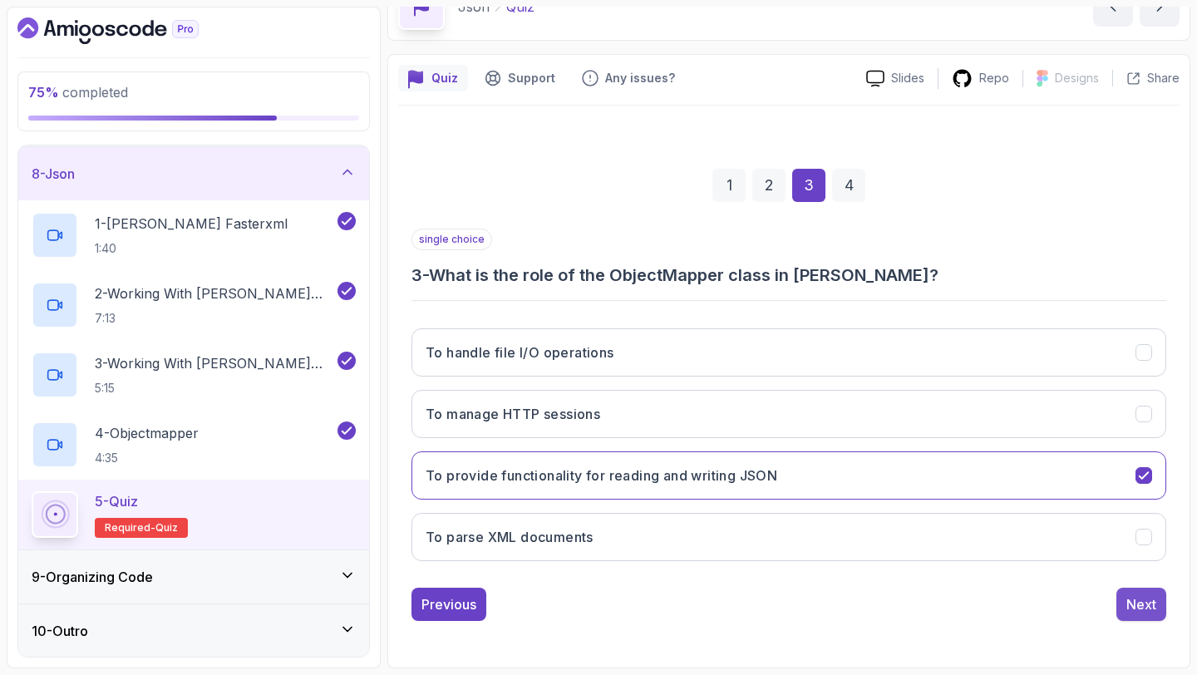
click at [1123, 610] on button "Next" at bounding box center [1142, 604] width 50 height 33
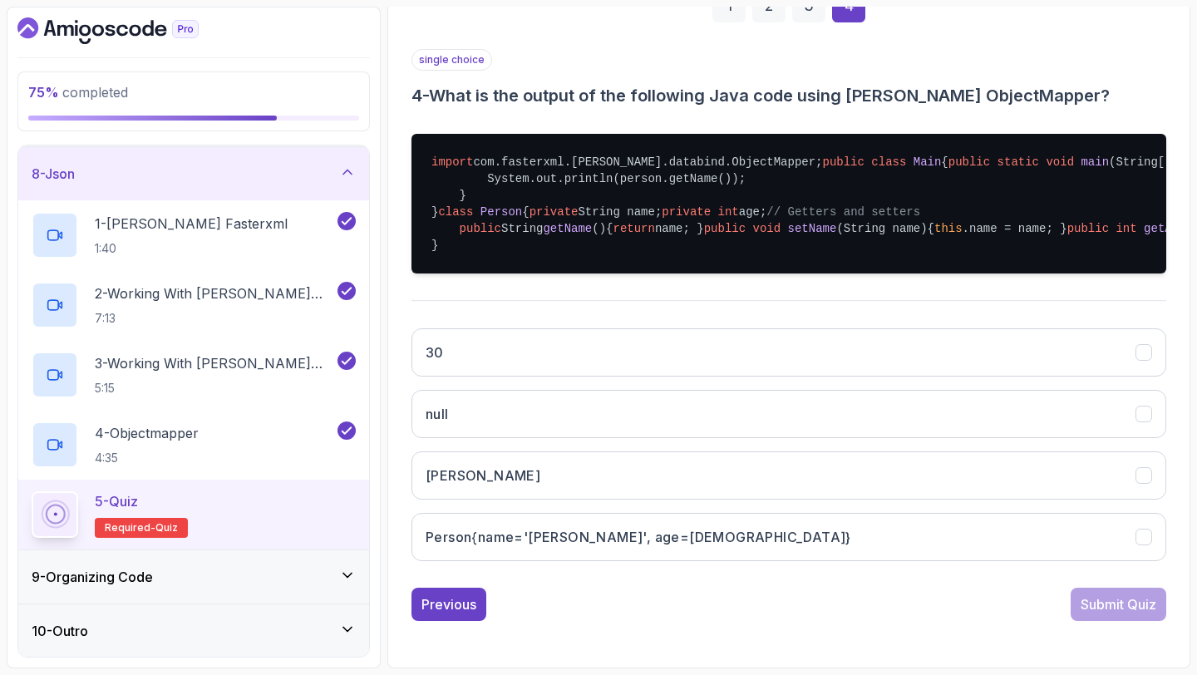
scroll to position [290, 0]
drag, startPoint x: 442, startPoint y: 143, endPoint x: 550, endPoint y: 159, distance: 109.2
click at [550, 159] on pre "import com.fasterxml.[PERSON_NAME].databind.ObjectMapper; public class Main { p…" at bounding box center [789, 204] width 755 height 140
click at [1109, 169] on span "(String[] args)" at bounding box center [1161, 161] width 105 height 13
drag, startPoint x: 865, startPoint y: 264, endPoint x: 481, endPoint y: 258, distance: 384.2
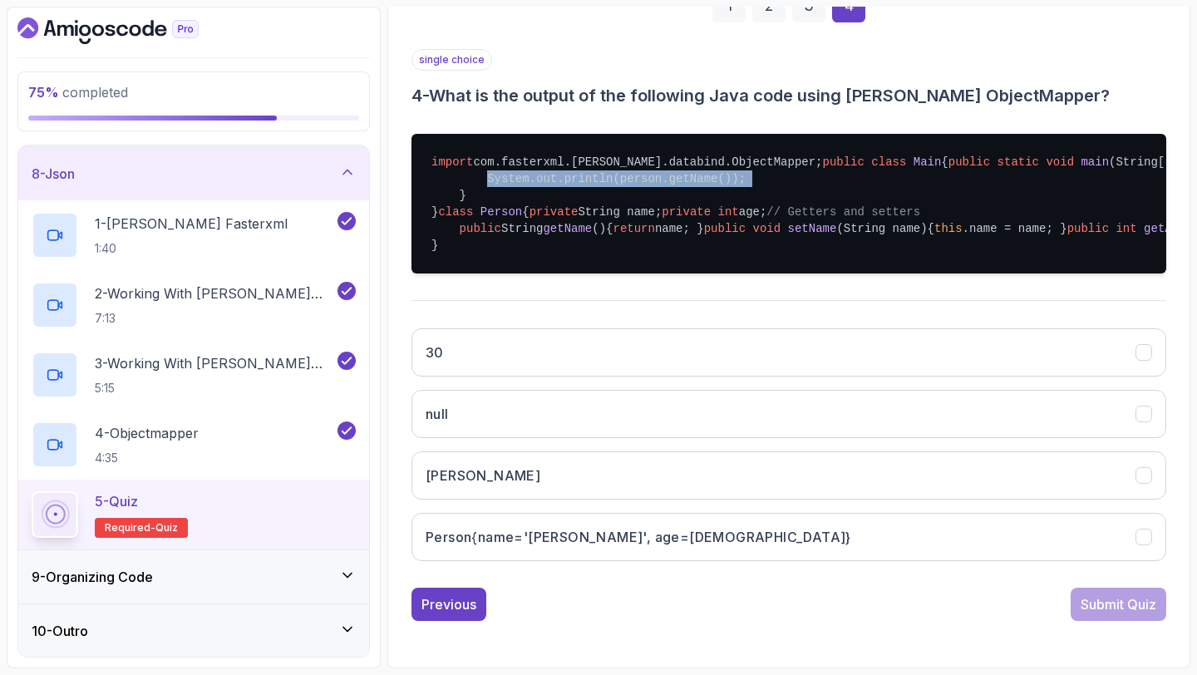
click at [481, 258] on pre "import com.fasterxml.[PERSON_NAME].databind.ObjectMapper; public class Main { p…" at bounding box center [789, 204] width 755 height 140
drag, startPoint x: 920, startPoint y: 217, endPoint x: 507, endPoint y: 218, distance: 413.3
click at [506, 218] on pre "import com.fasterxml.[PERSON_NAME].databind.ObjectMapper; public class Main { p…" at bounding box center [789, 204] width 755 height 140
click at [687, 274] on pre "import com.fasterxml.[PERSON_NAME].databind.ObjectMapper; public class Main { p…" at bounding box center [789, 204] width 755 height 140
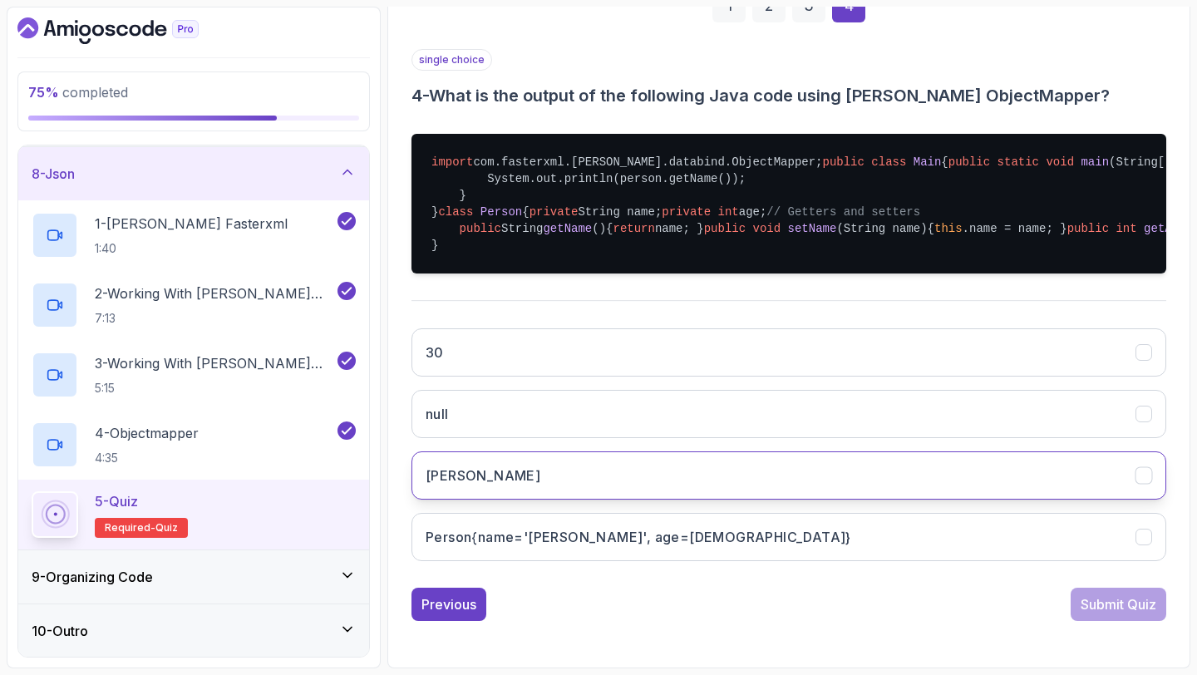
scroll to position [523, 0]
click at [657, 469] on button "[PERSON_NAME]" at bounding box center [789, 476] width 755 height 48
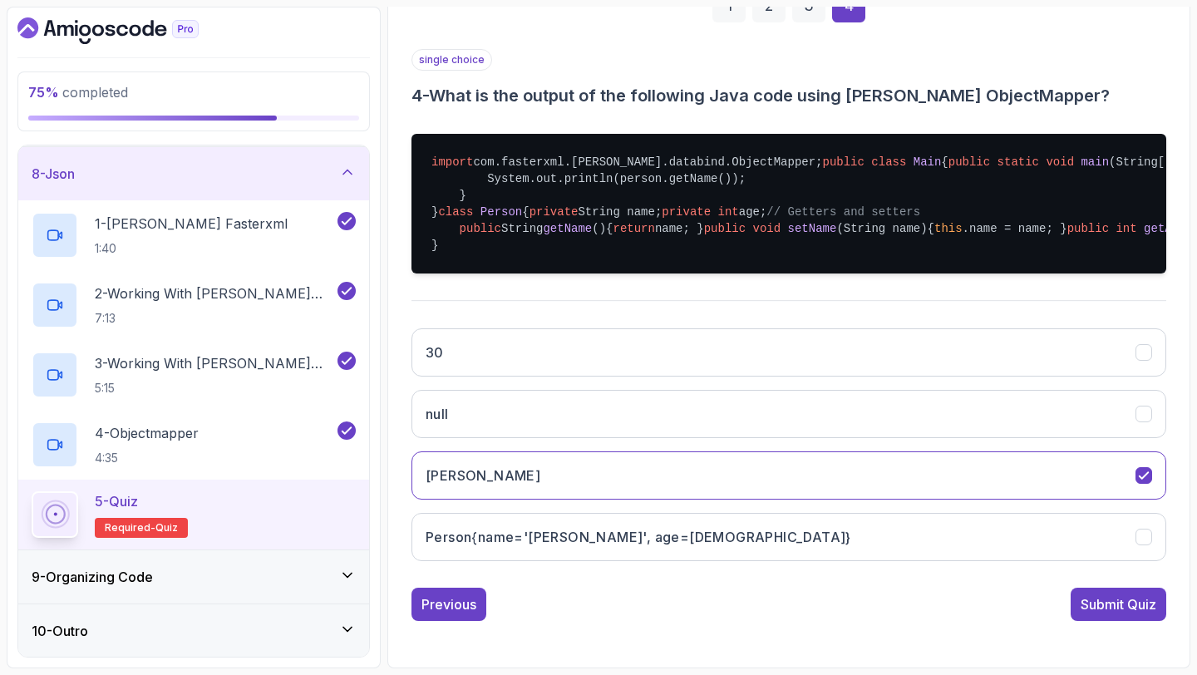
scroll to position [453, 0]
click at [1128, 599] on div "Submit Quiz" at bounding box center [1119, 605] width 76 height 20
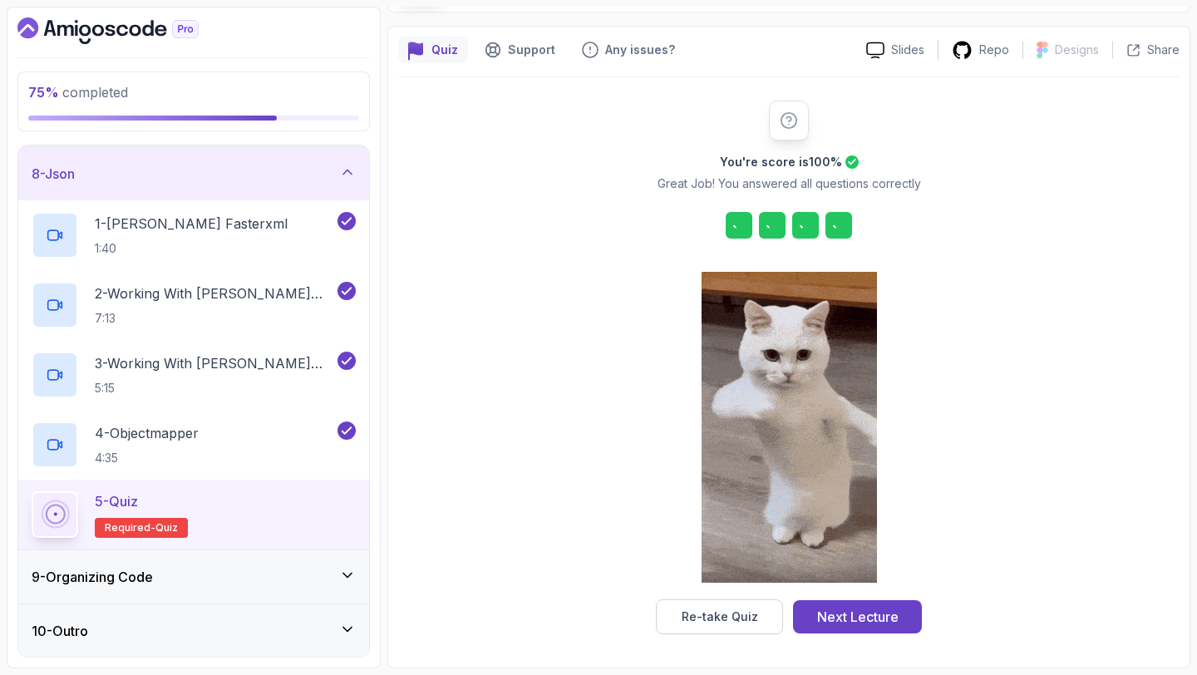
scroll to position [122, 0]
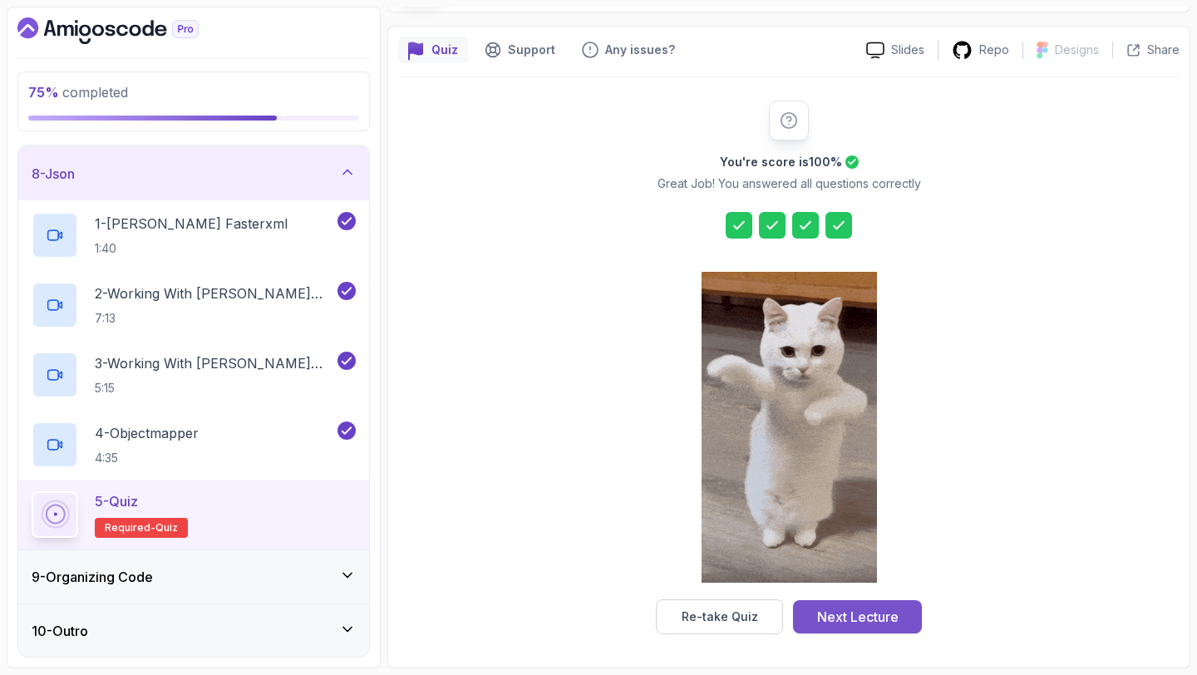
click at [866, 619] on div "Next Lecture" at bounding box center [857, 617] width 81 height 20
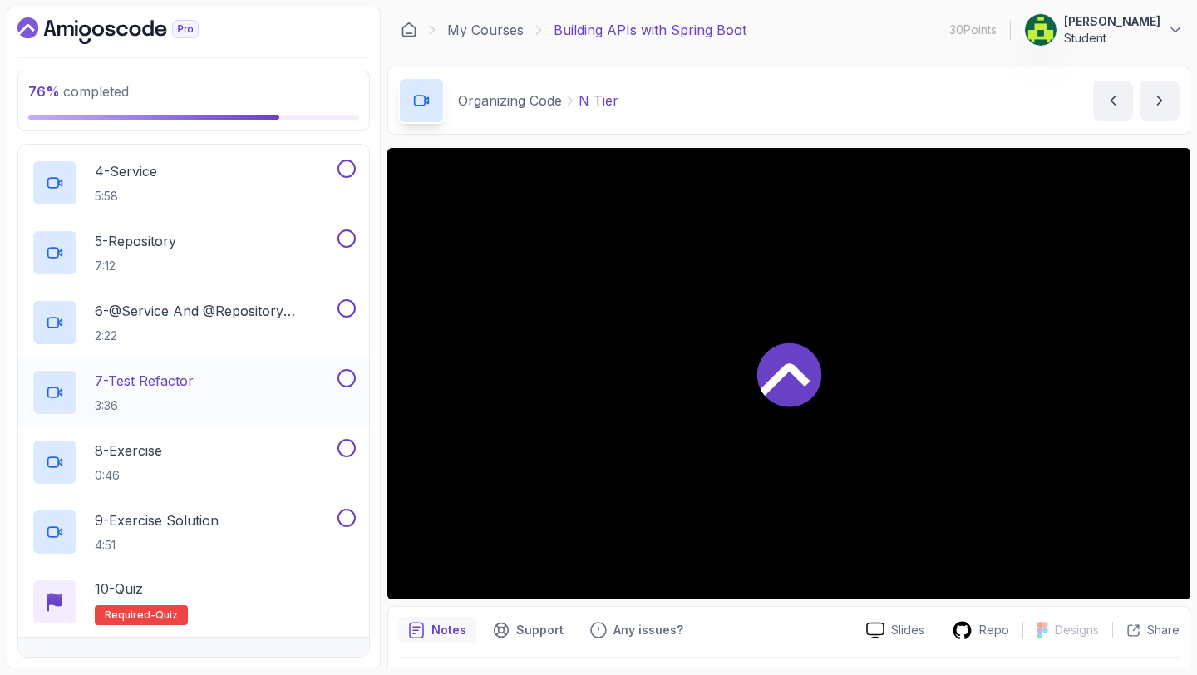
scroll to position [404, 0]
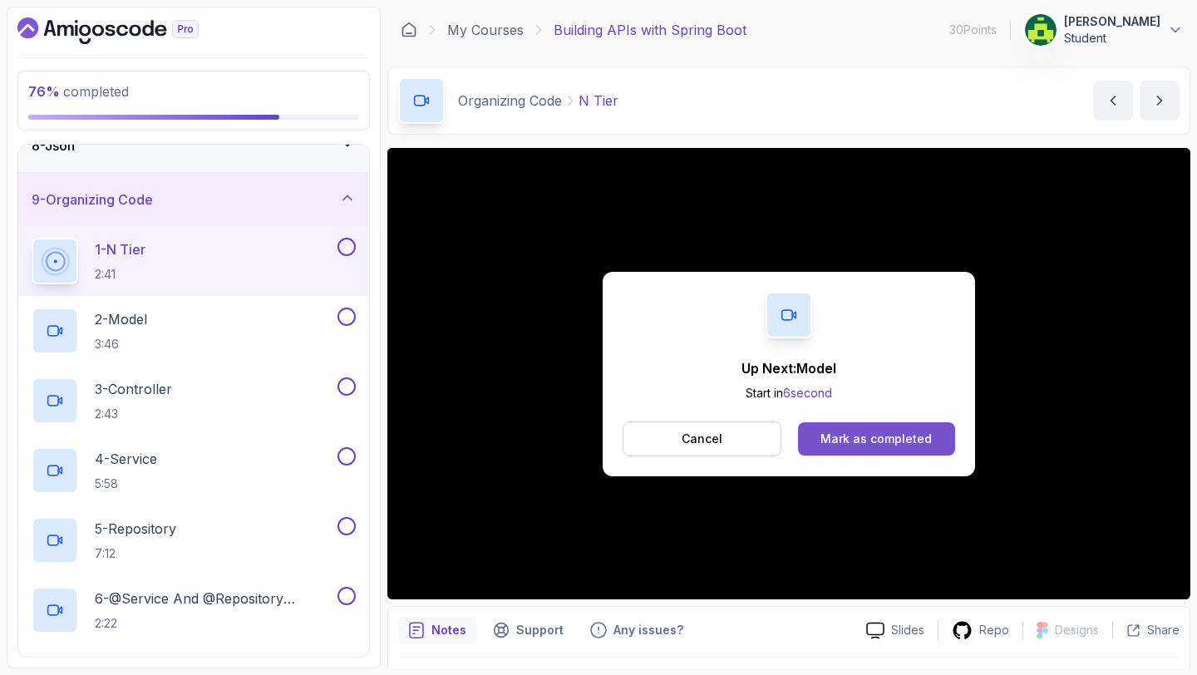
click at [871, 432] on div "Mark as completed" at bounding box center [876, 439] width 111 height 17
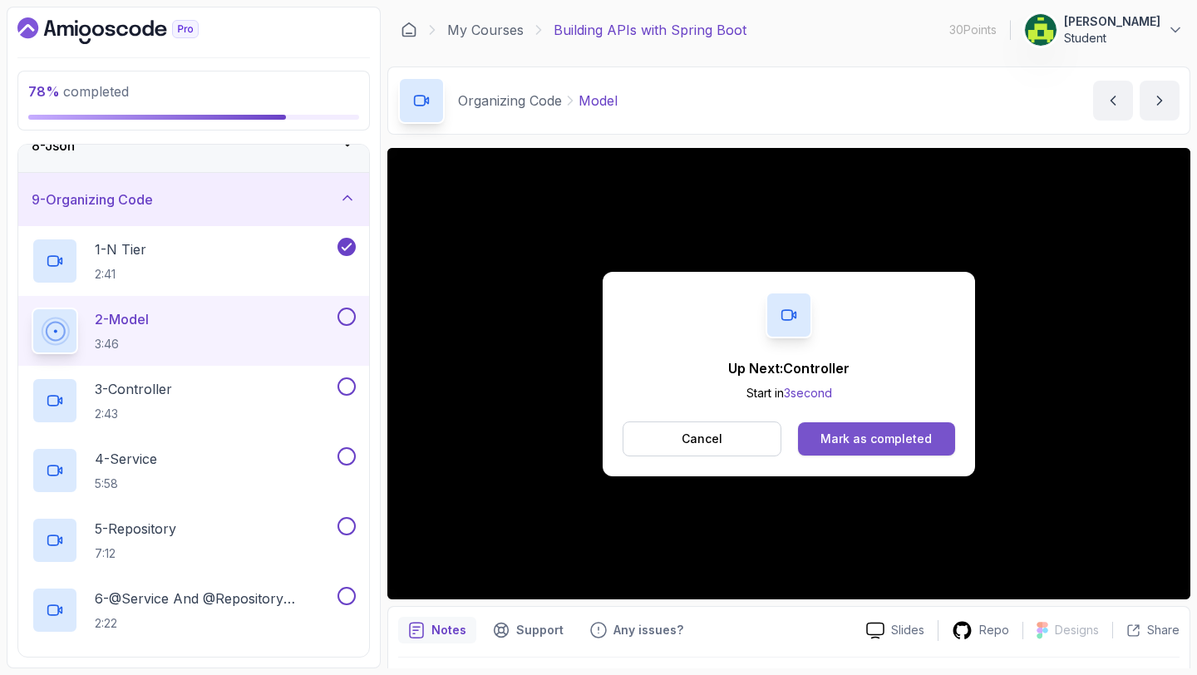
click at [876, 432] on div "Mark as completed" at bounding box center [876, 439] width 111 height 17
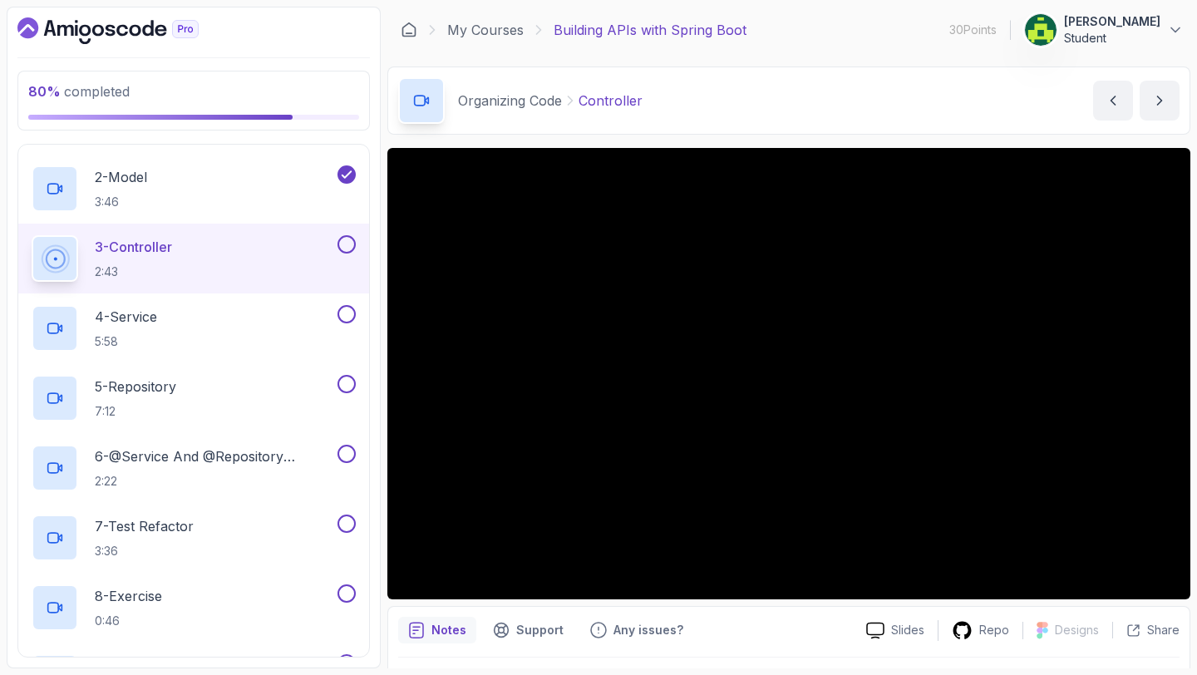
scroll to position [525, 0]
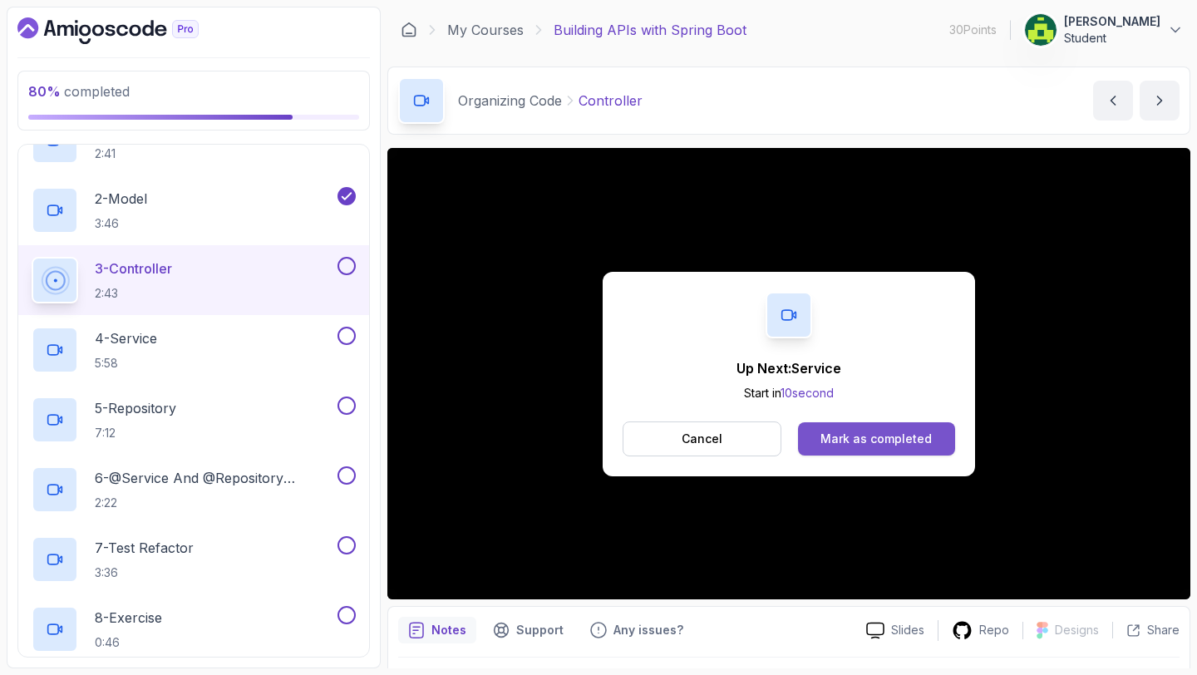
click at [868, 431] on div "Mark as completed" at bounding box center [876, 439] width 111 height 17
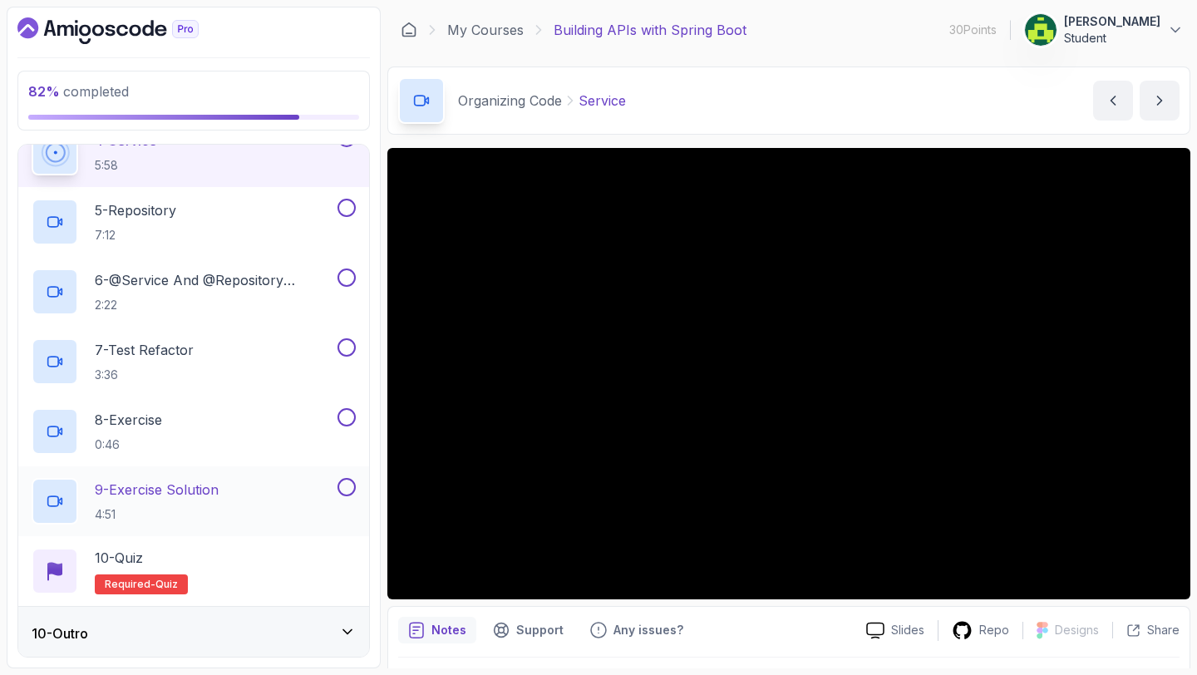
scroll to position [726, 0]
